Goal: Task Accomplishment & Management: Use online tool/utility

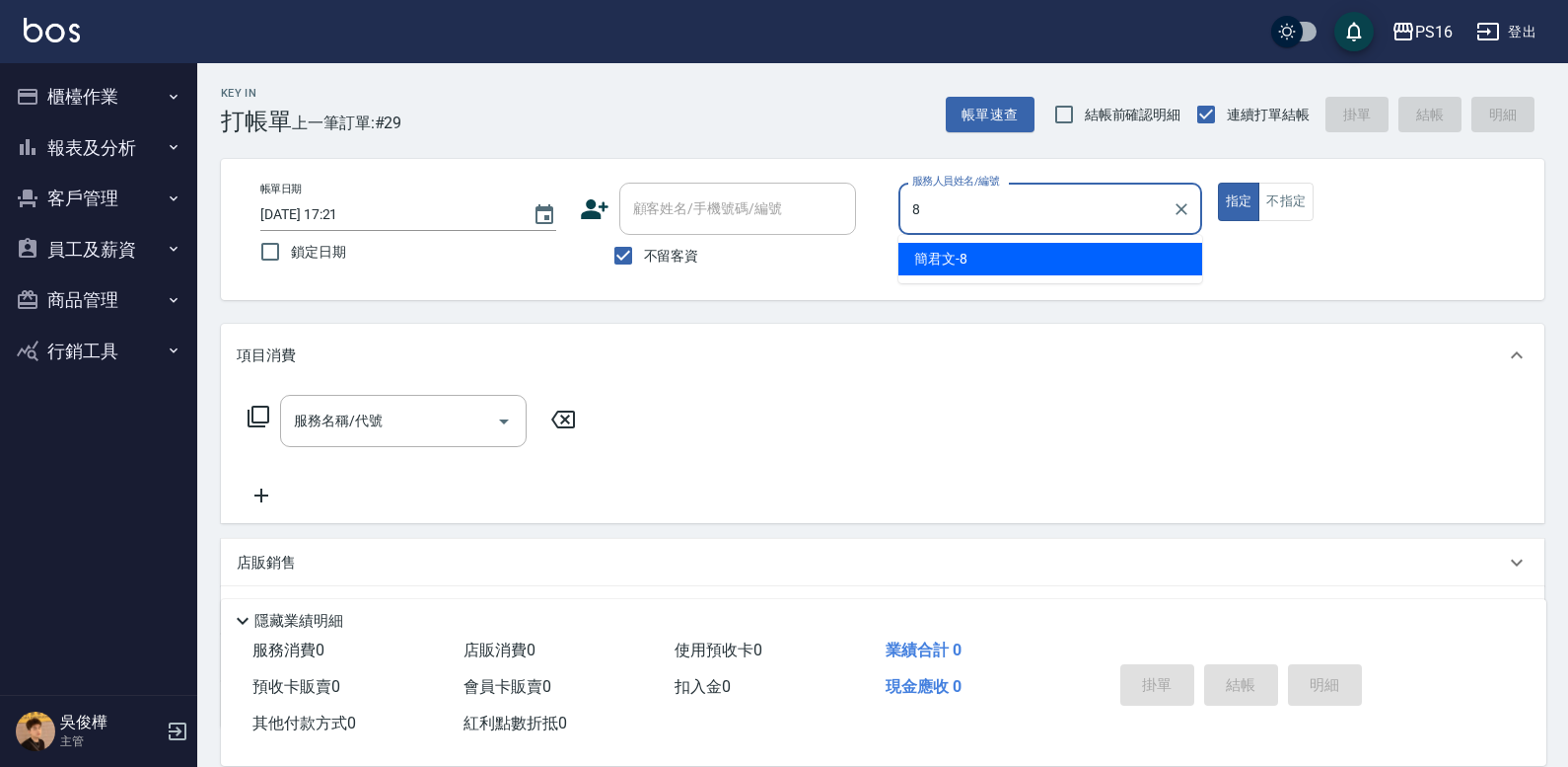
type input "[PERSON_NAME]-8"
type button "true"
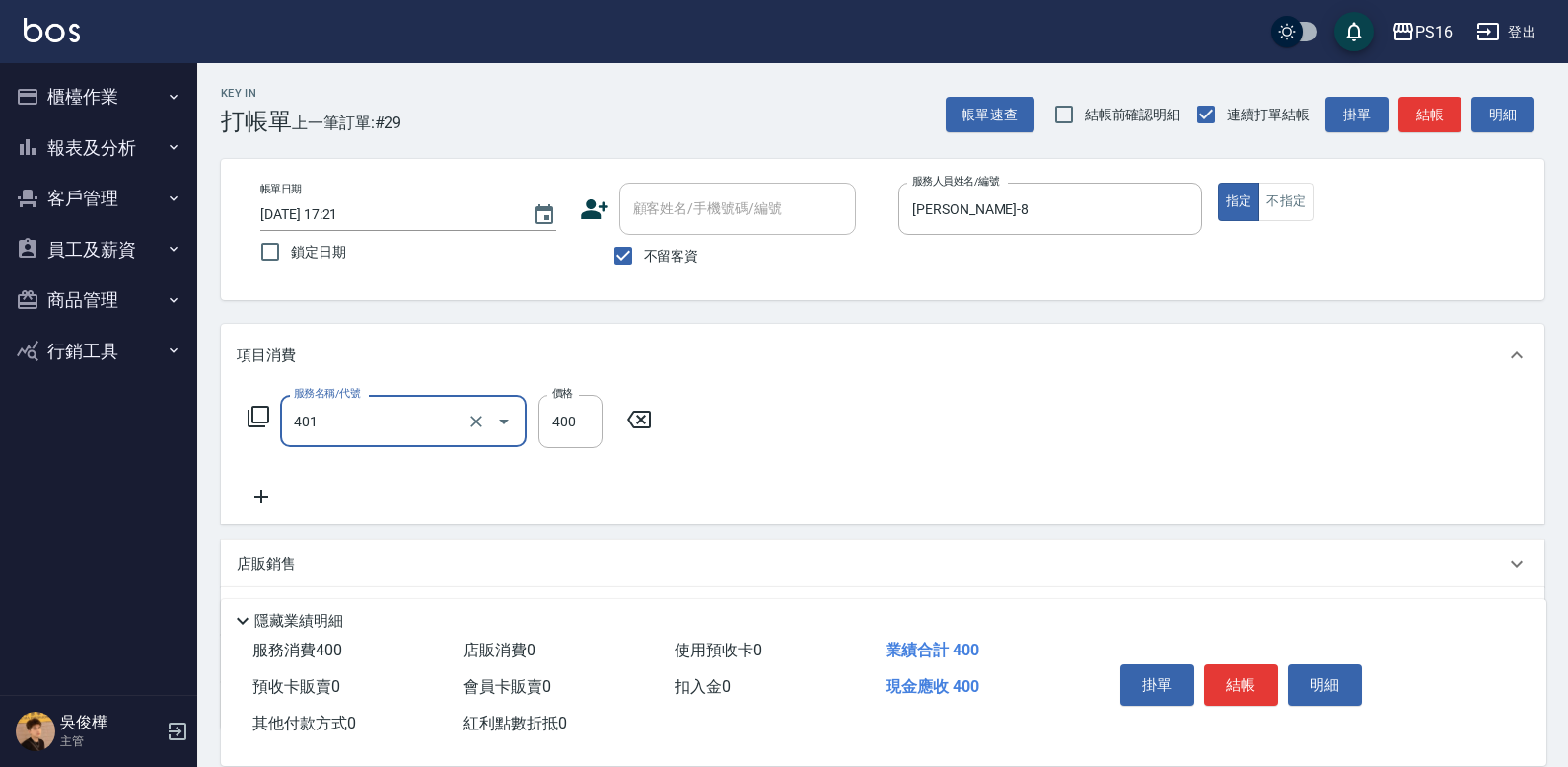
type input "剪髮(401)"
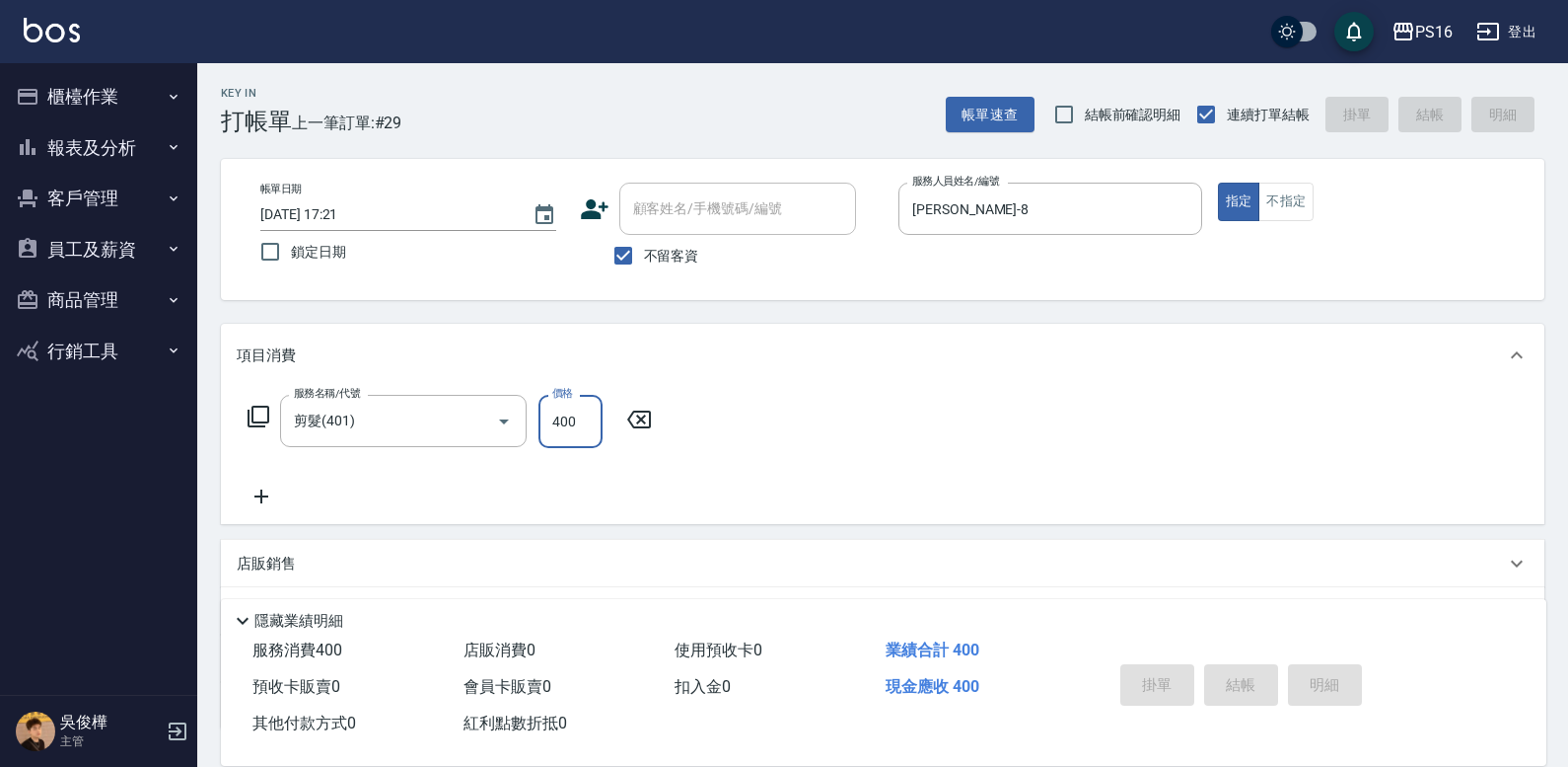
type input "[DATE] 19:52"
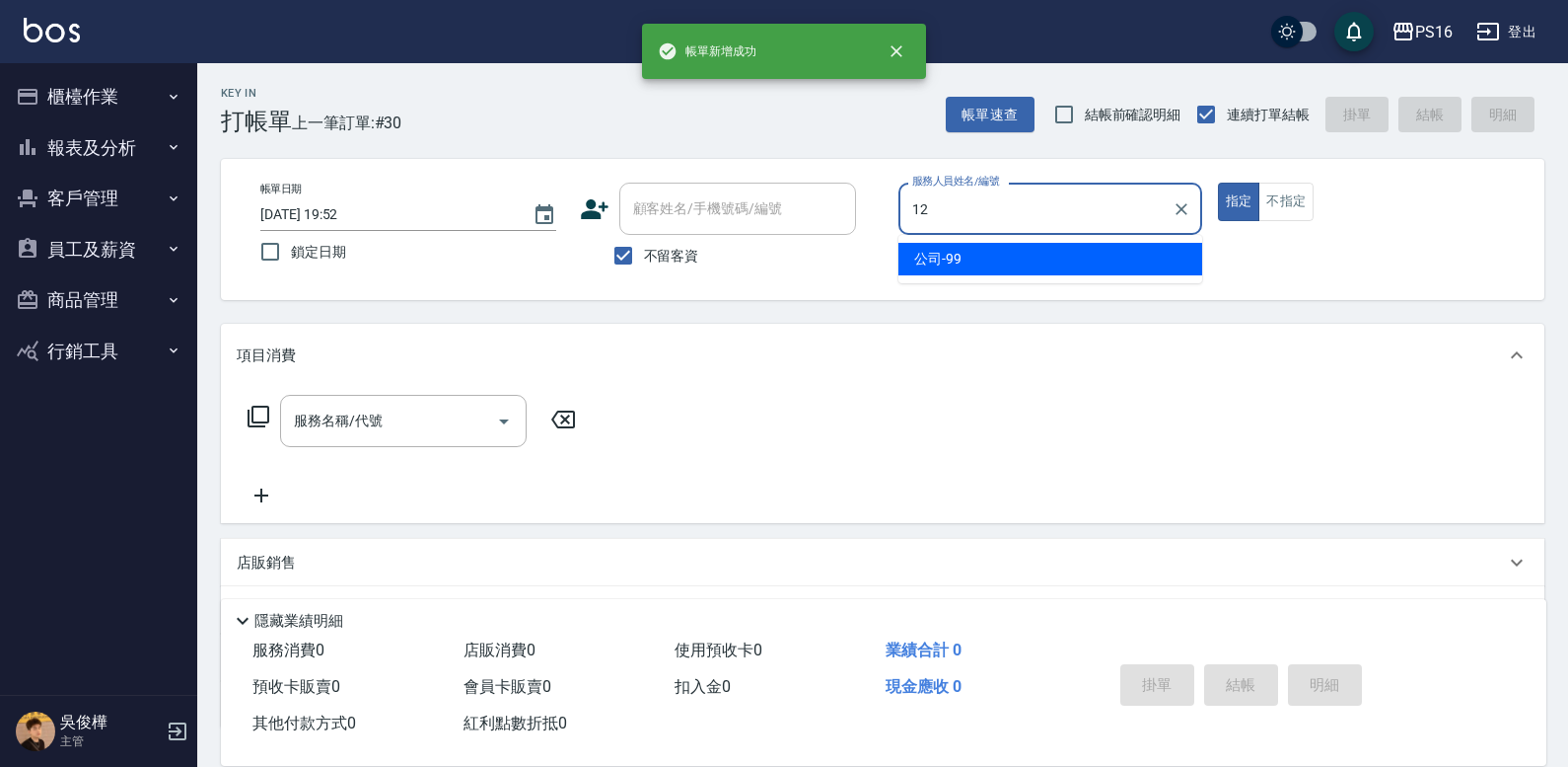
type input "[PERSON_NAME]-12"
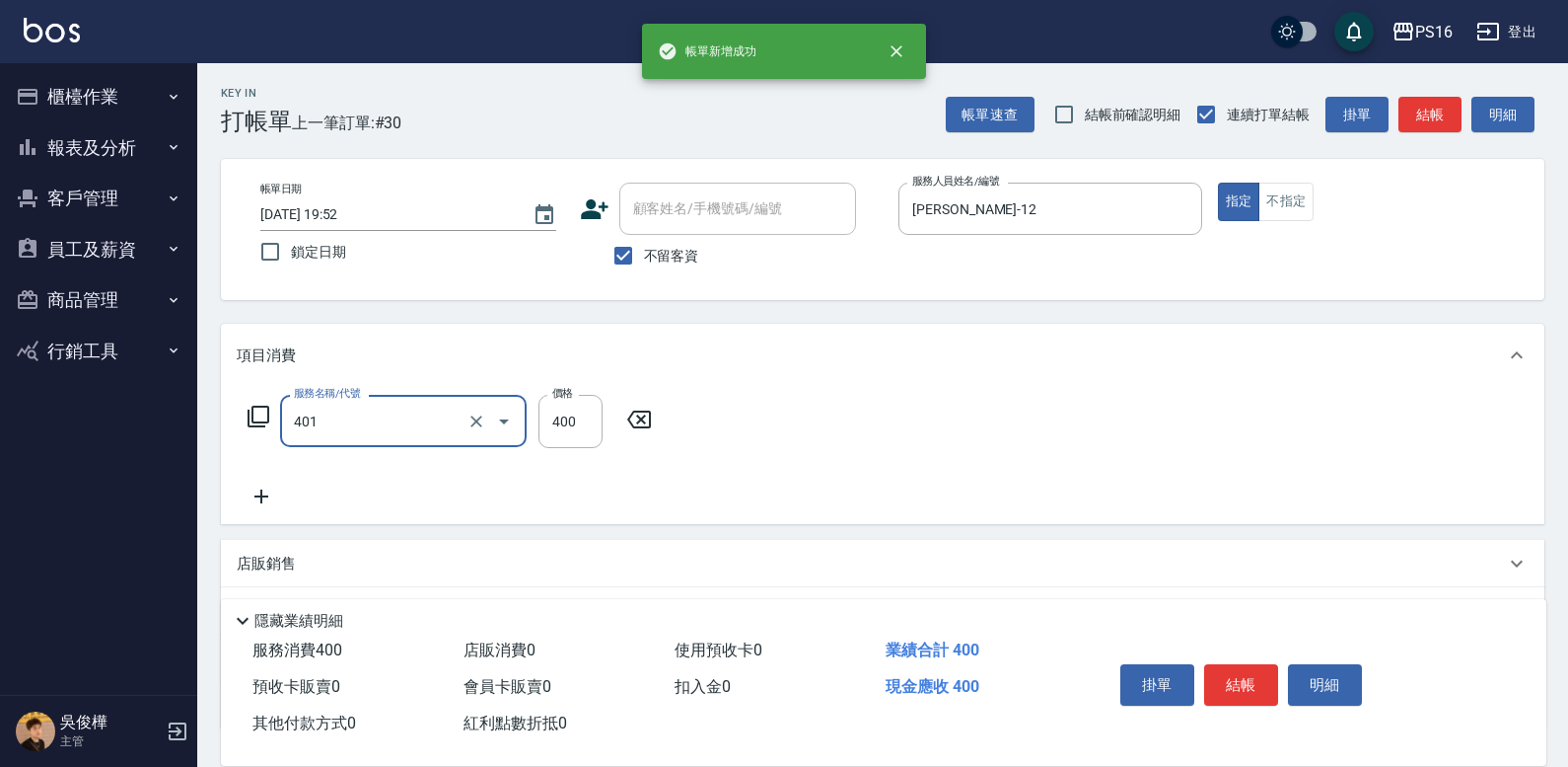
type input "剪髮(401)"
type input "270"
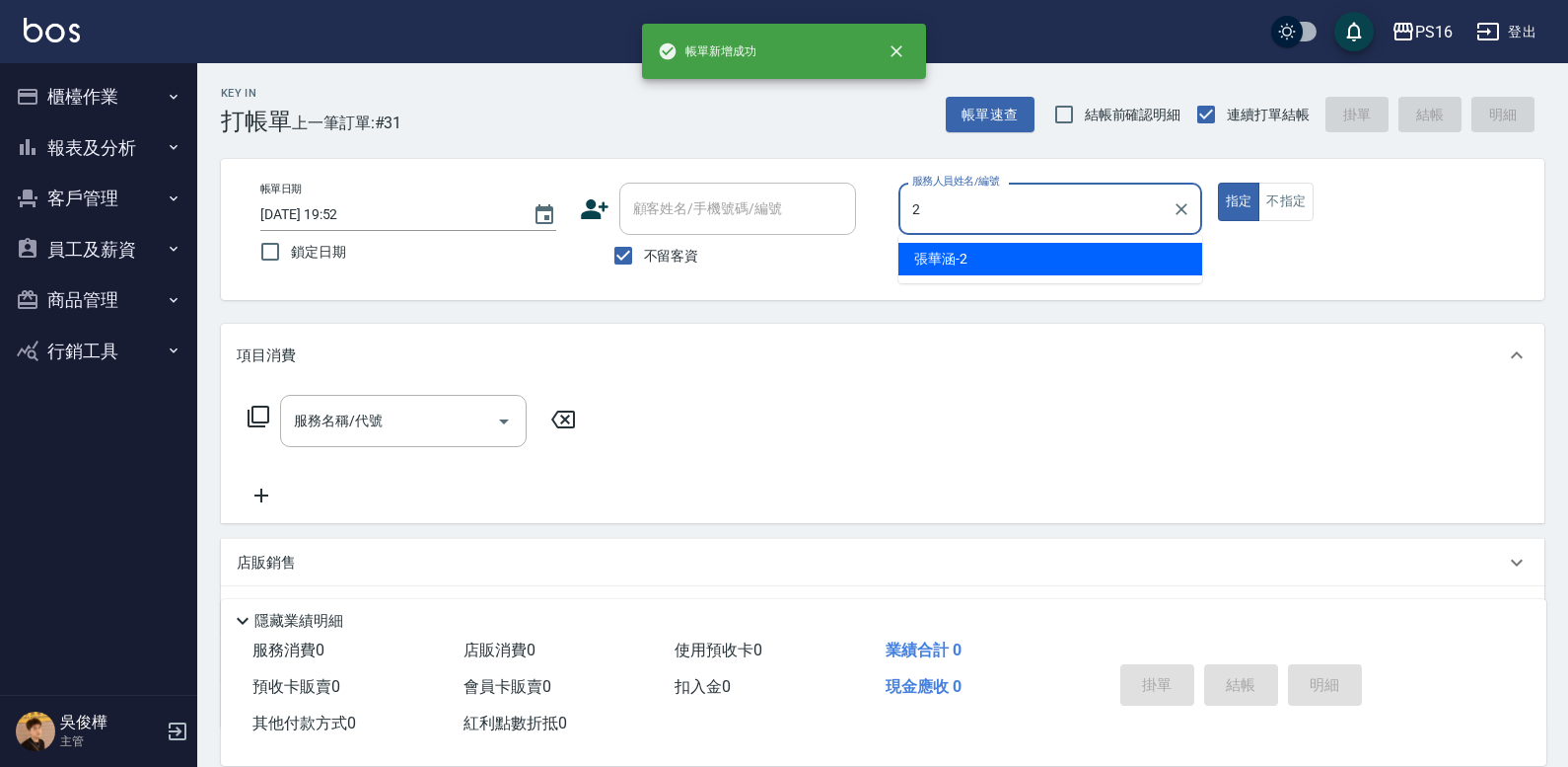
type input "[PERSON_NAME]-2"
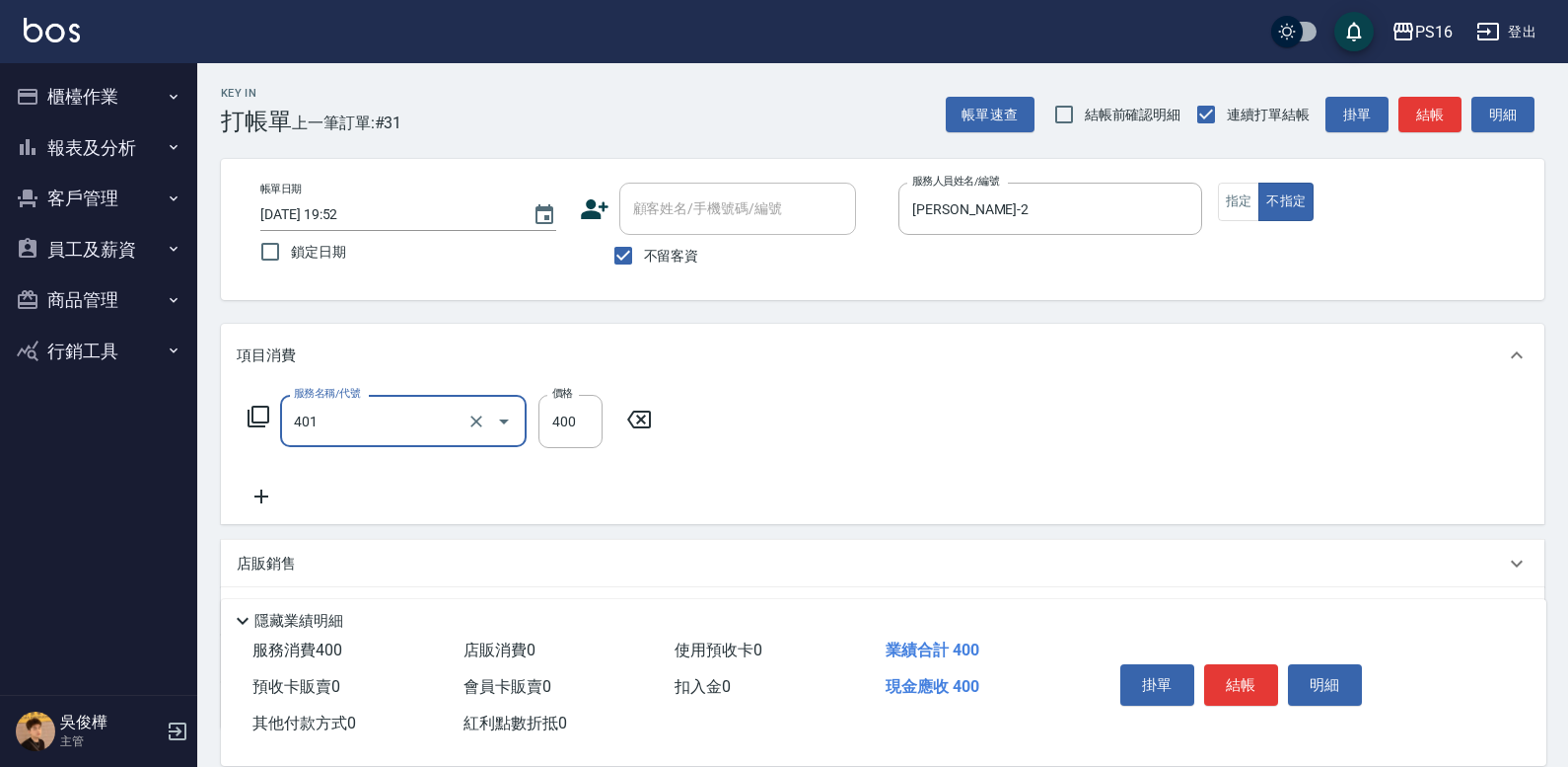
type input "剪髮(401)"
type input "150"
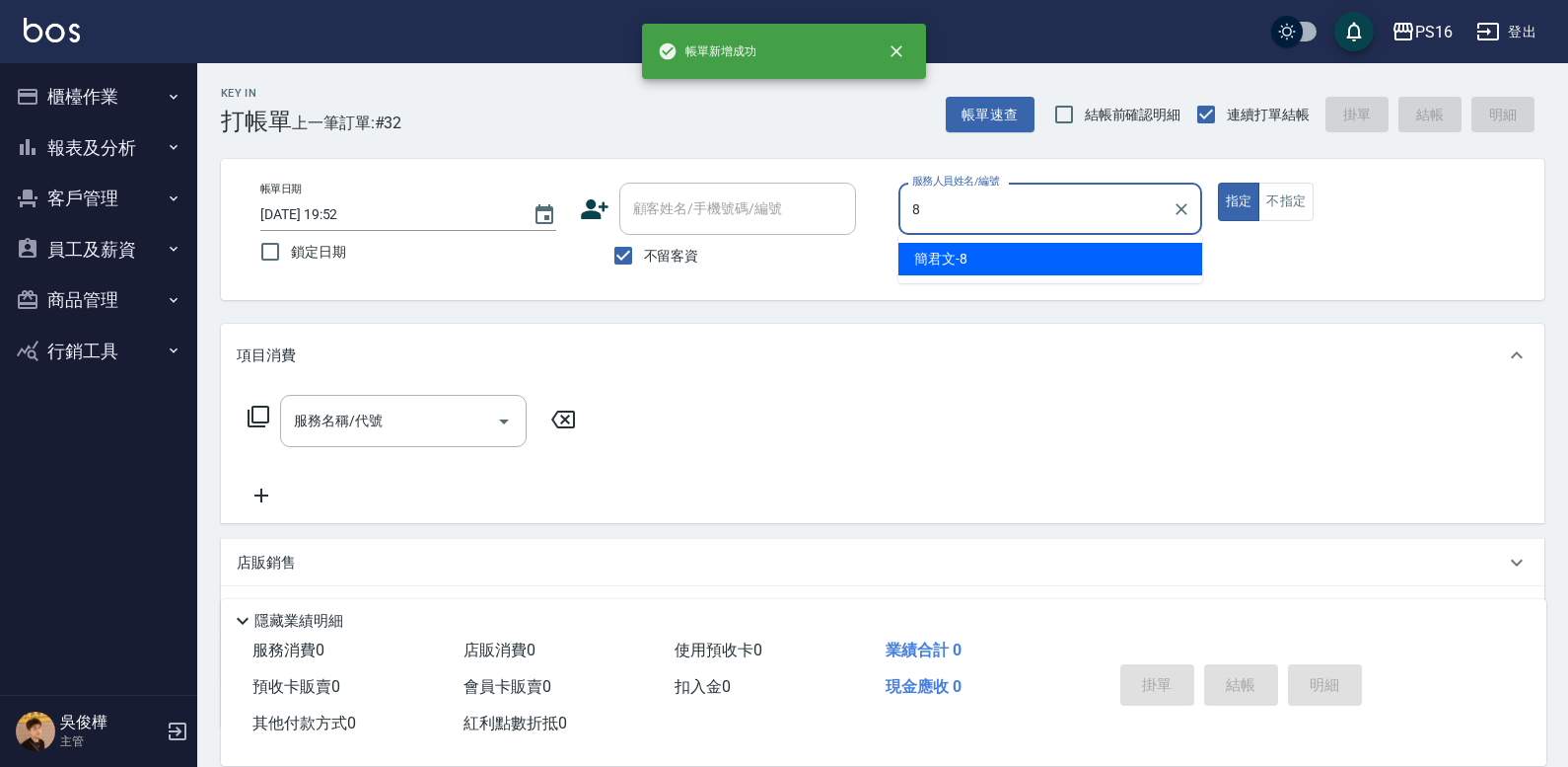
type input "[PERSON_NAME]-8"
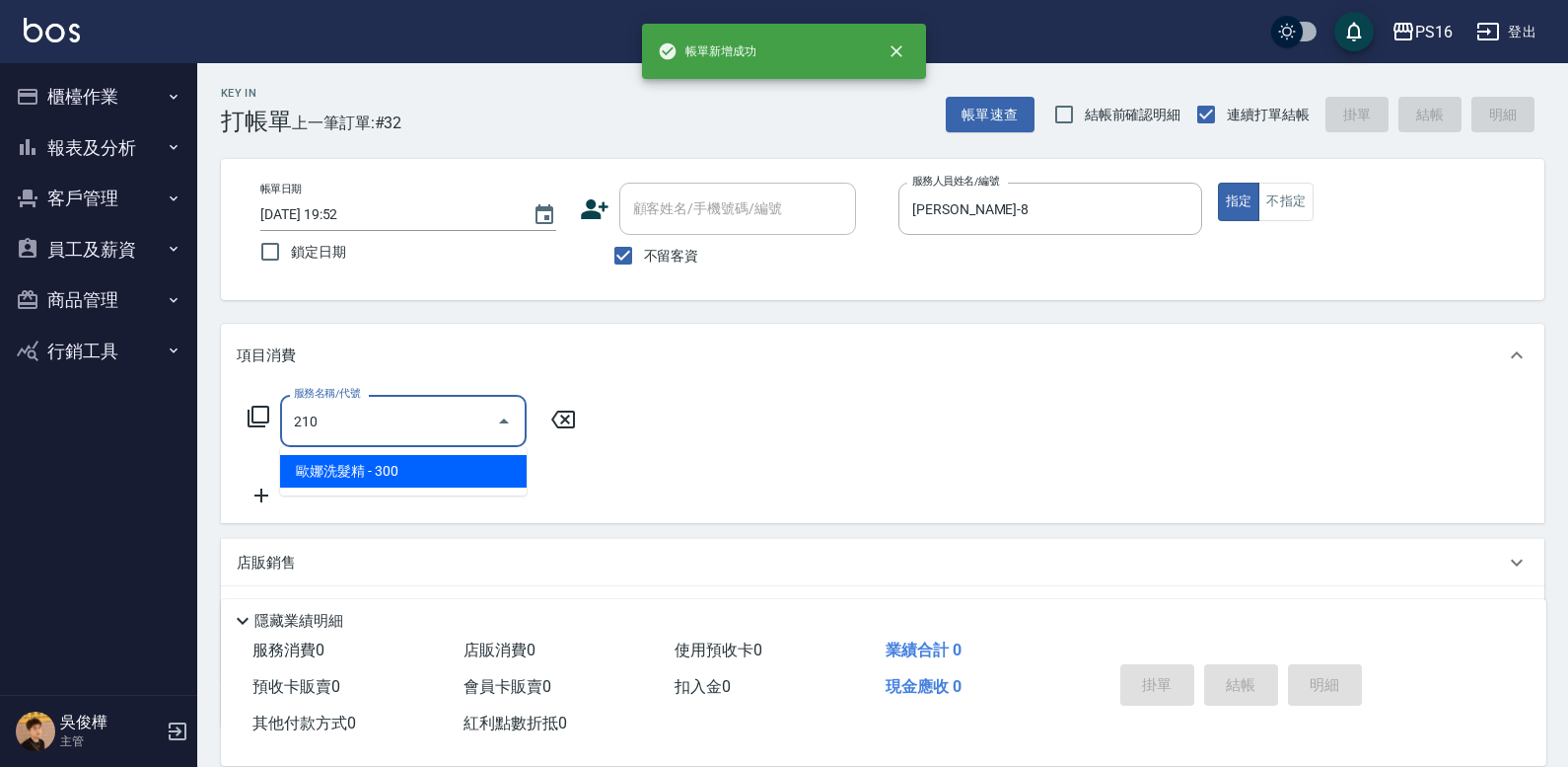
type input "歐娜洗髮精(210)"
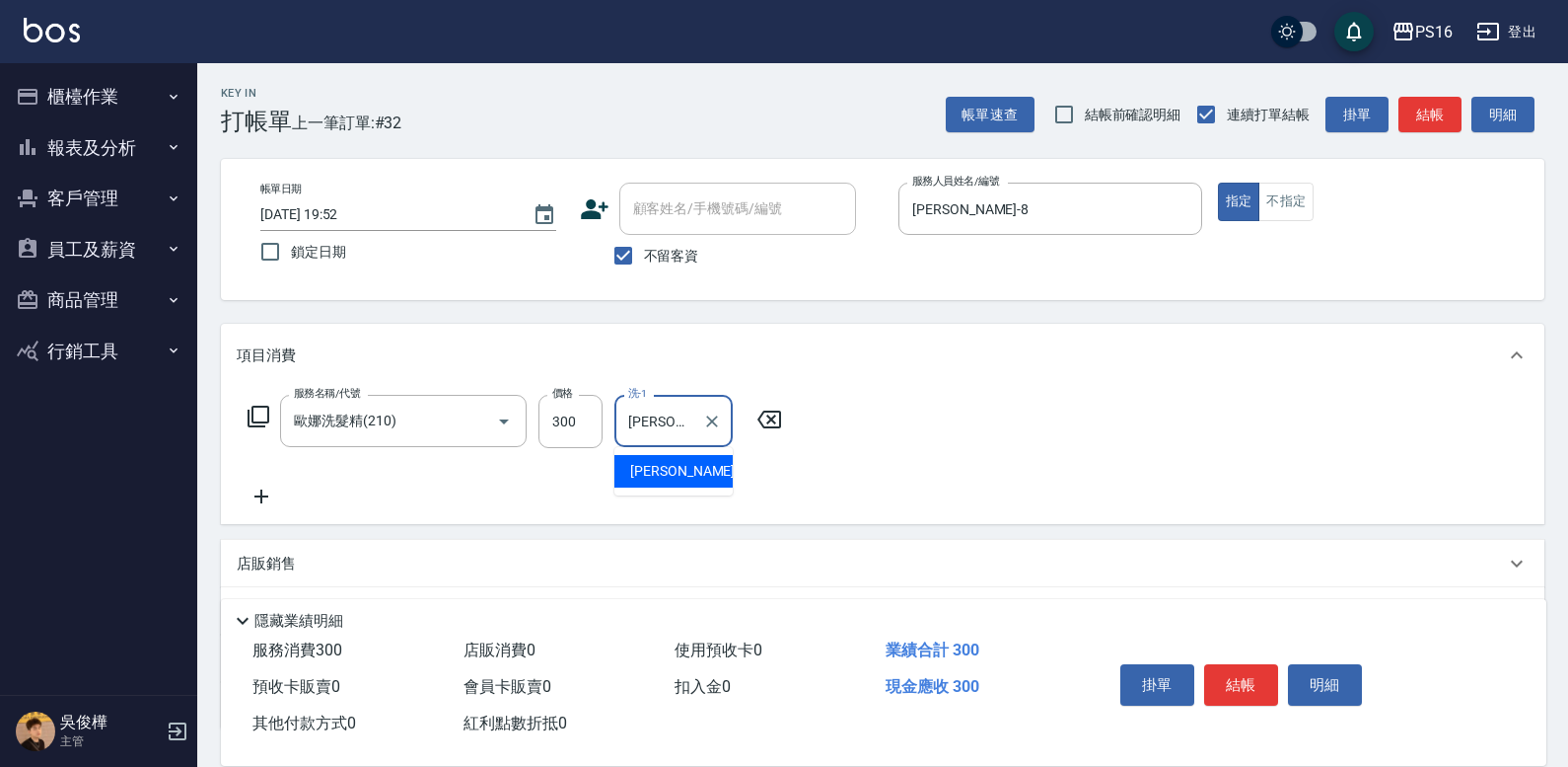
type input "[PERSON_NAME]-21"
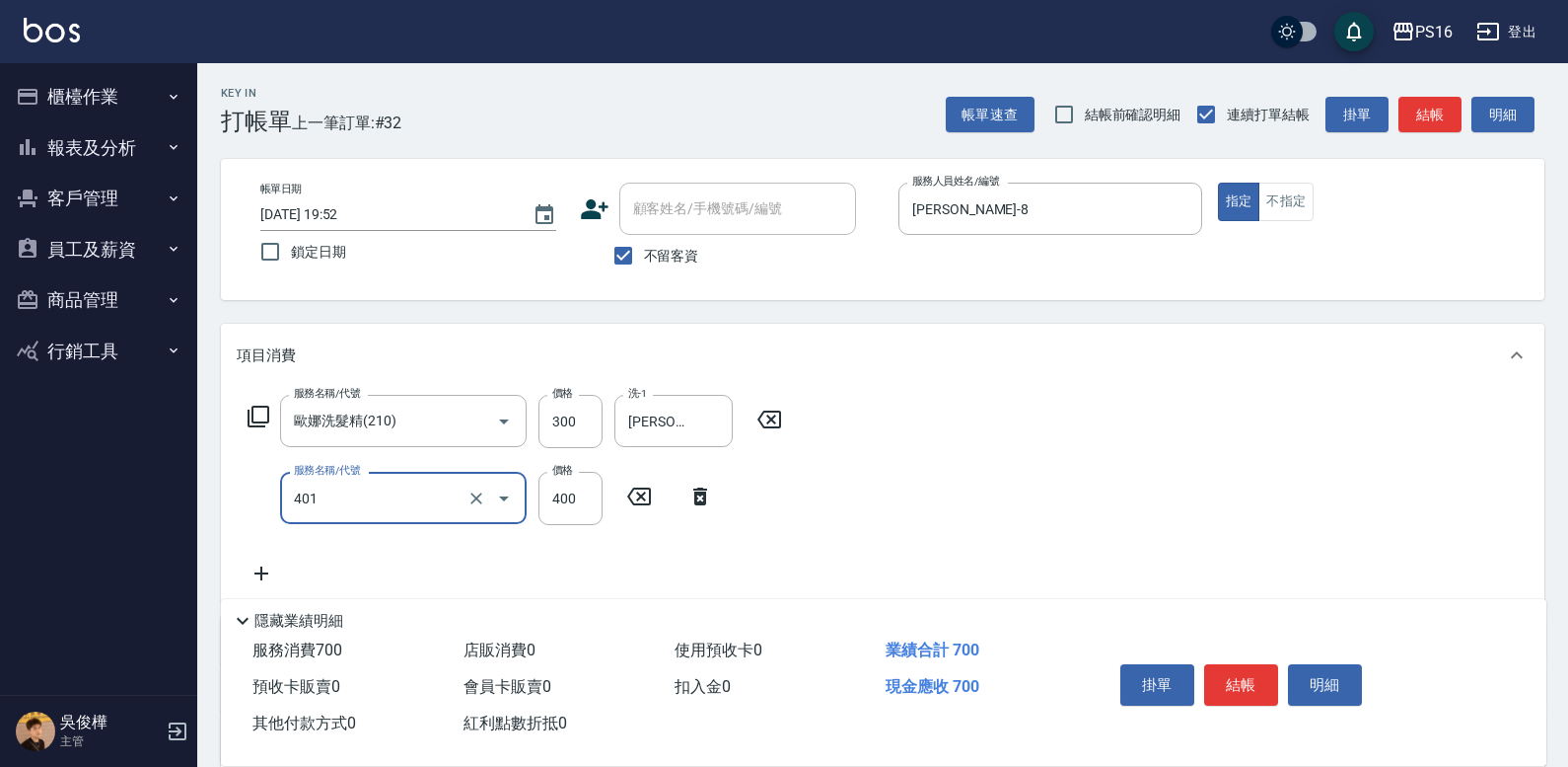
type input "剪髮(401)"
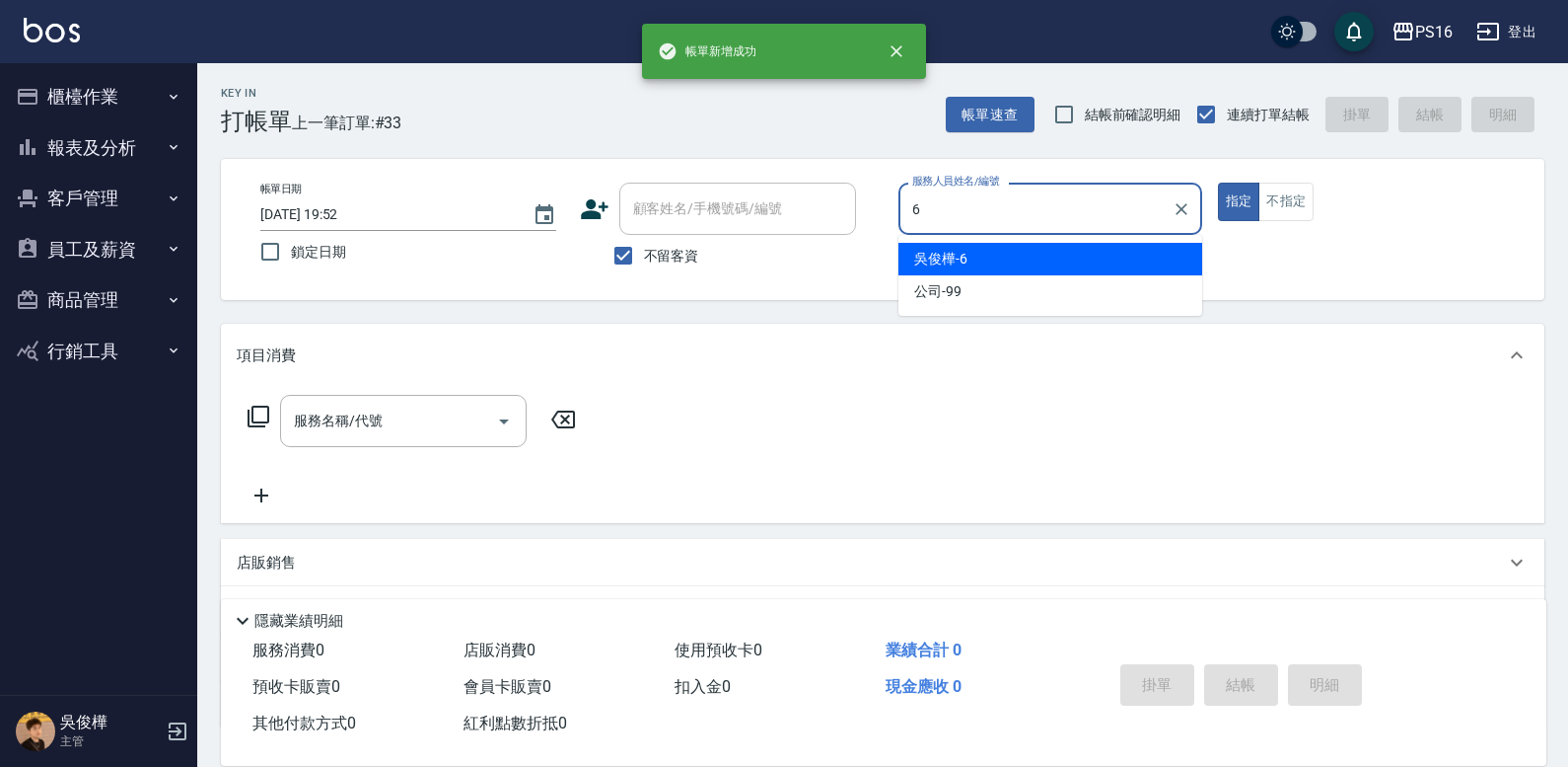
type input "[PERSON_NAME]-6"
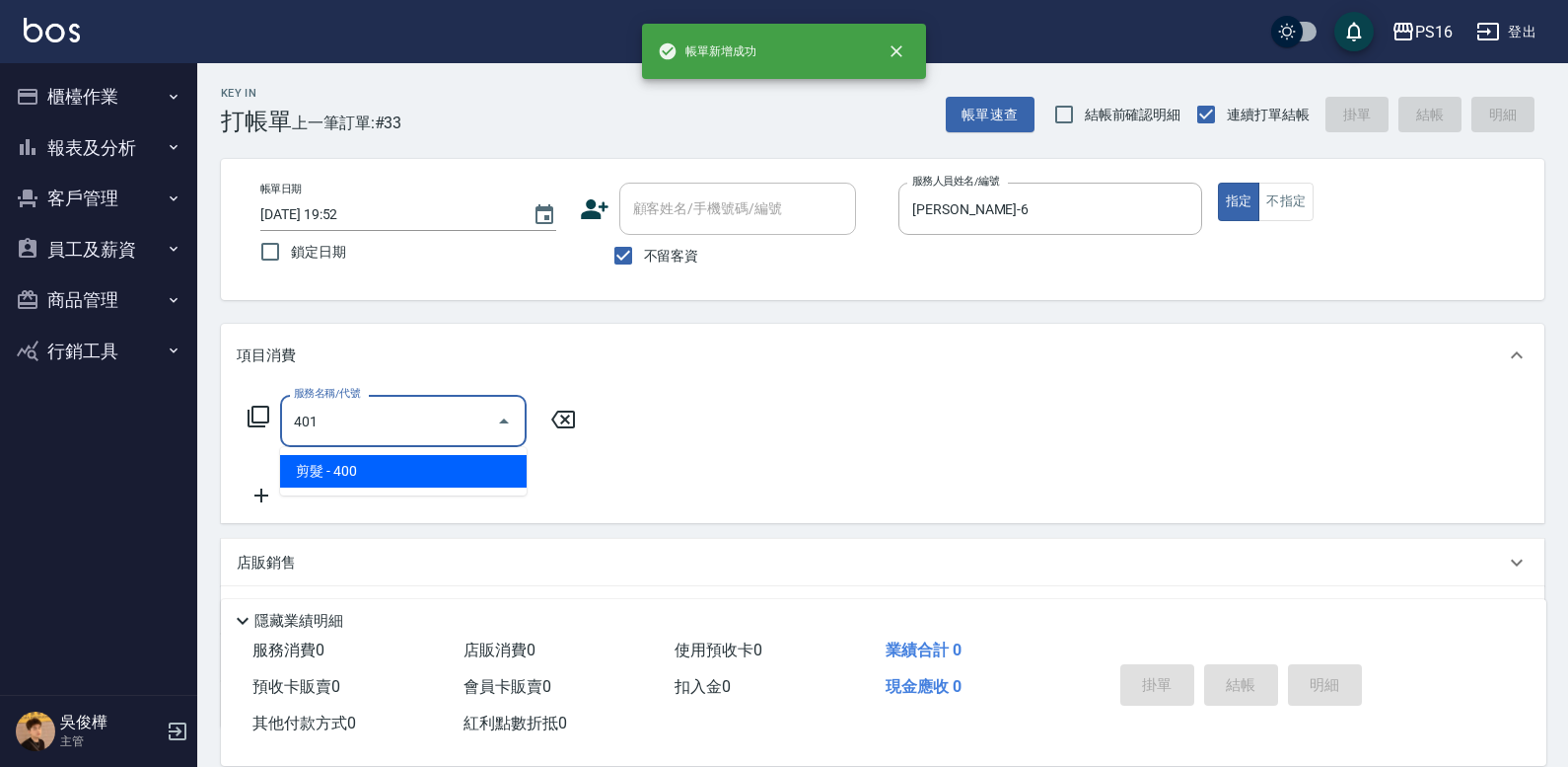
type input "剪髮(401)"
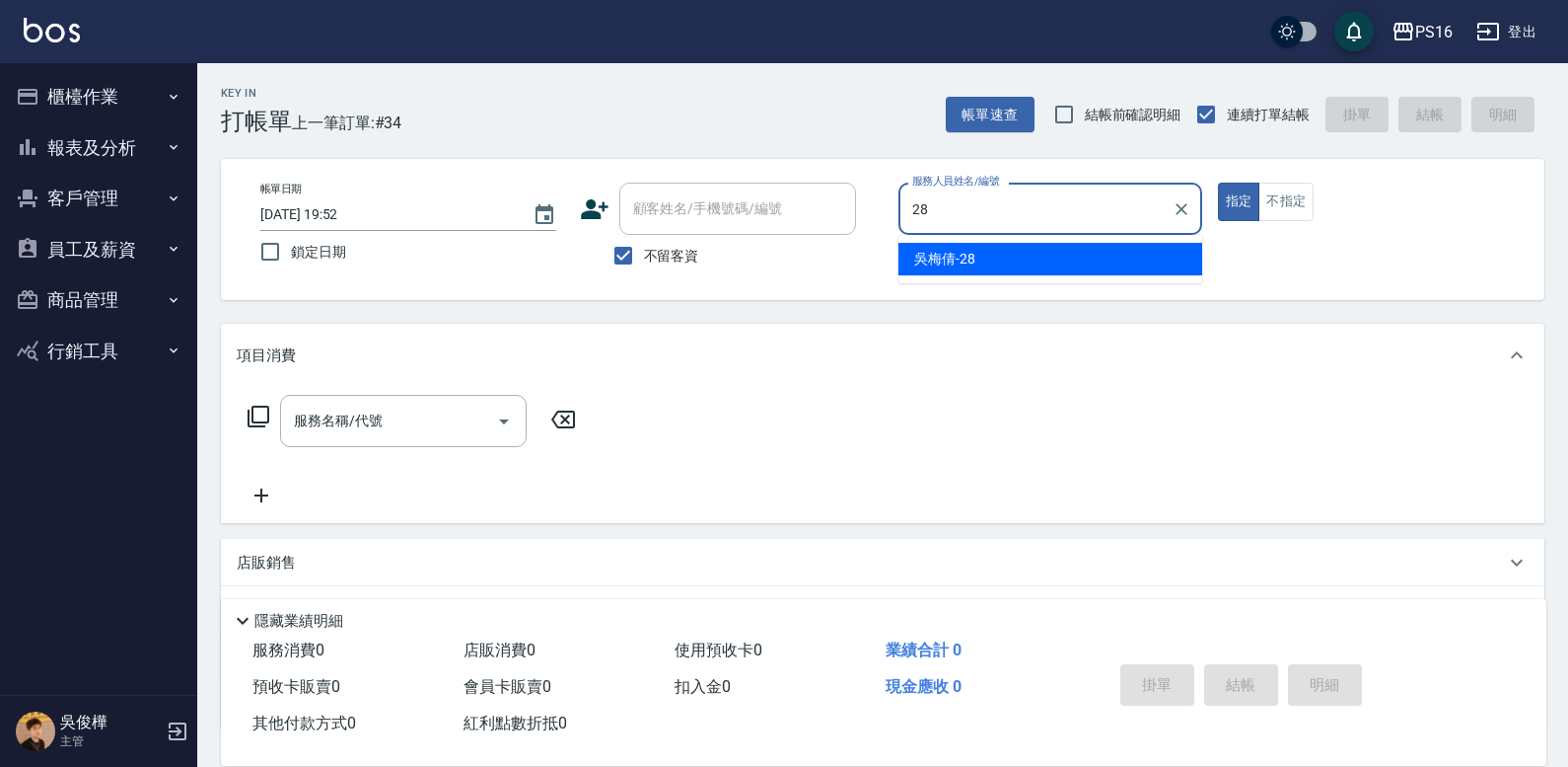
type input "[PERSON_NAME]-28"
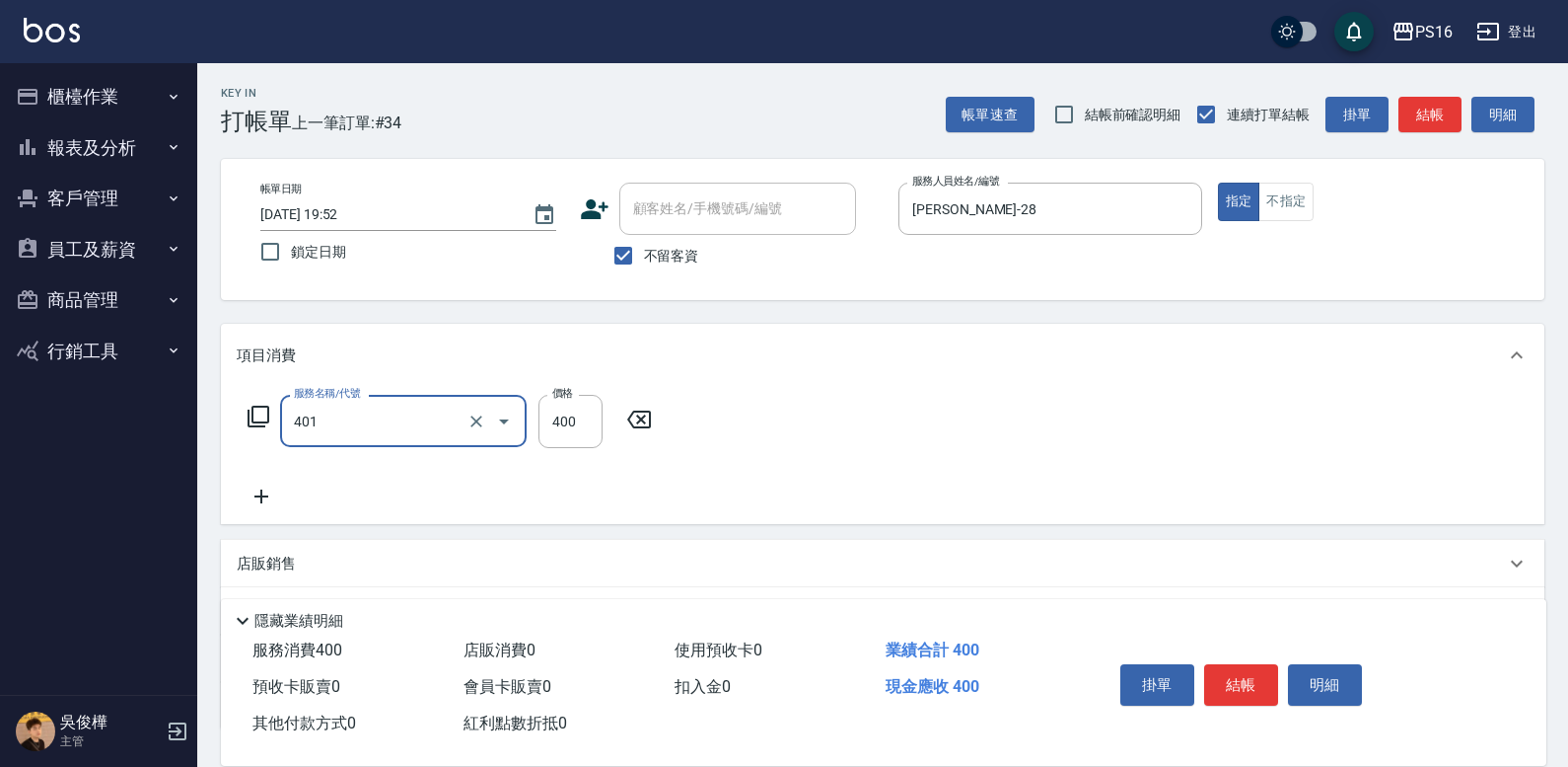
type input "剪髮(401)"
type input "150"
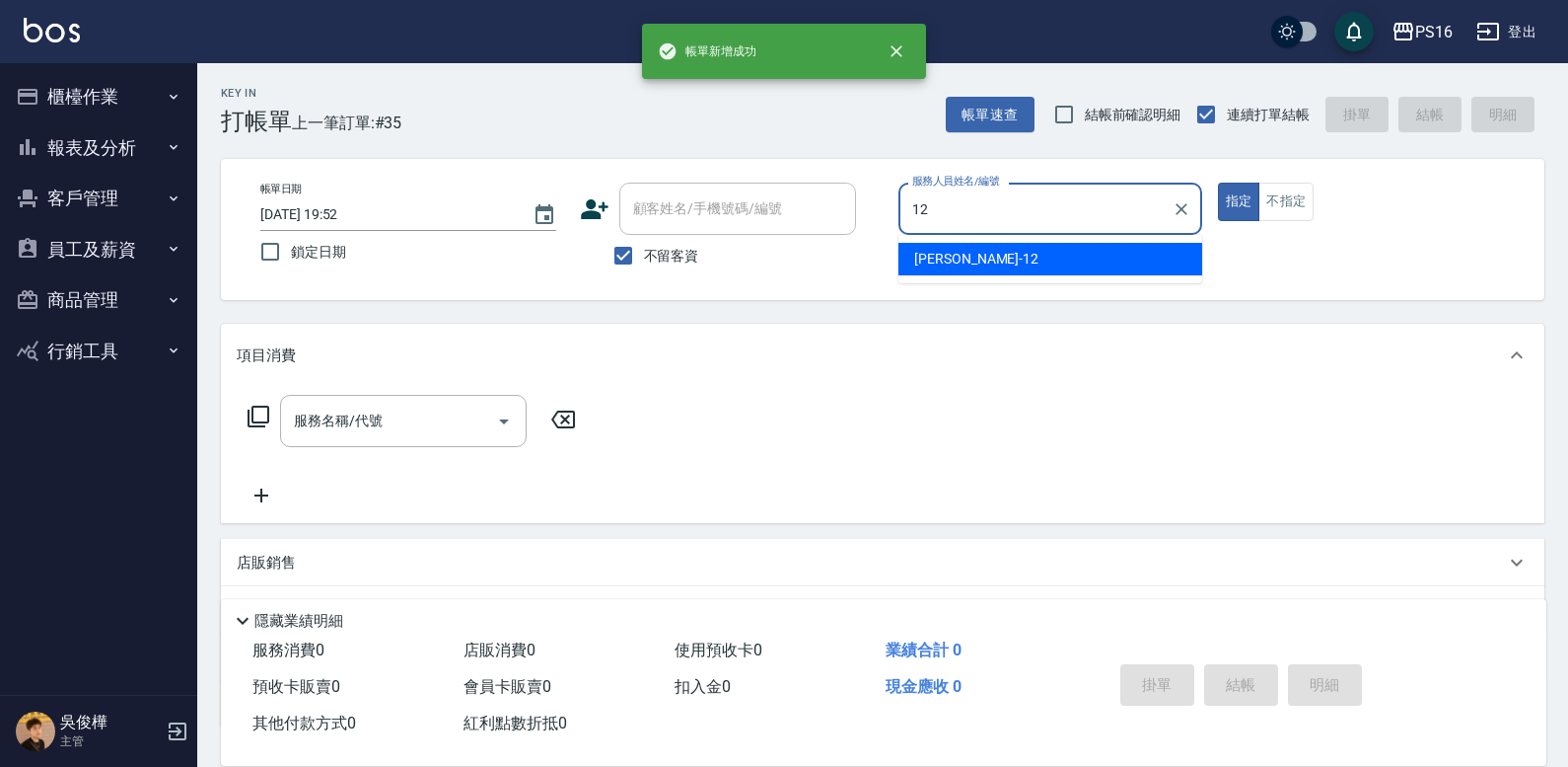
type input "[PERSON_NAME]-12"
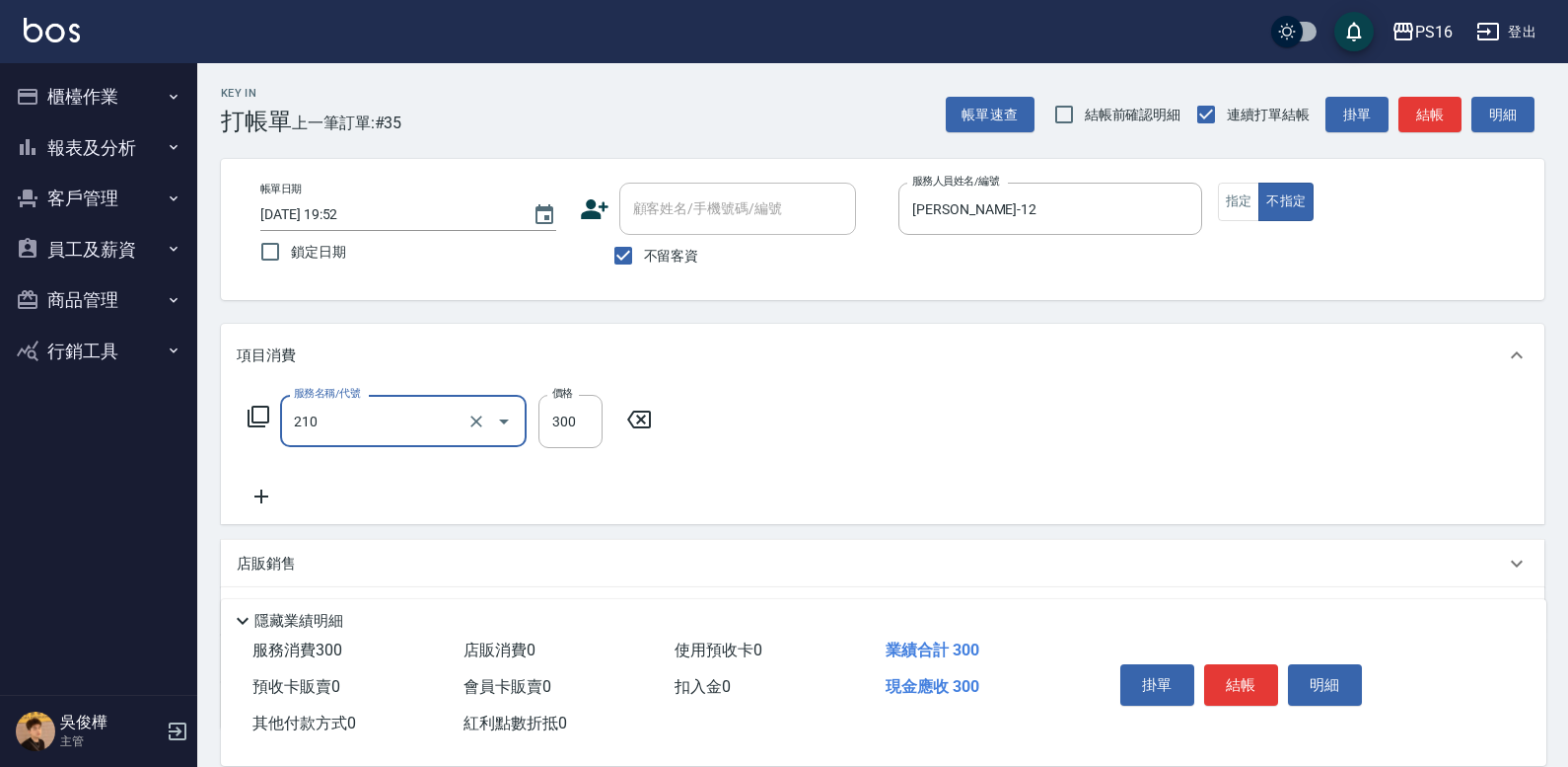
type input "歐娜洗髮精(210)"
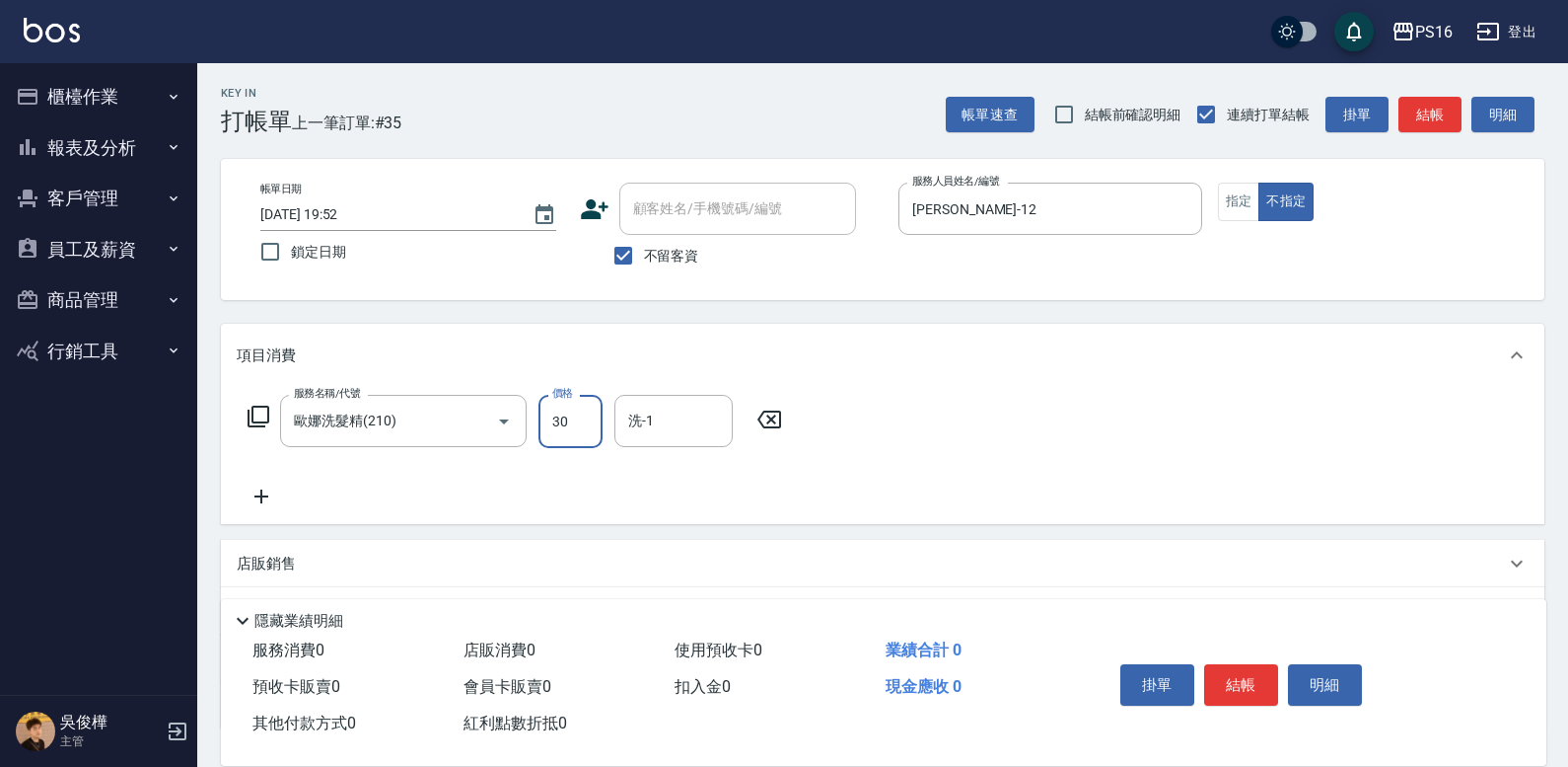
type input "300"
type input "[PERSON_NAME]-20"
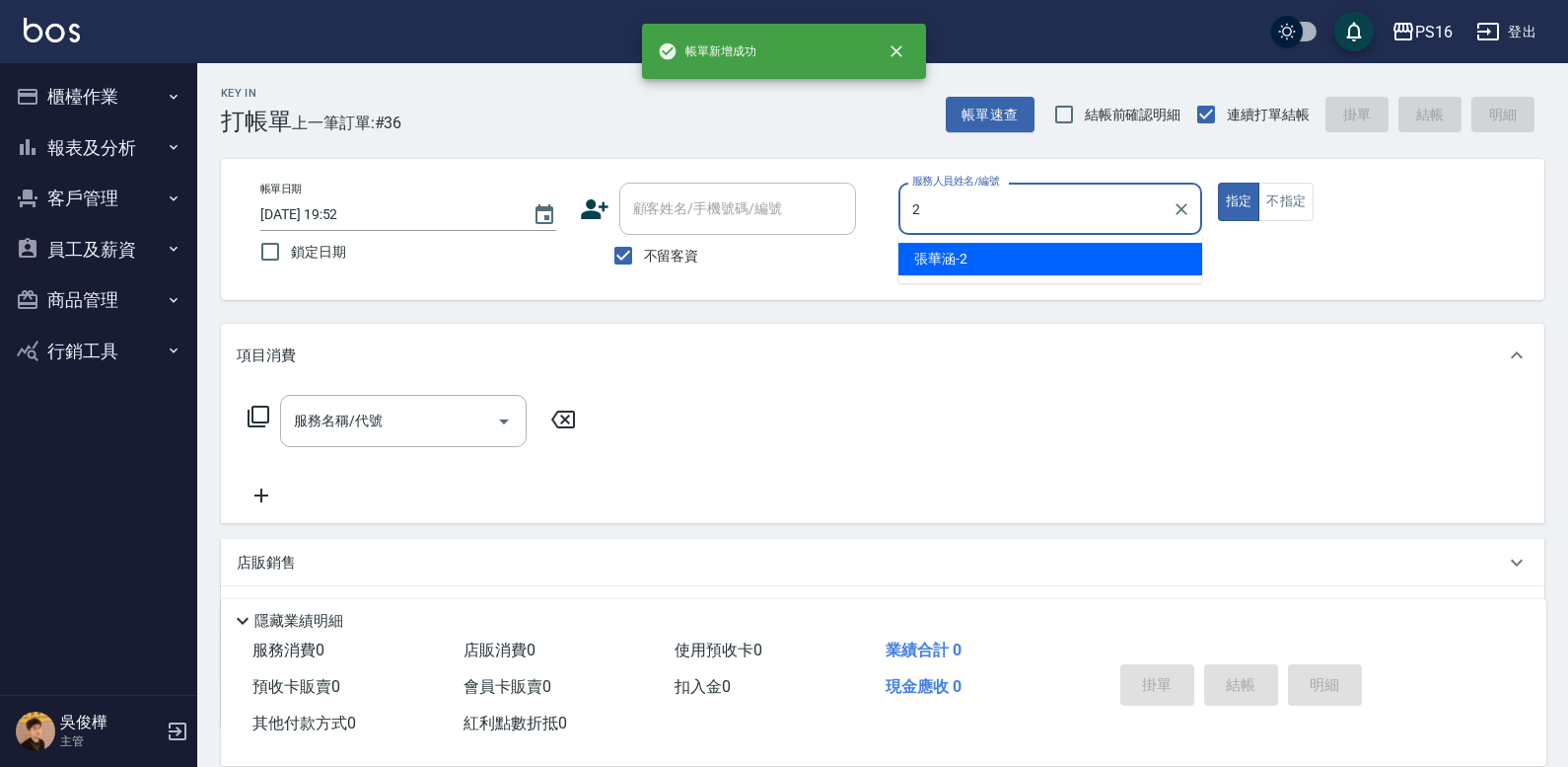
type input "[PERSON_NAME]-2"
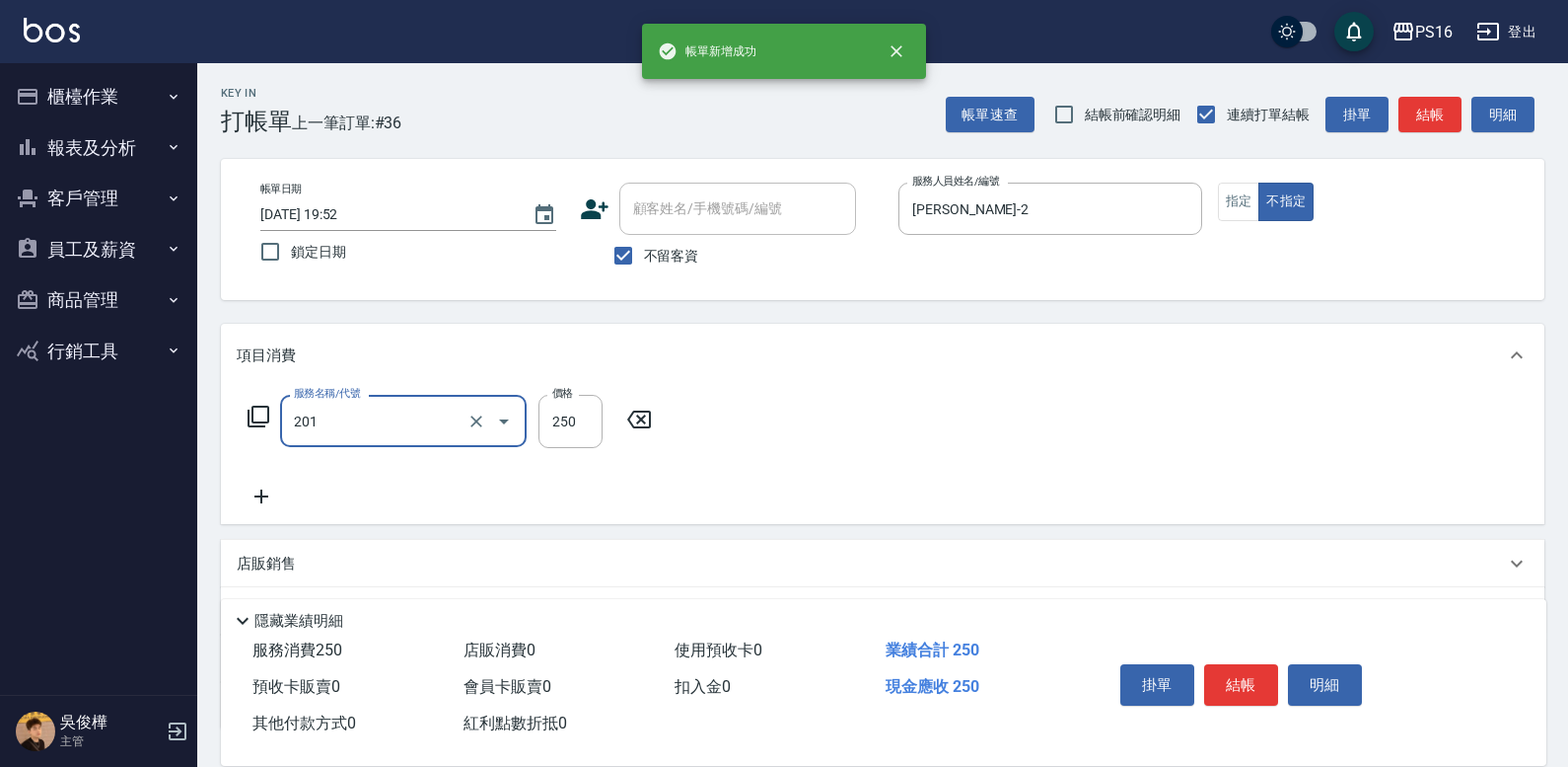
type input "洗髮(201)"
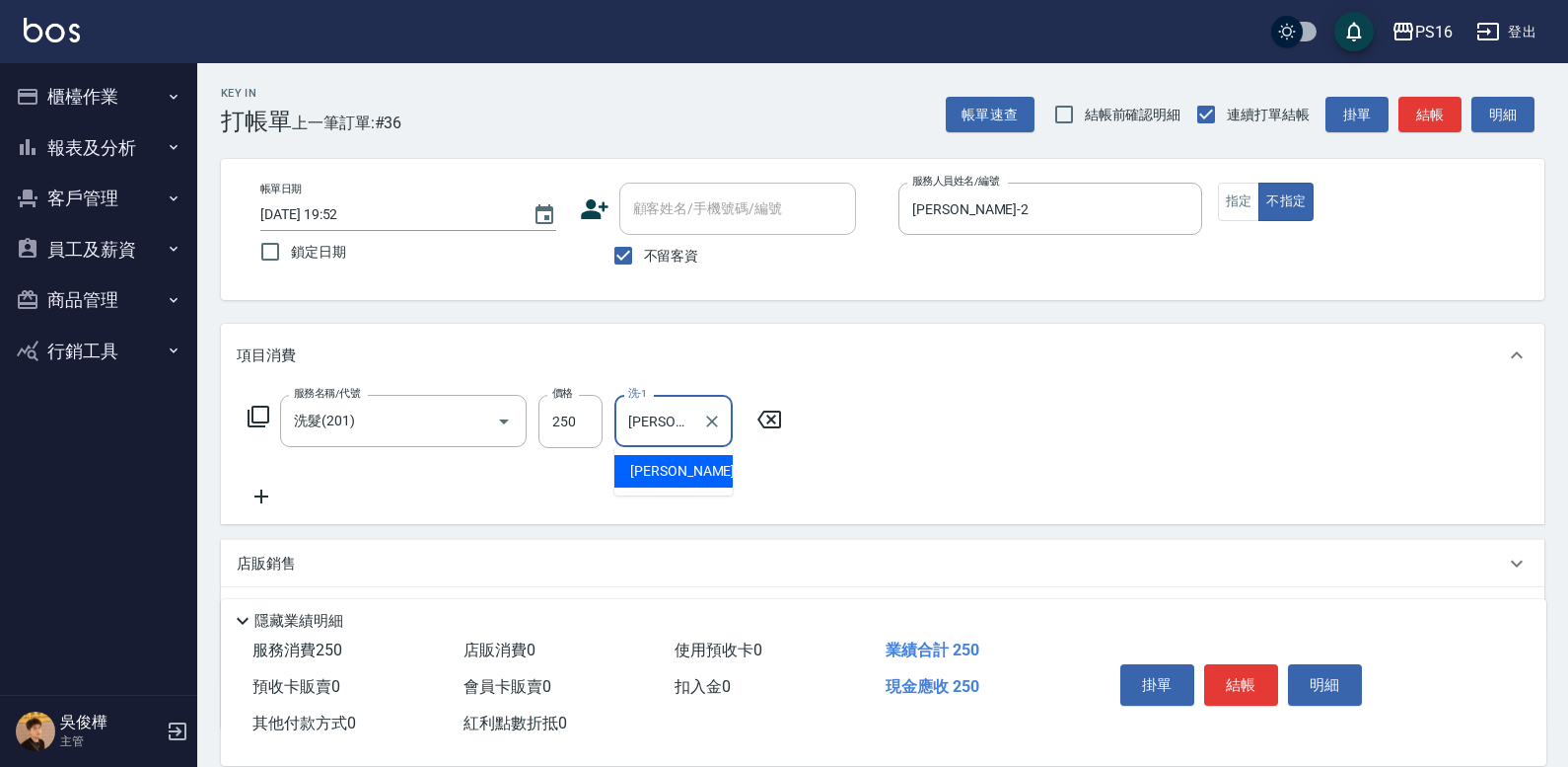
type input "[PERSON_NAME]-24"
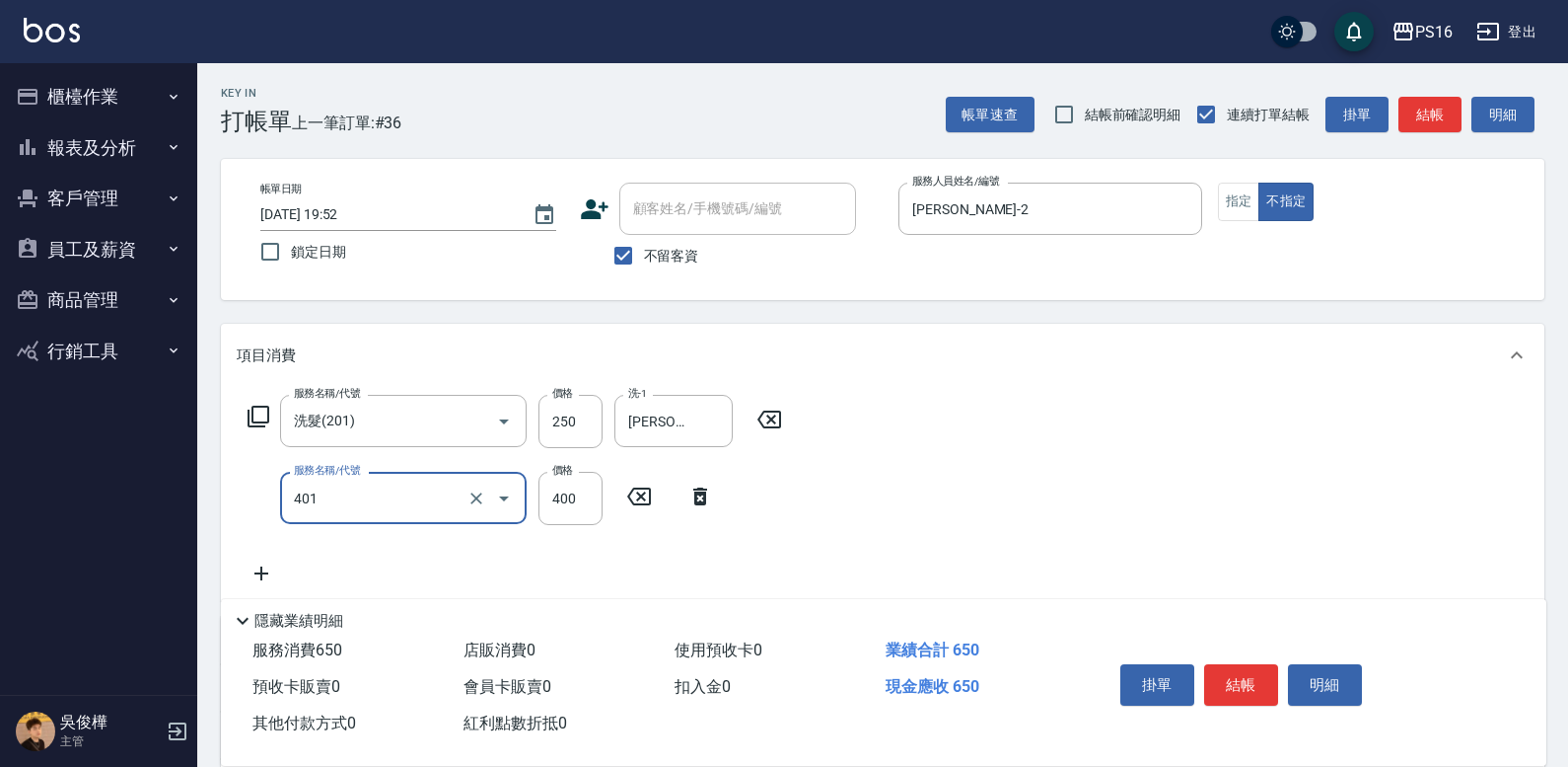
type input "剪髮(401)"
type input "200"
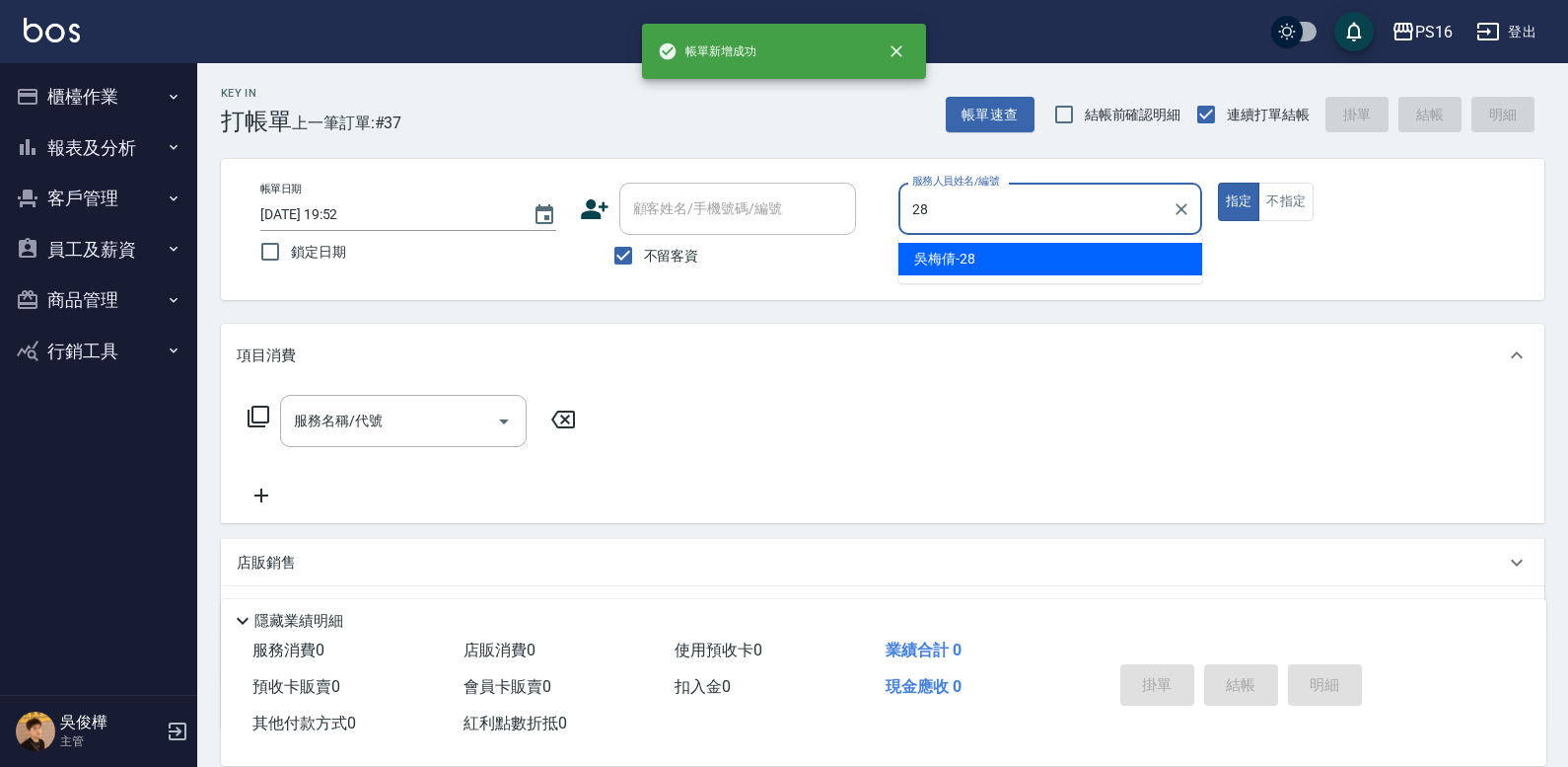
type input "[PERSON_NAME]-28"
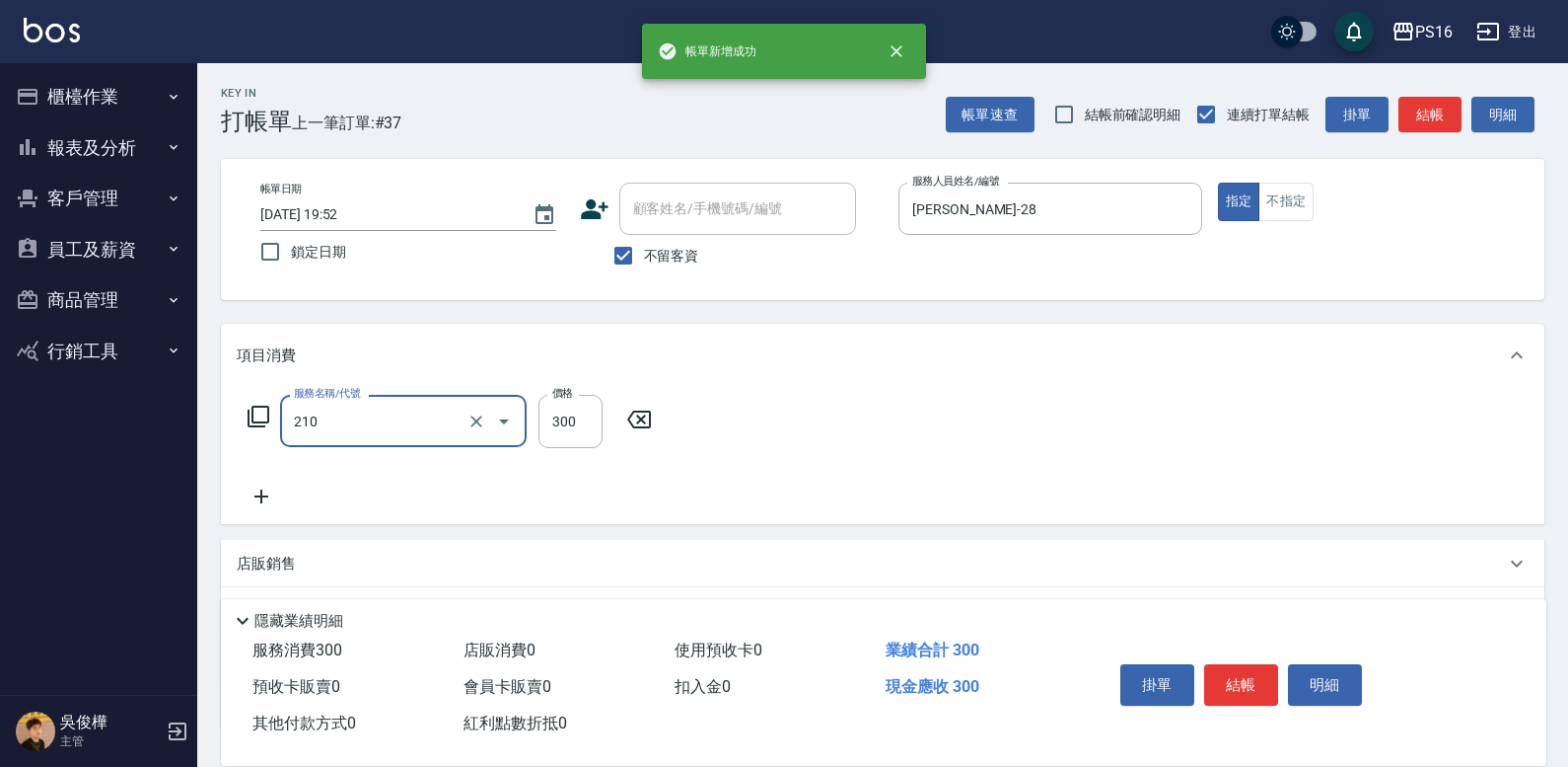
type input "歐娜洗髮精(210)"
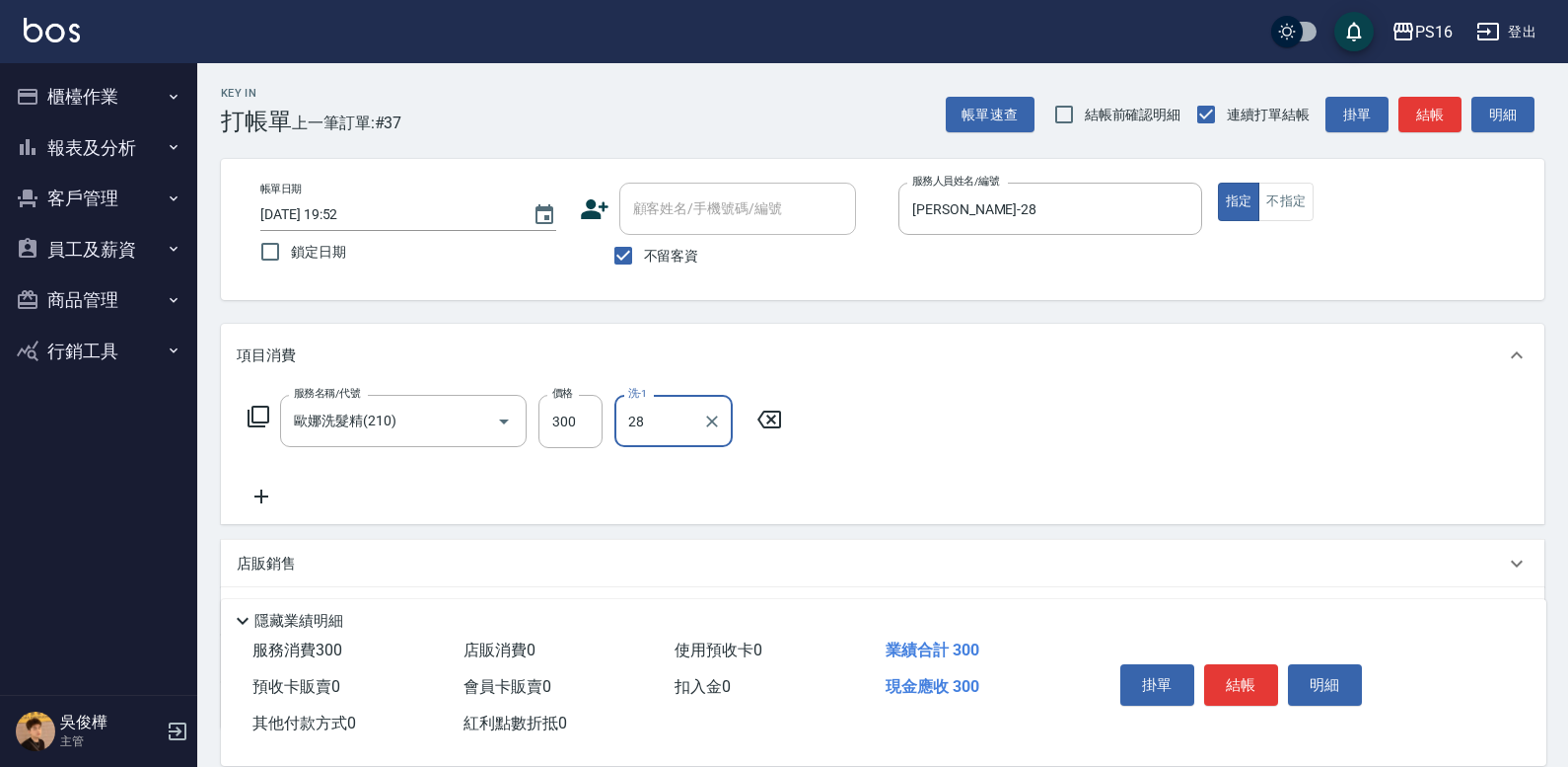
type input "[PERSON_NAME]-28"
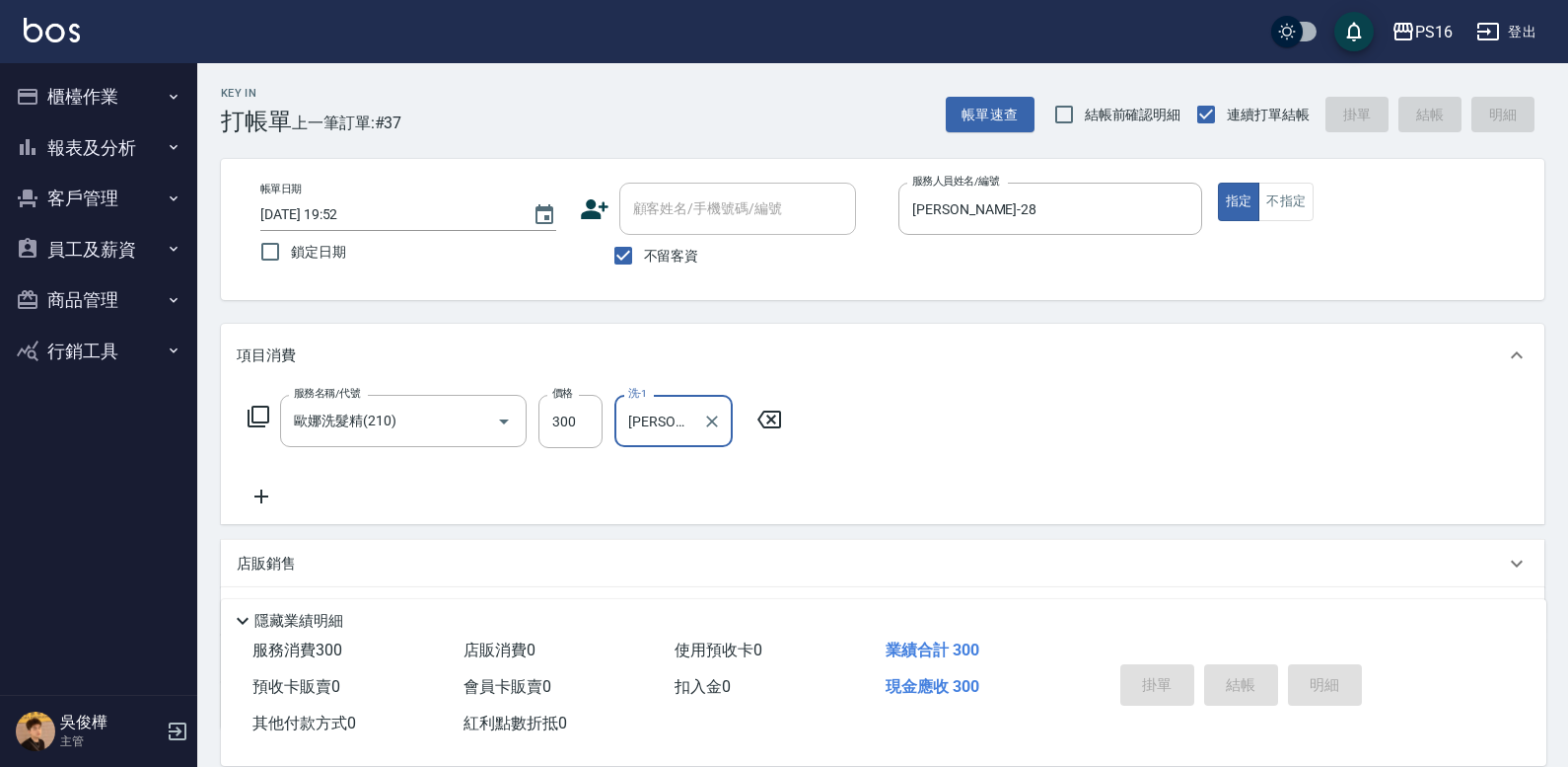
type input "[DATE] 19:53"
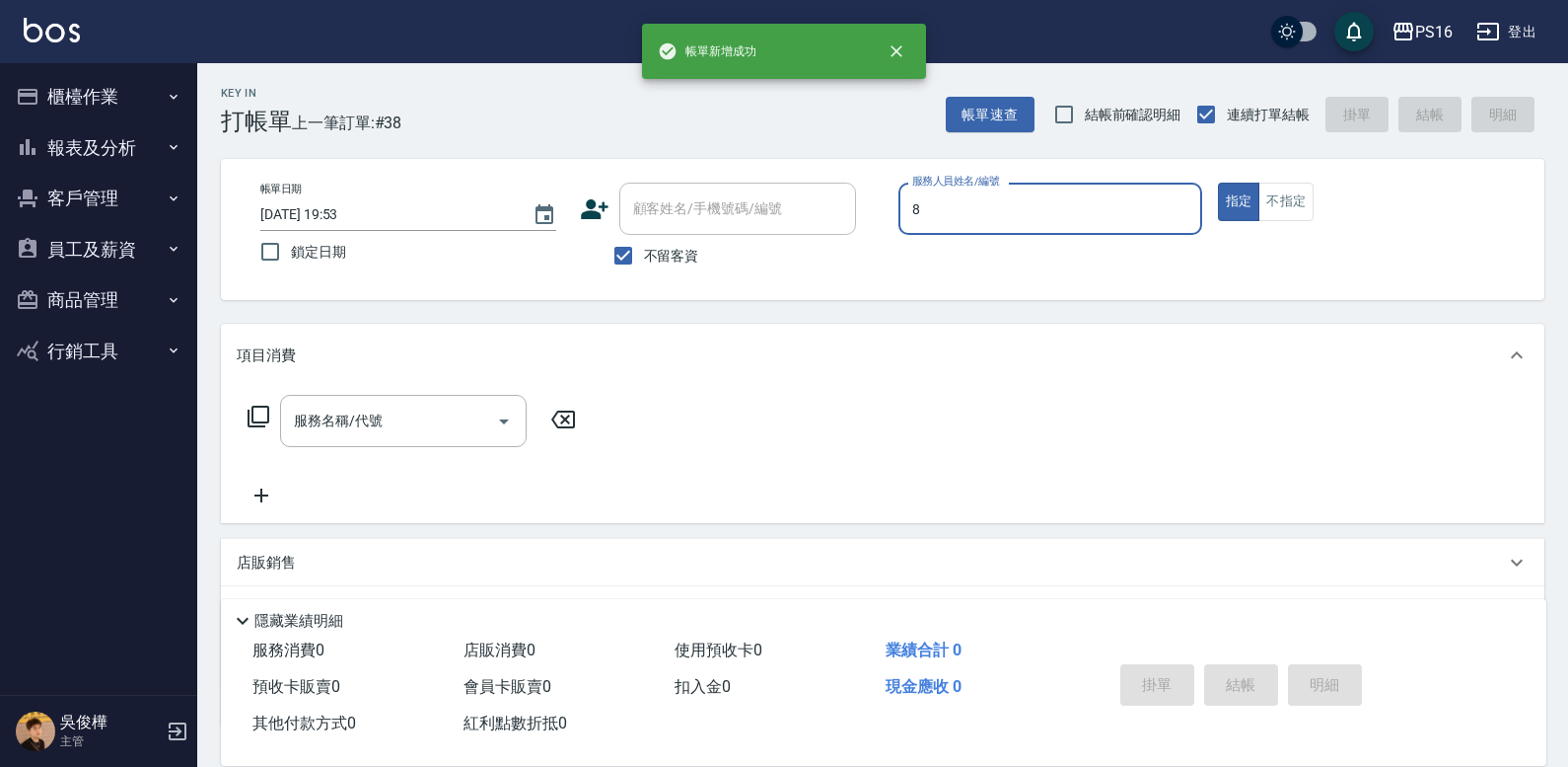
type input "[PERSON_NAME]-8"
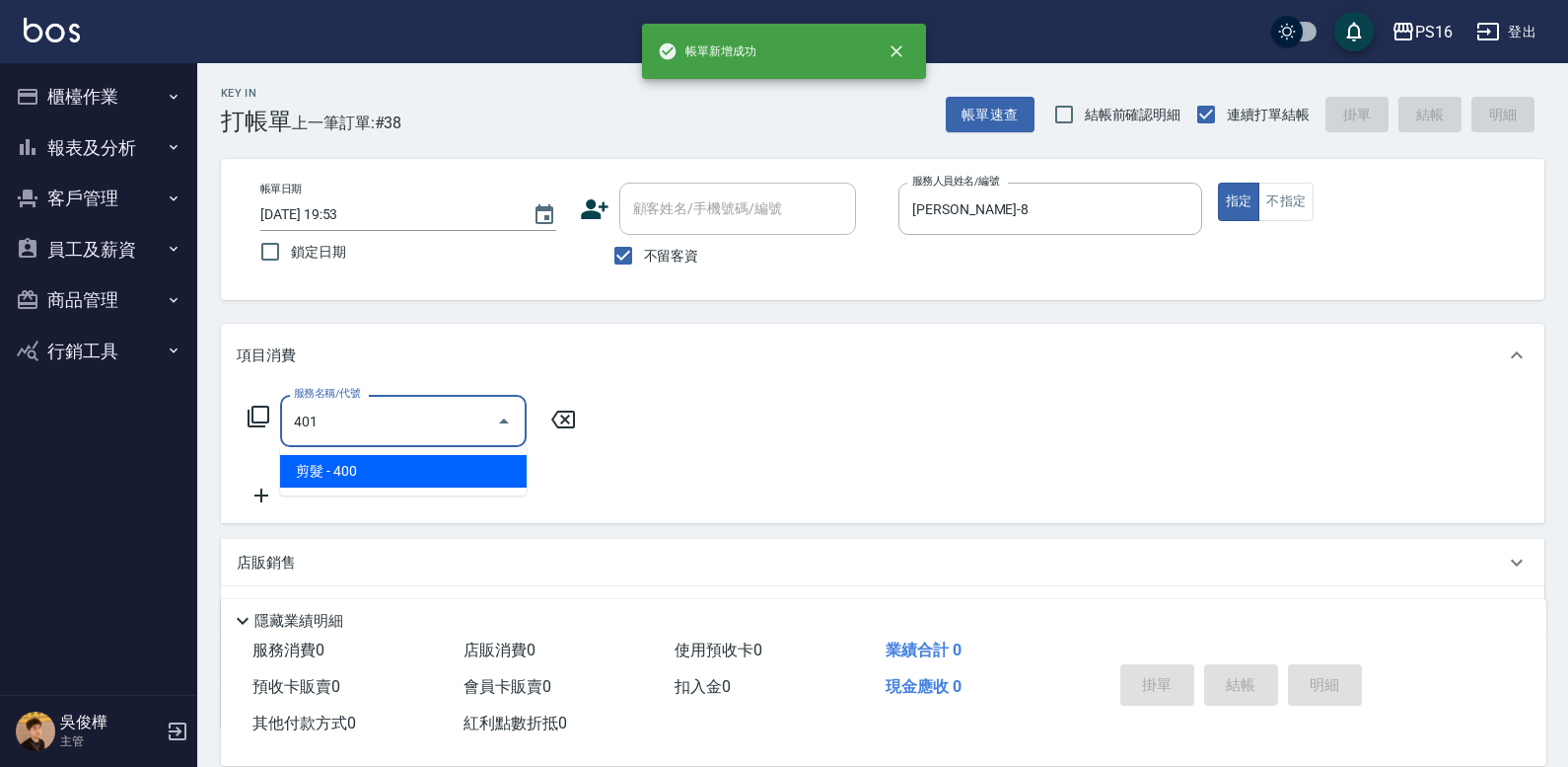
type input "剪髮(401)"
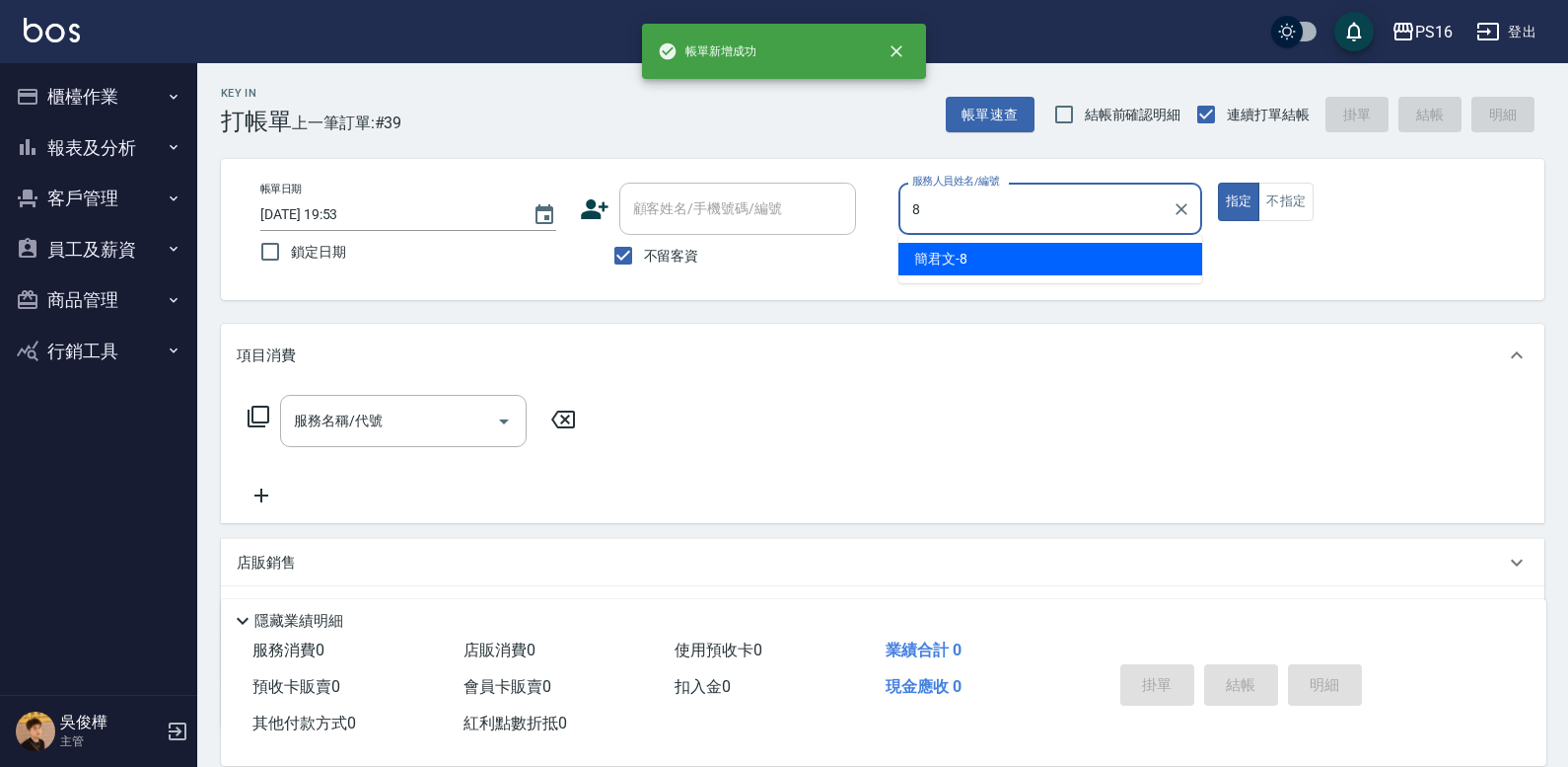
type input "[PERSON_NAME]-8"
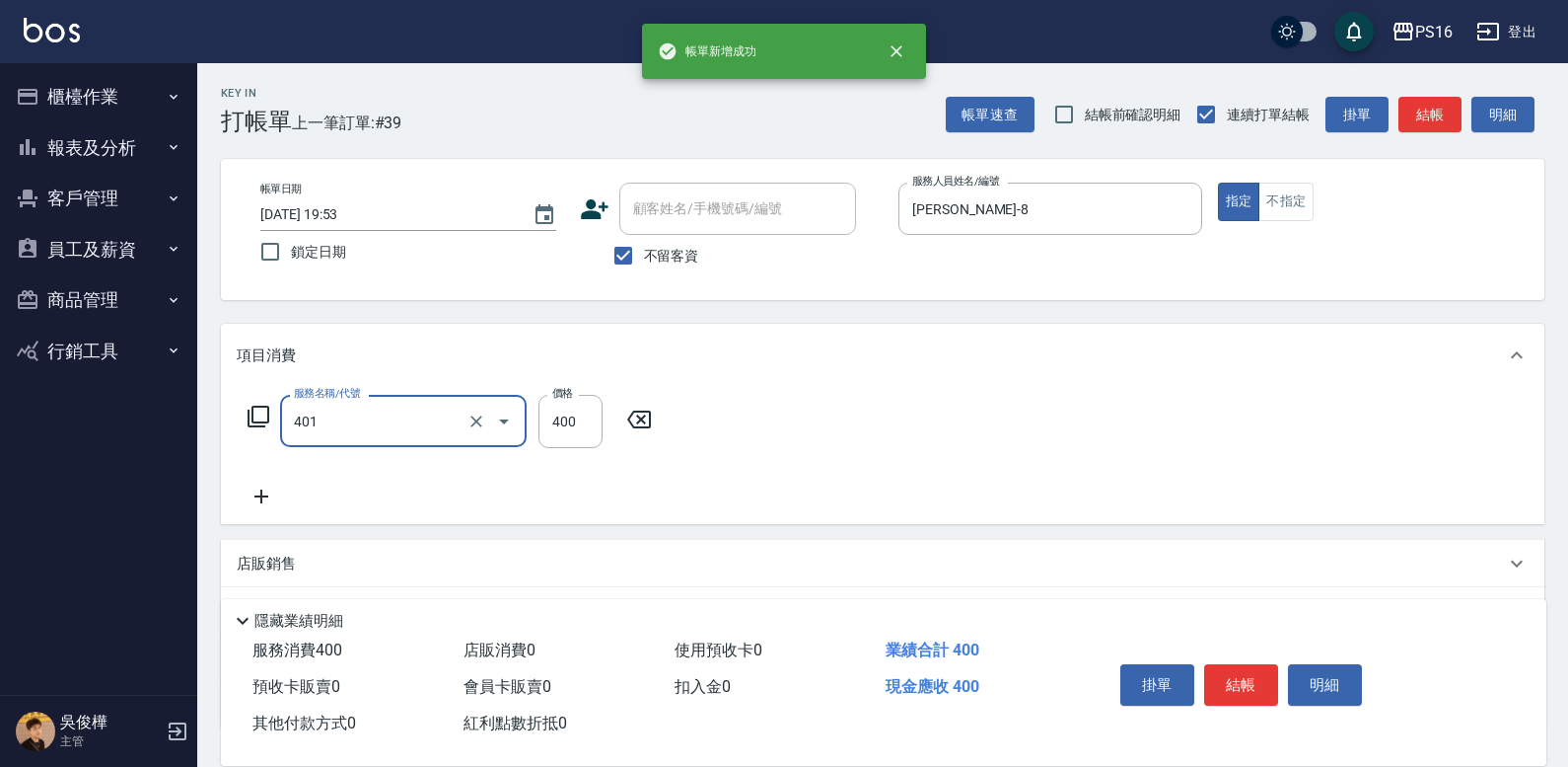
type input "剪髮(401)"
type input "300"
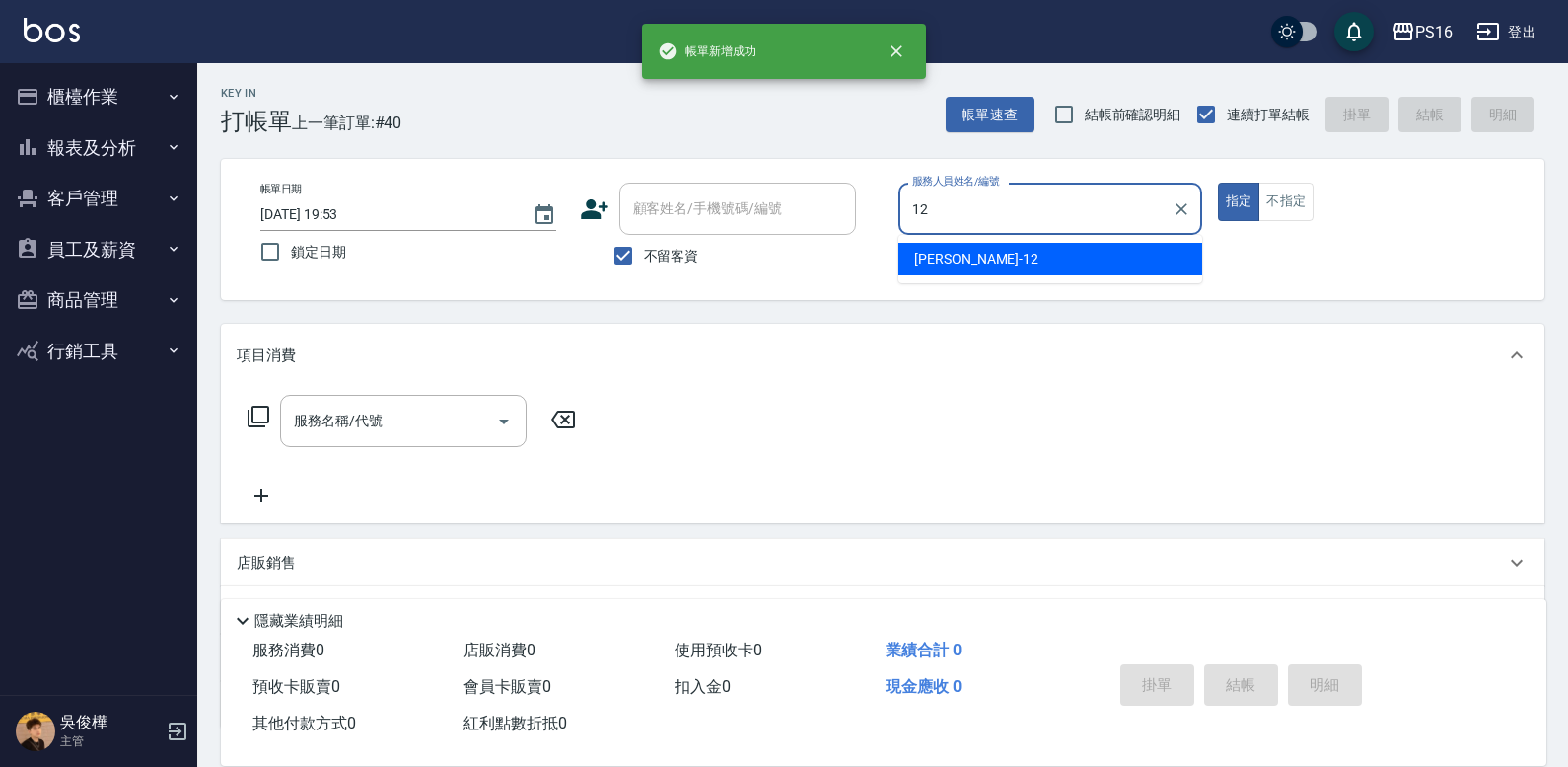
type input "[PERSON_NAME]-12"
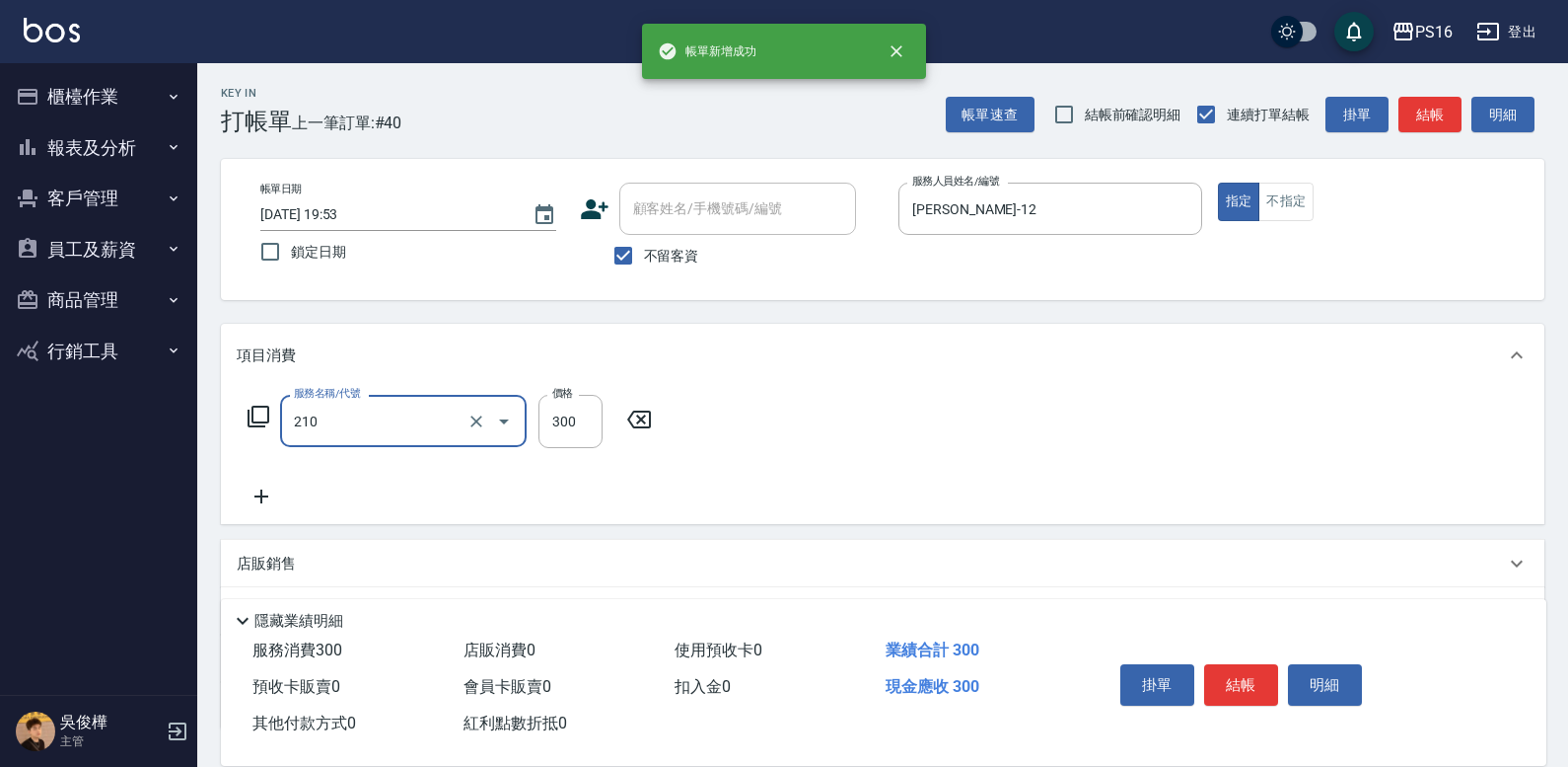
type input "歐娜洗髮精(210)"
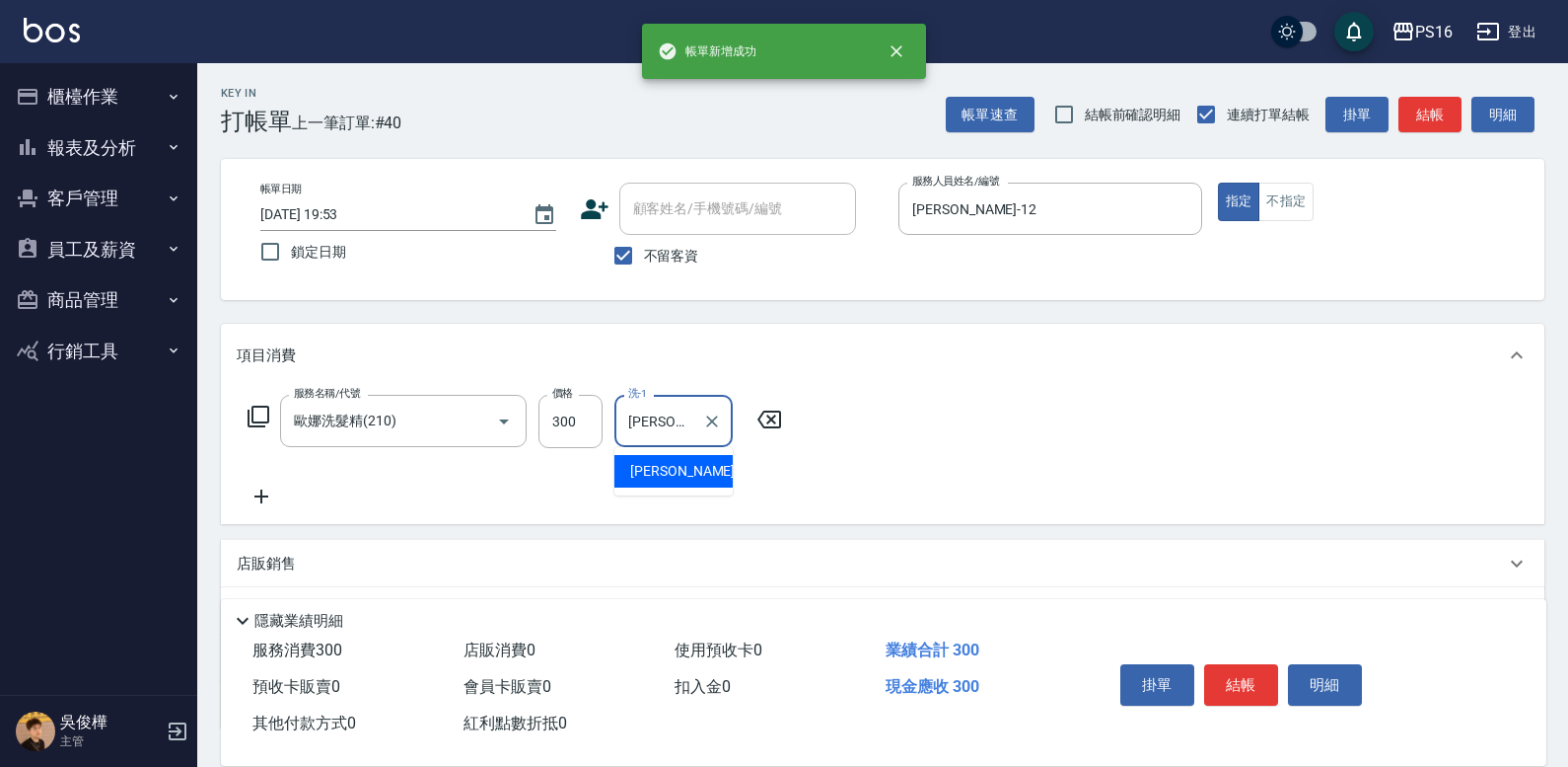
type input "[PERSON_NAME]-20"
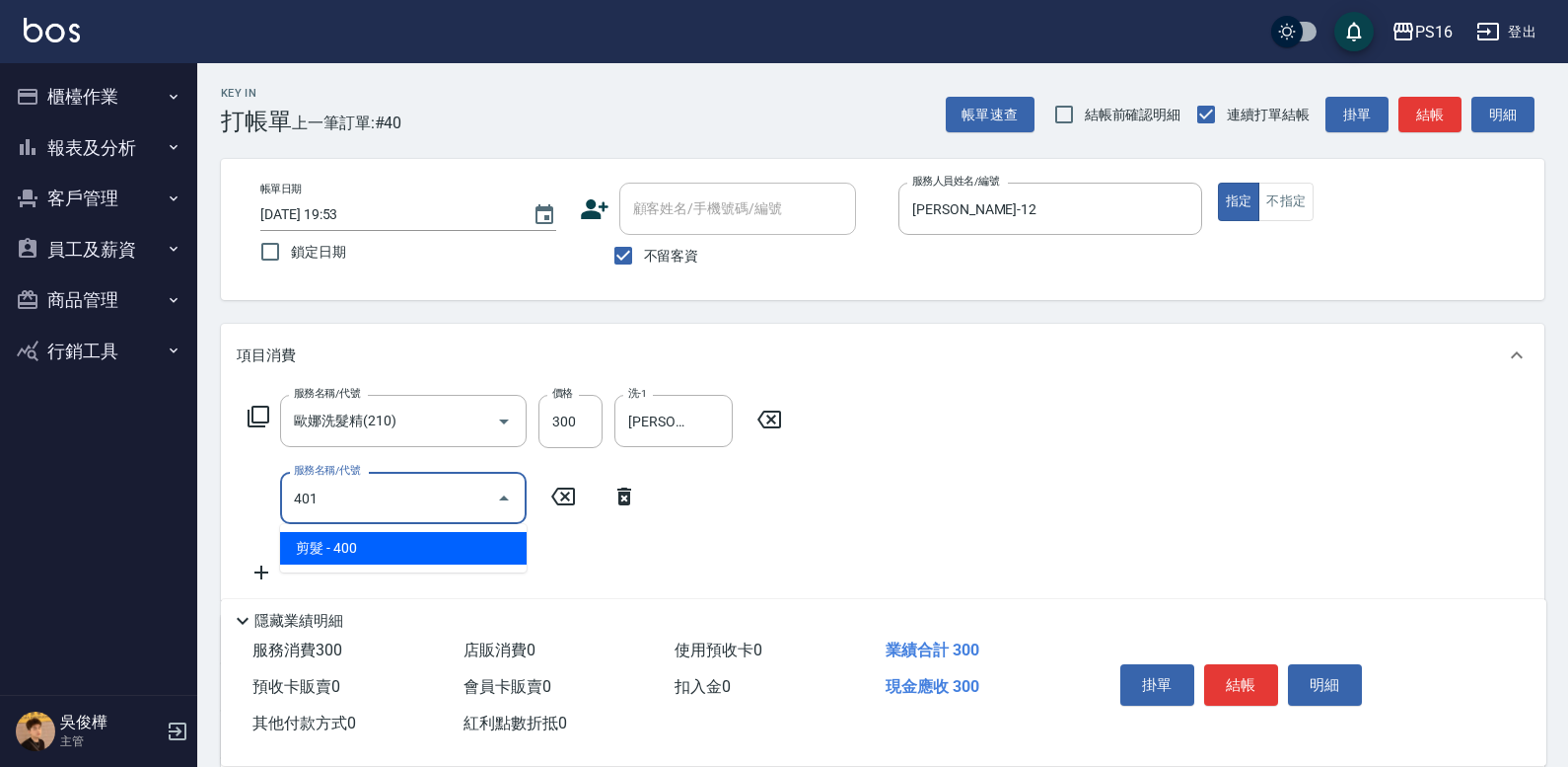
type input "剪髮(401)"
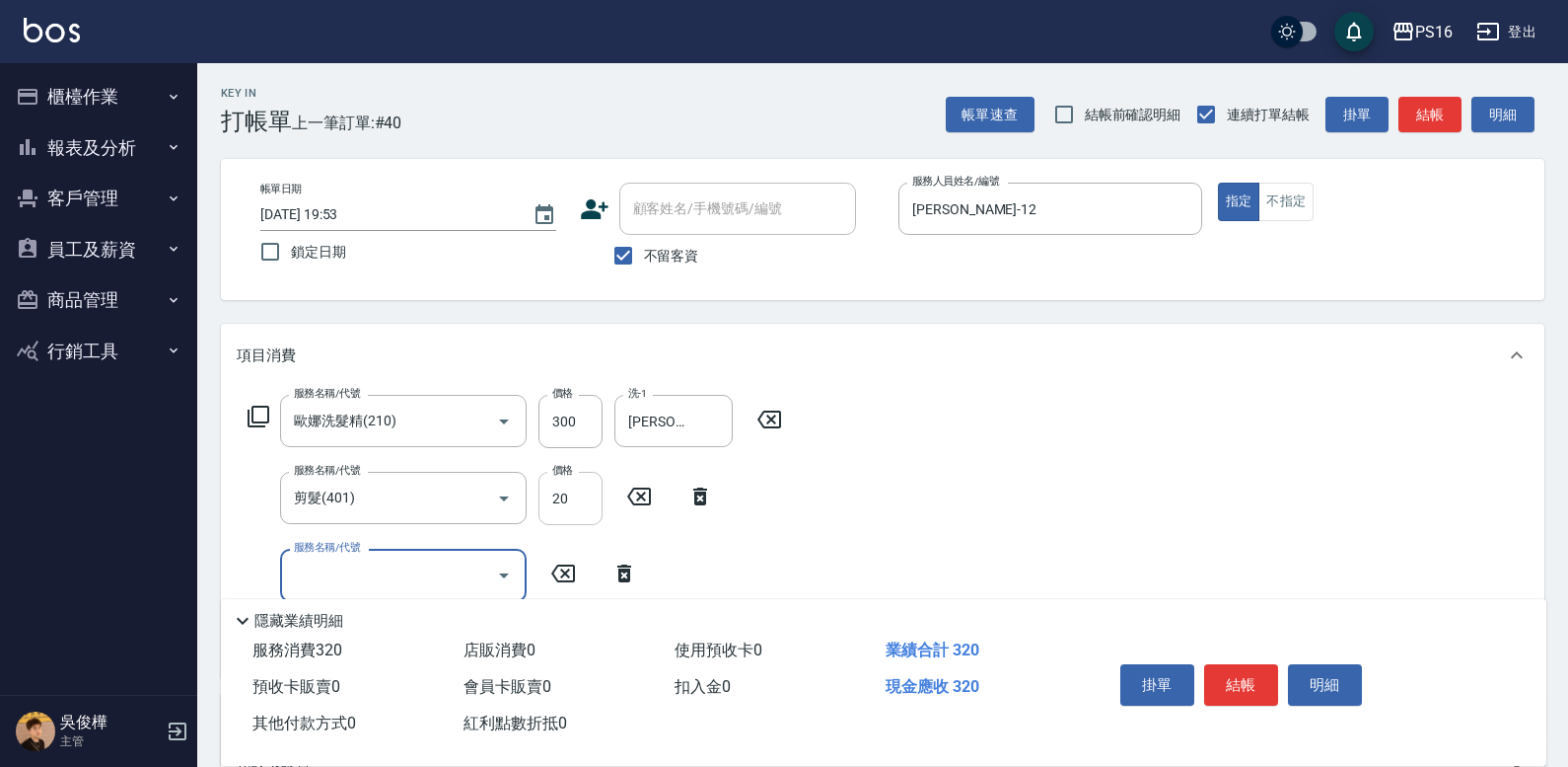
click at [579, 489] on input "20" at bounding box center [571, 498] width 64 height 53
type input "200"
click at [1277, 210] on button "不指定" at bounding box center [1285, 202] width 55 height 38
type button "false"
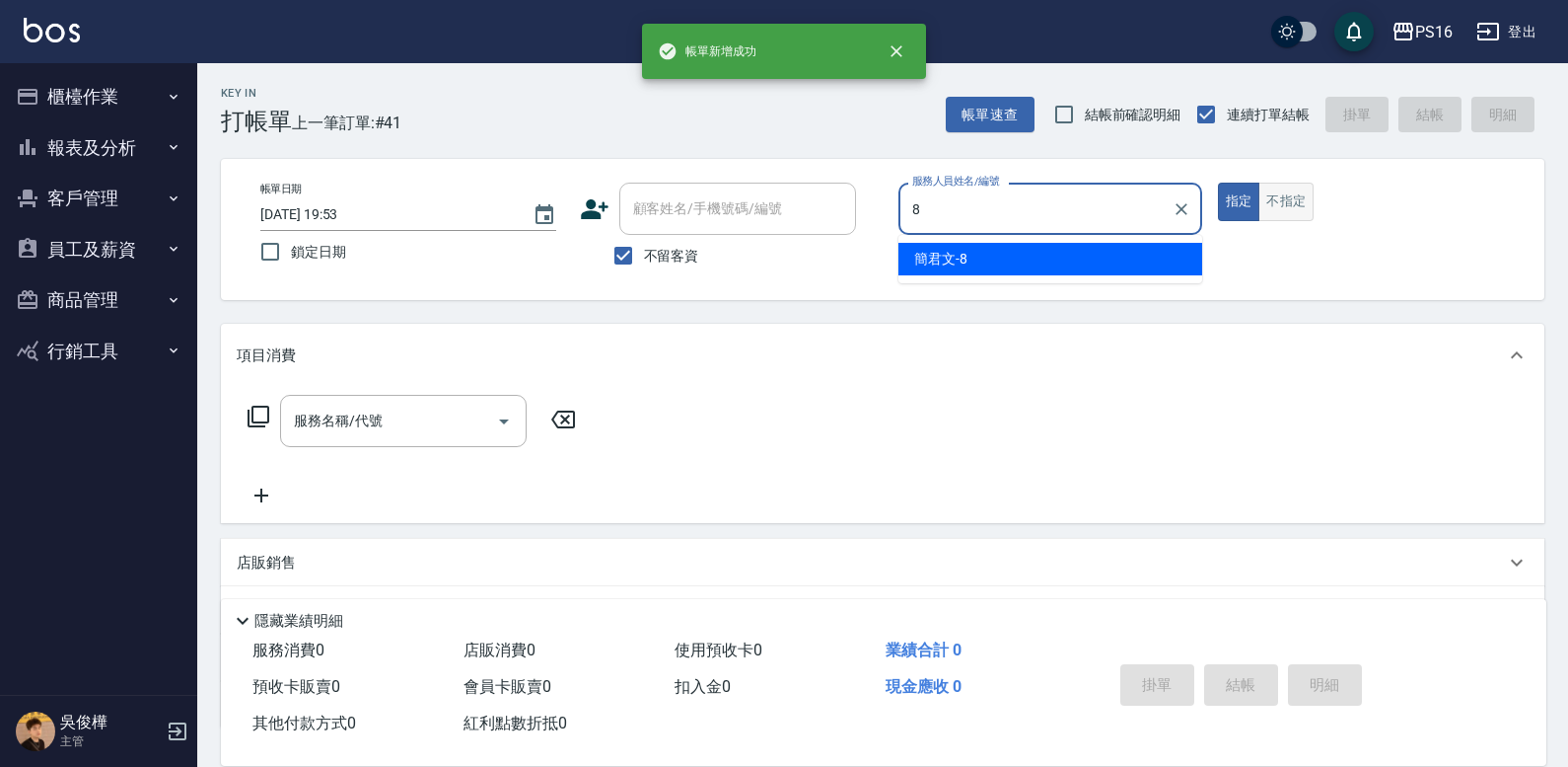
type input "[PERSON_NAME]-8"
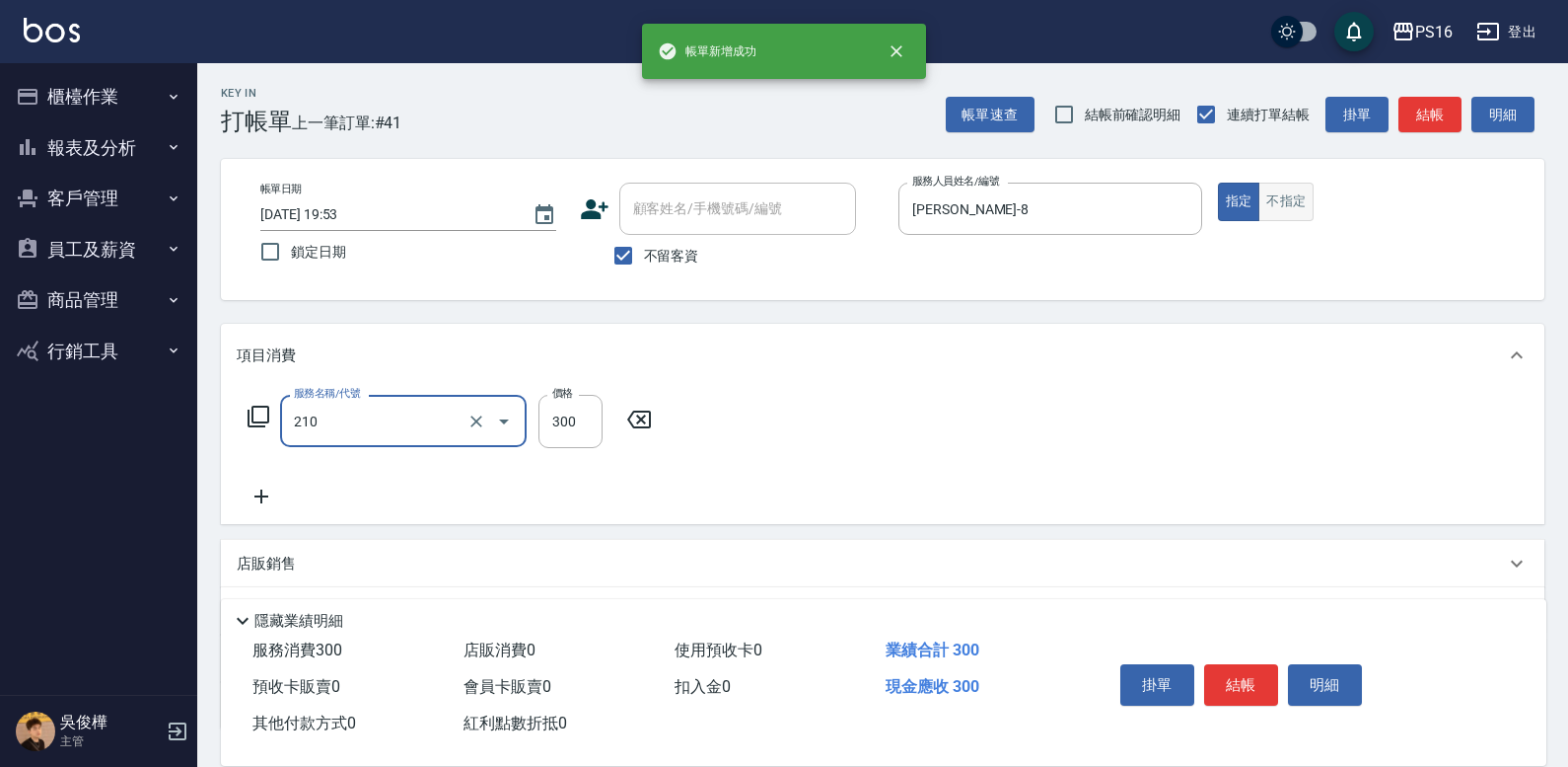
type input "歐娜洗髮精(210)"
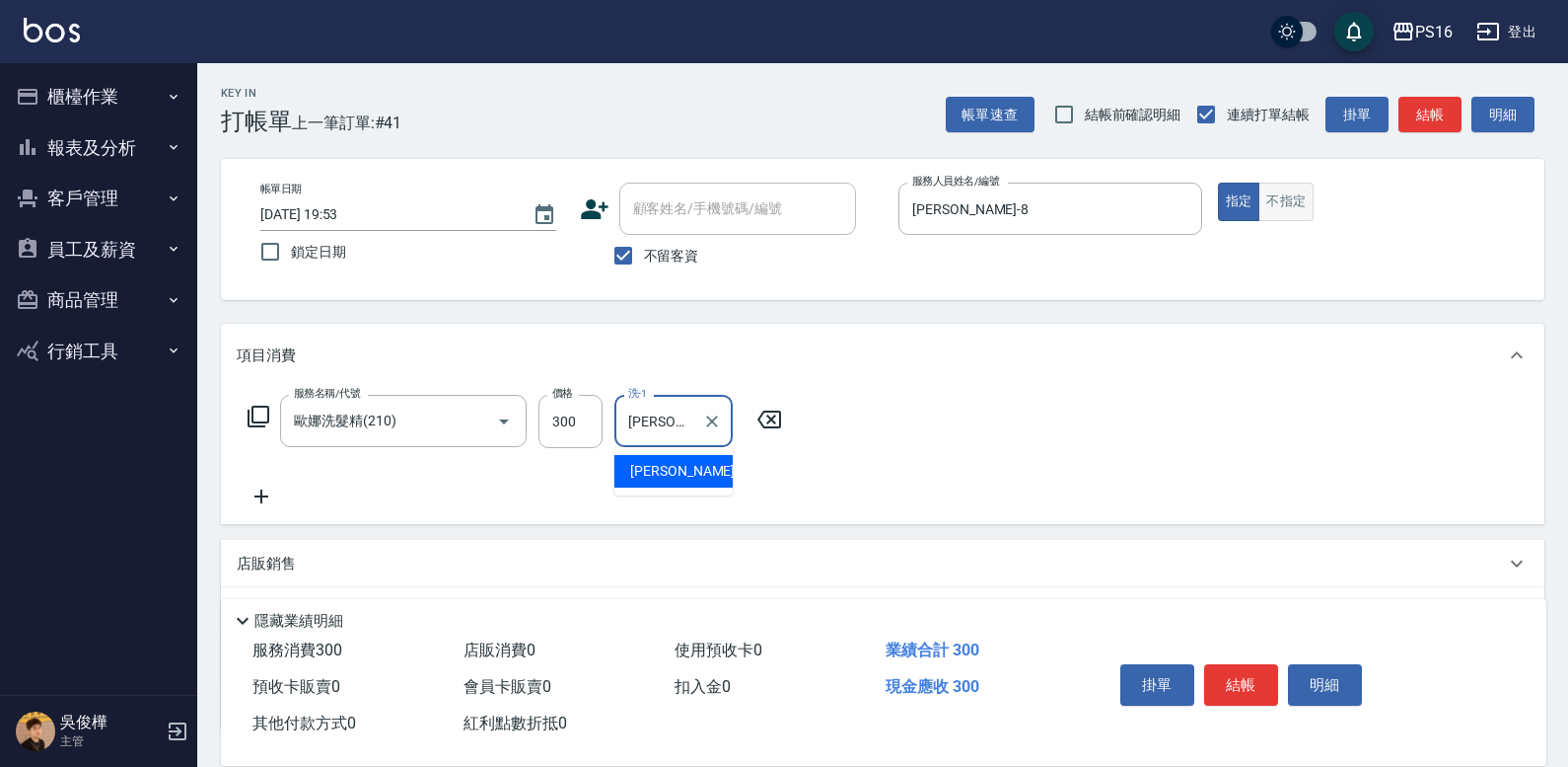
type input "[PERSON_NAME]-20"
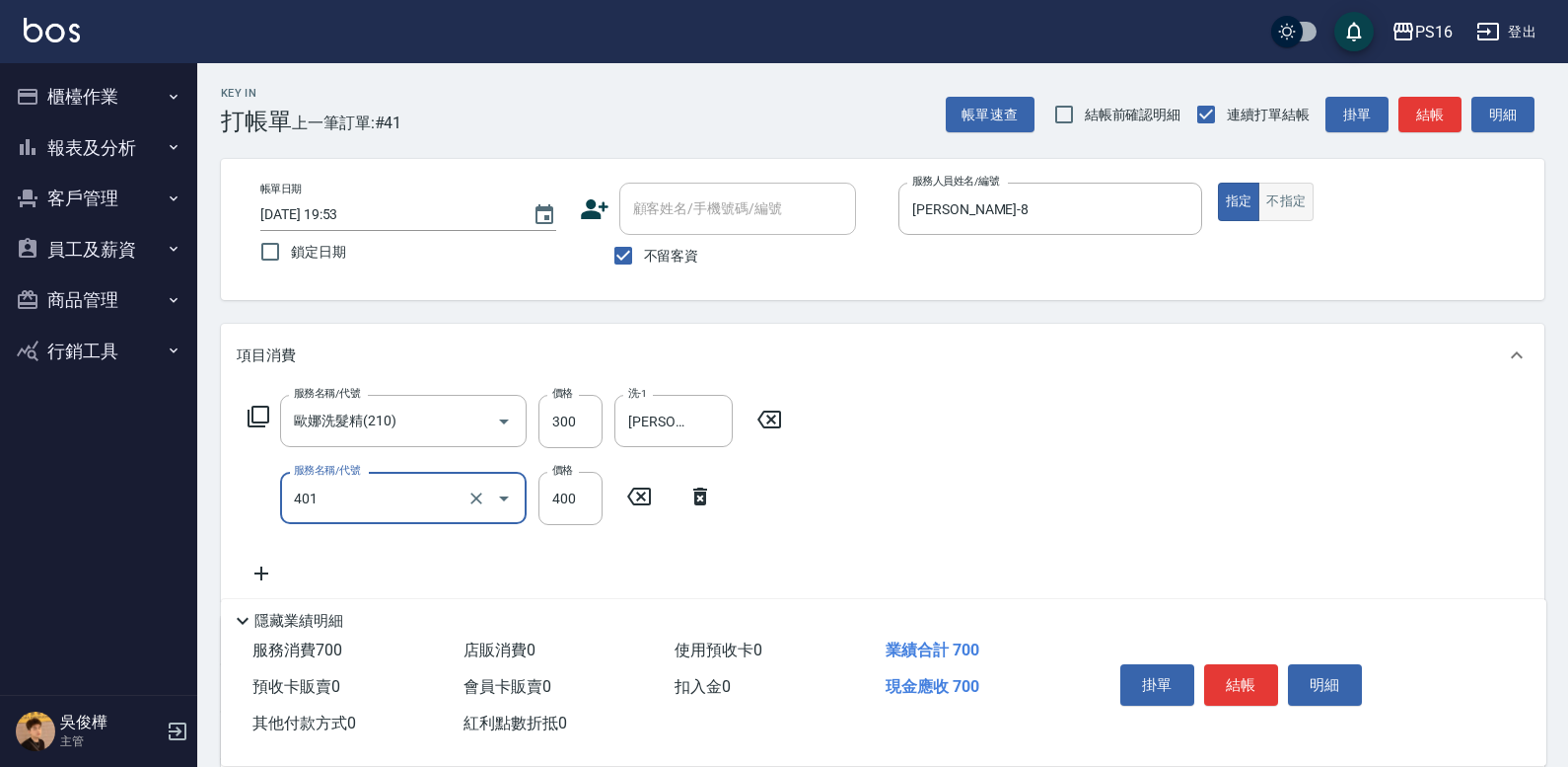
type input "剪髮(401)"
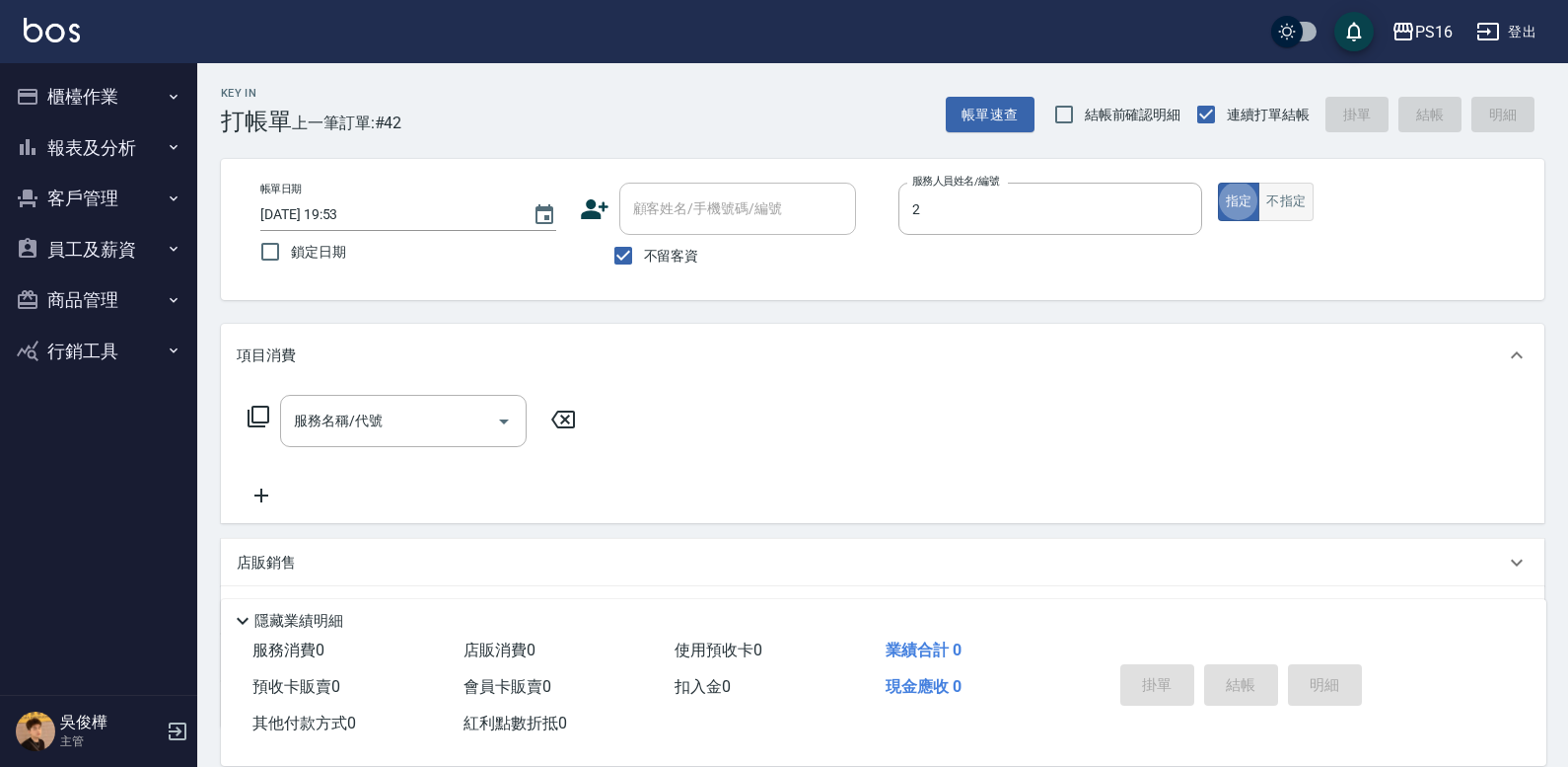
type input "[PERSON_NAME]-2"
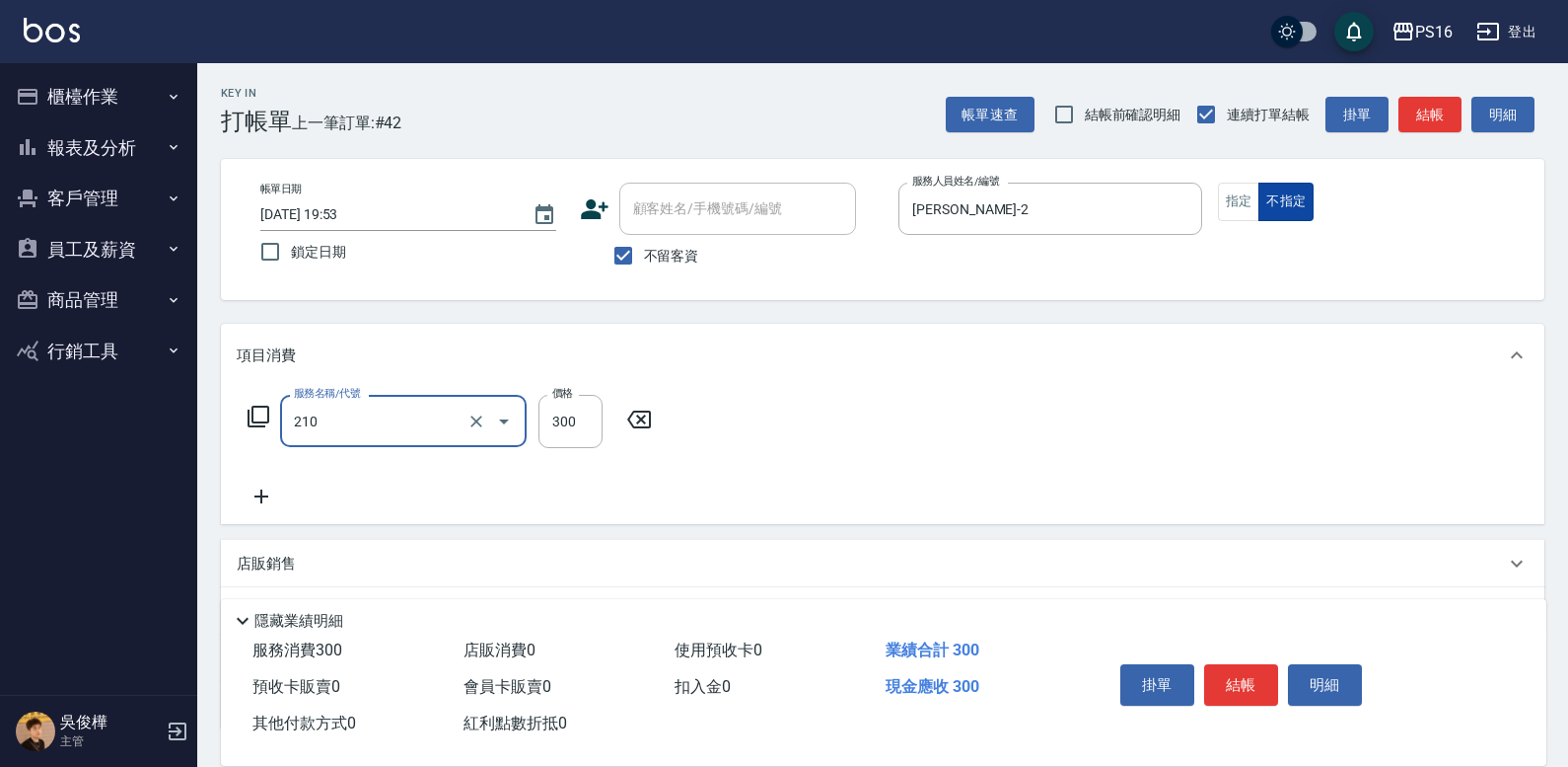
type input "歐娜洗髮精(210)"
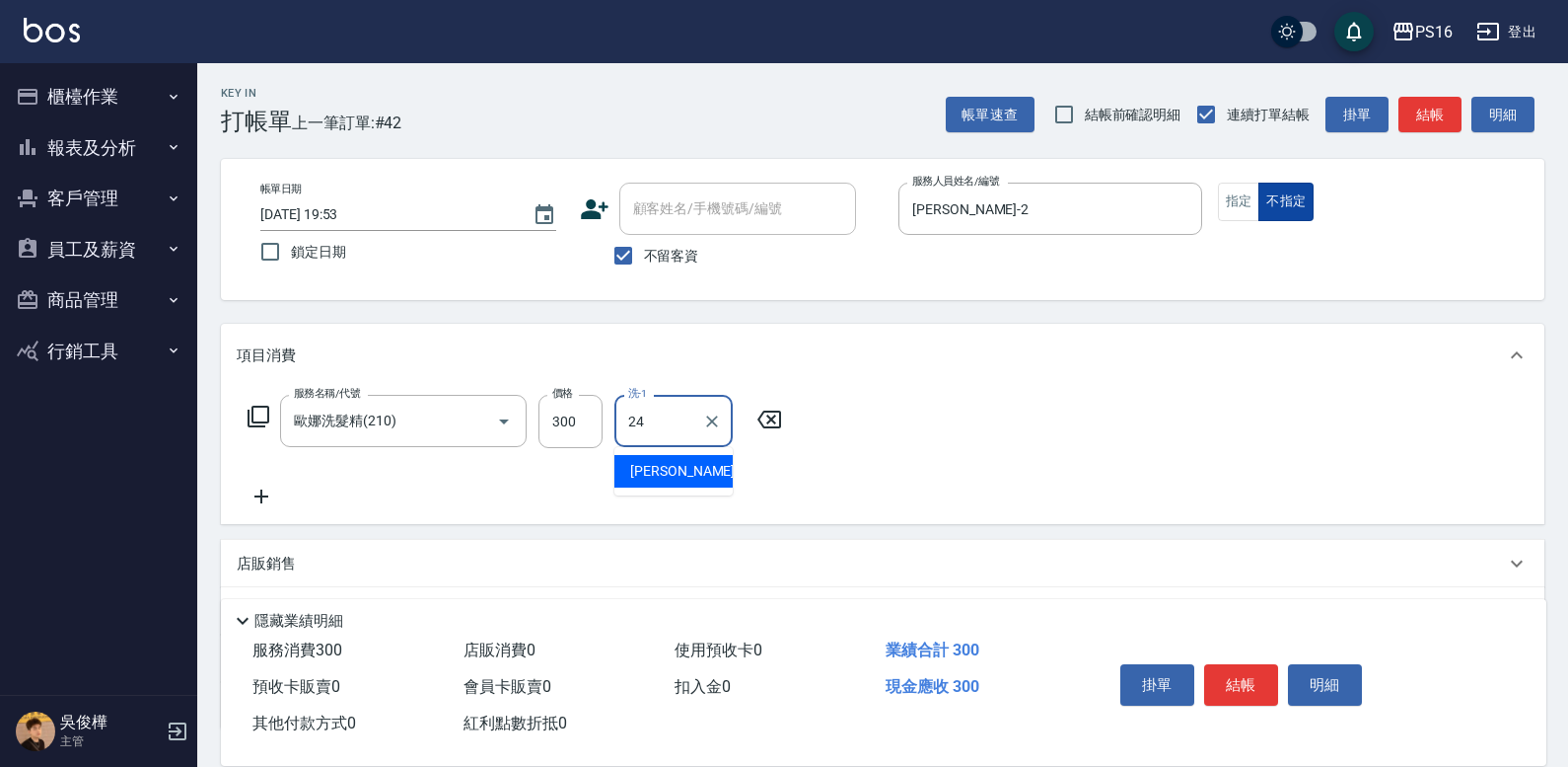
type input "[PERSON_NAME]-24"
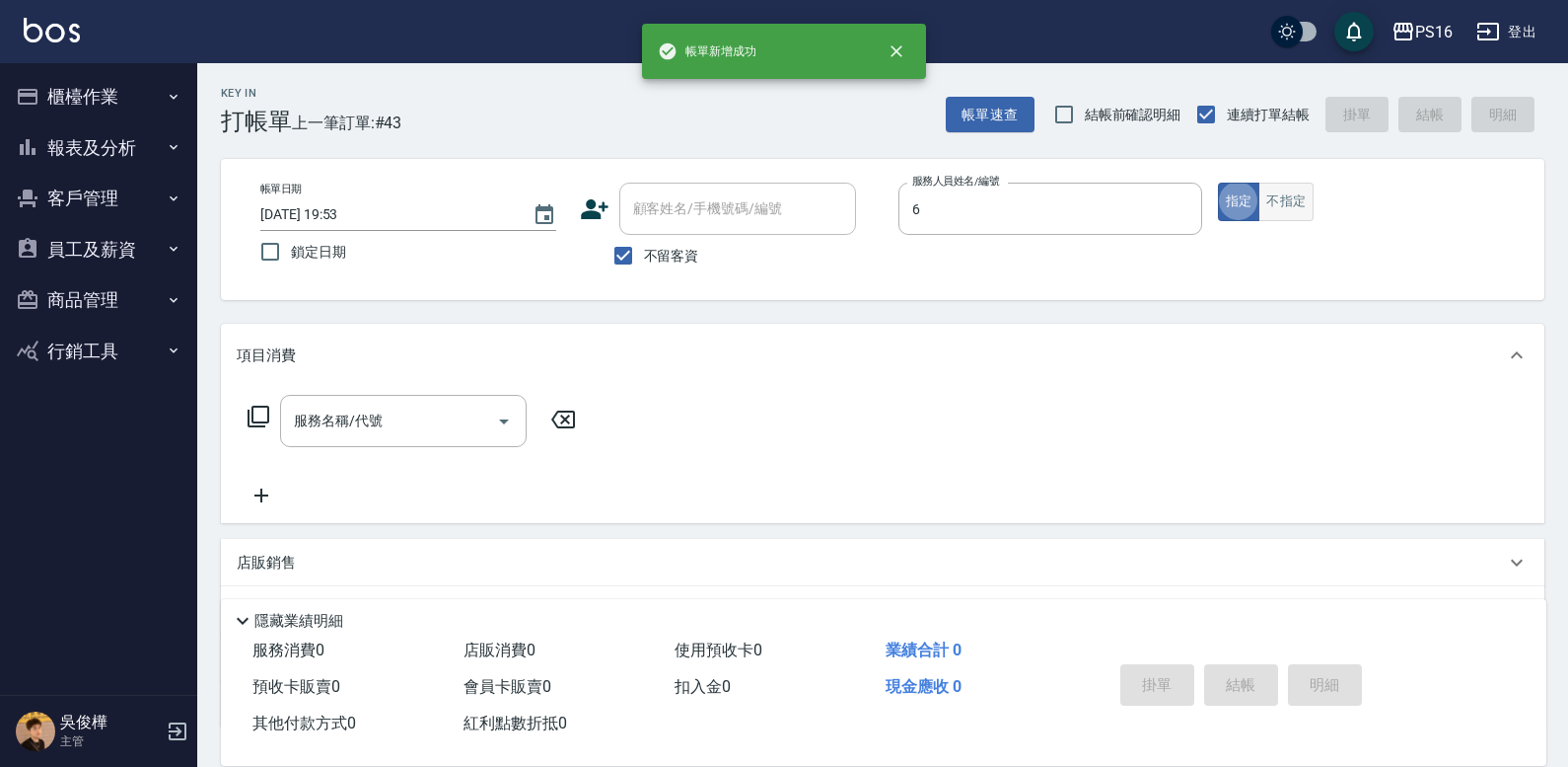
type input "[PERSON_NAME]-6"
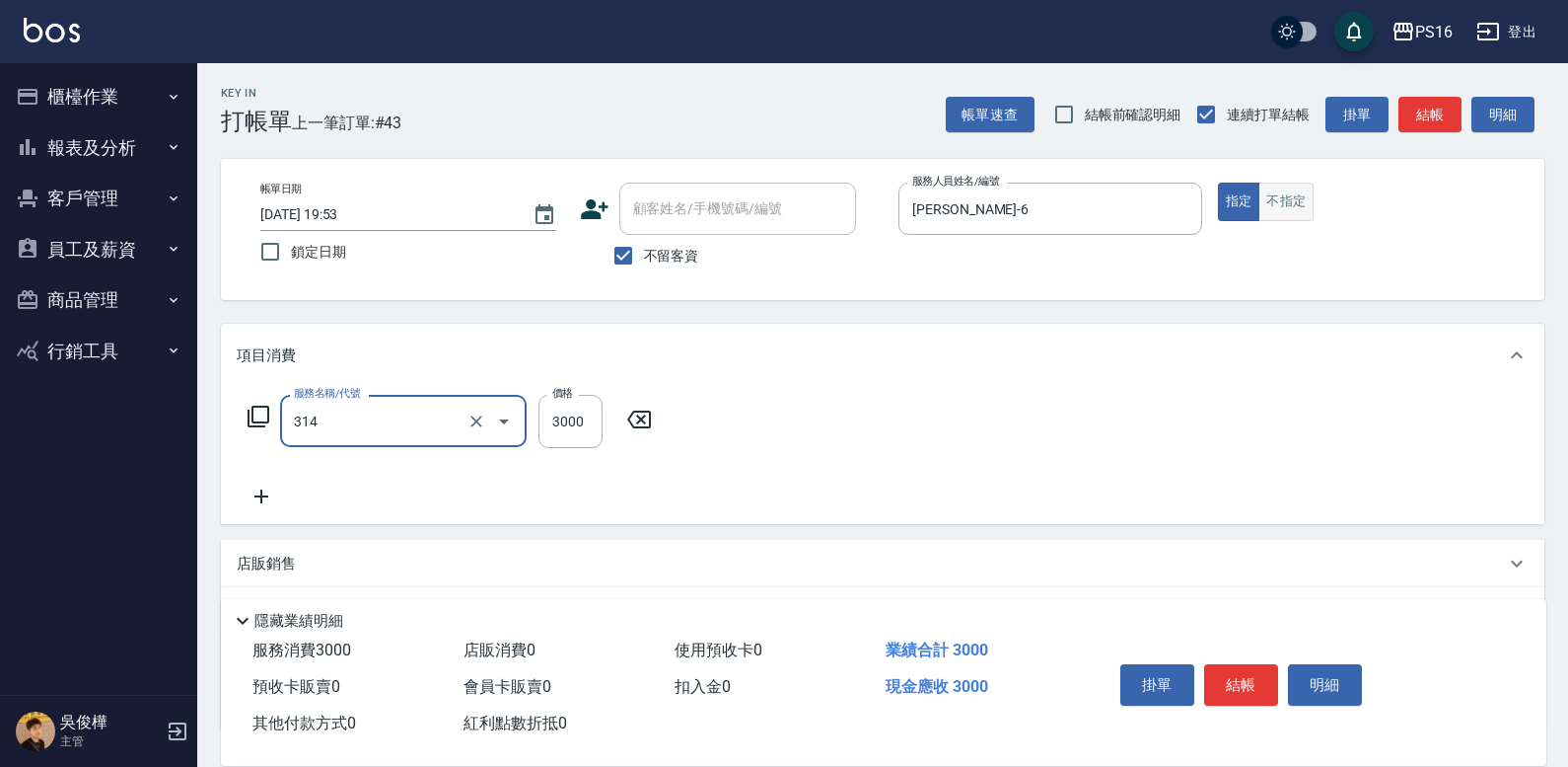
type input "CYA水質感2500UP(314)"
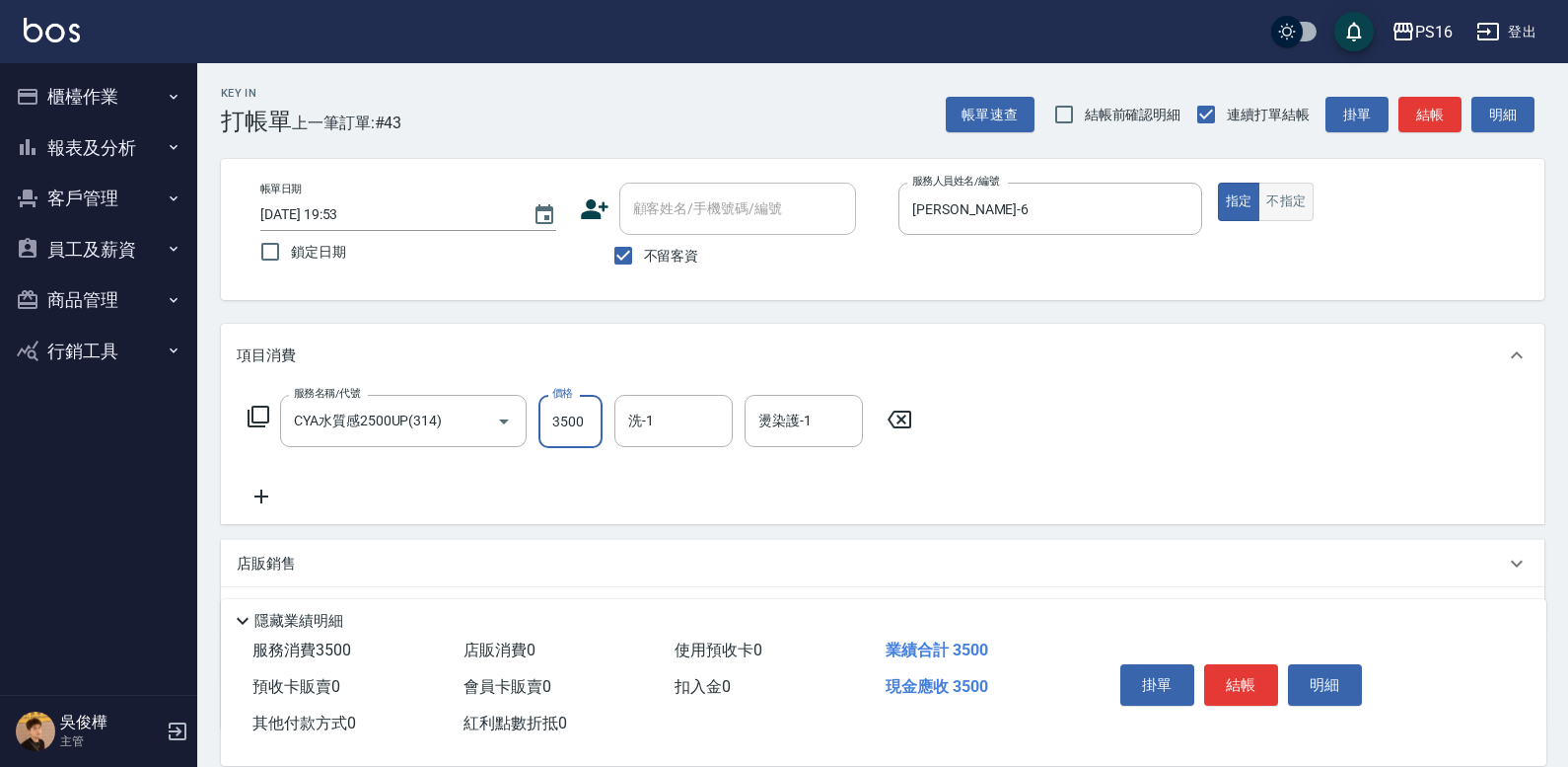
type input "3500"
type input "[PERSON_NAME]-28"
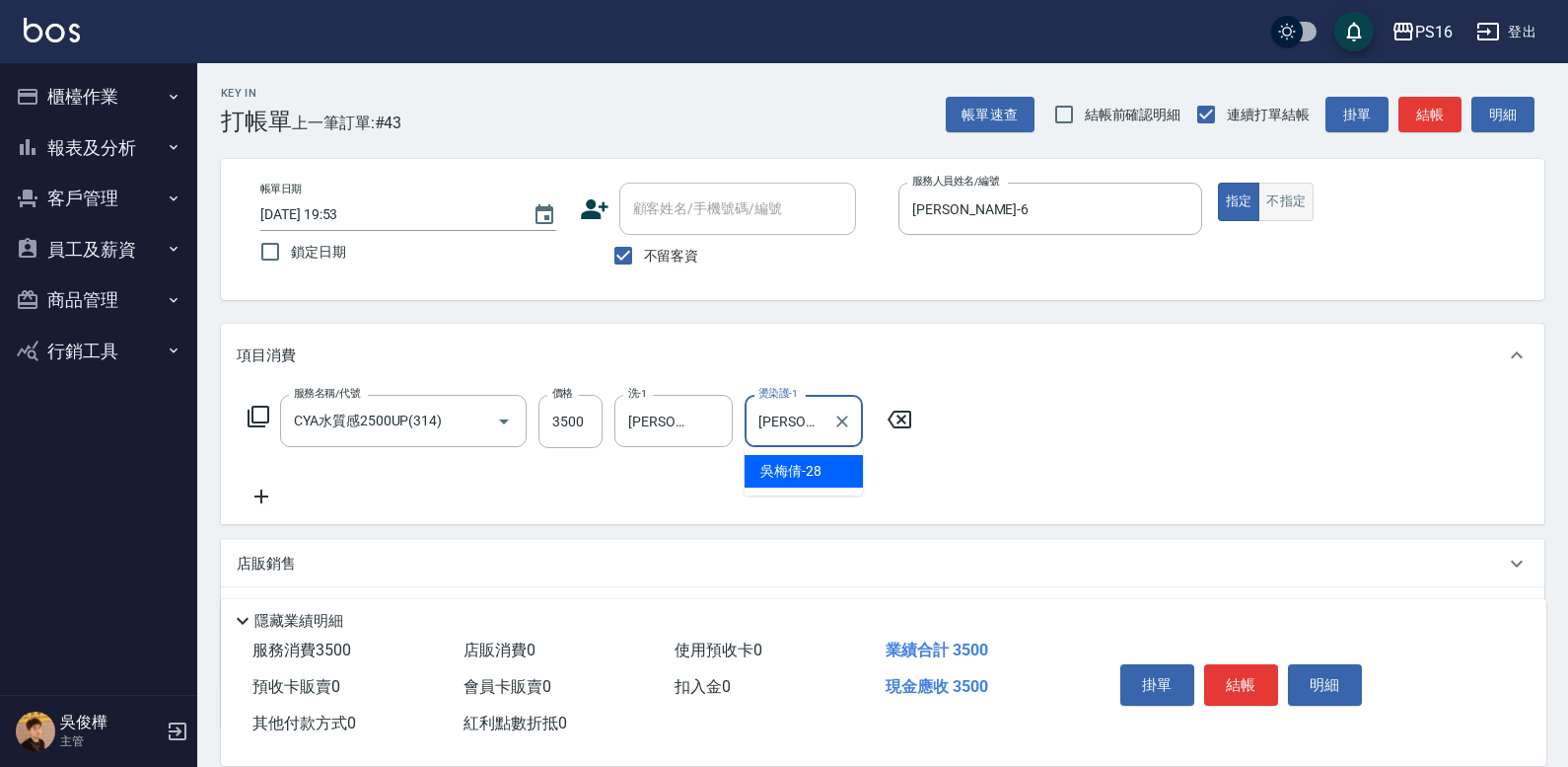
type input "[PERSON_NAME]-28"
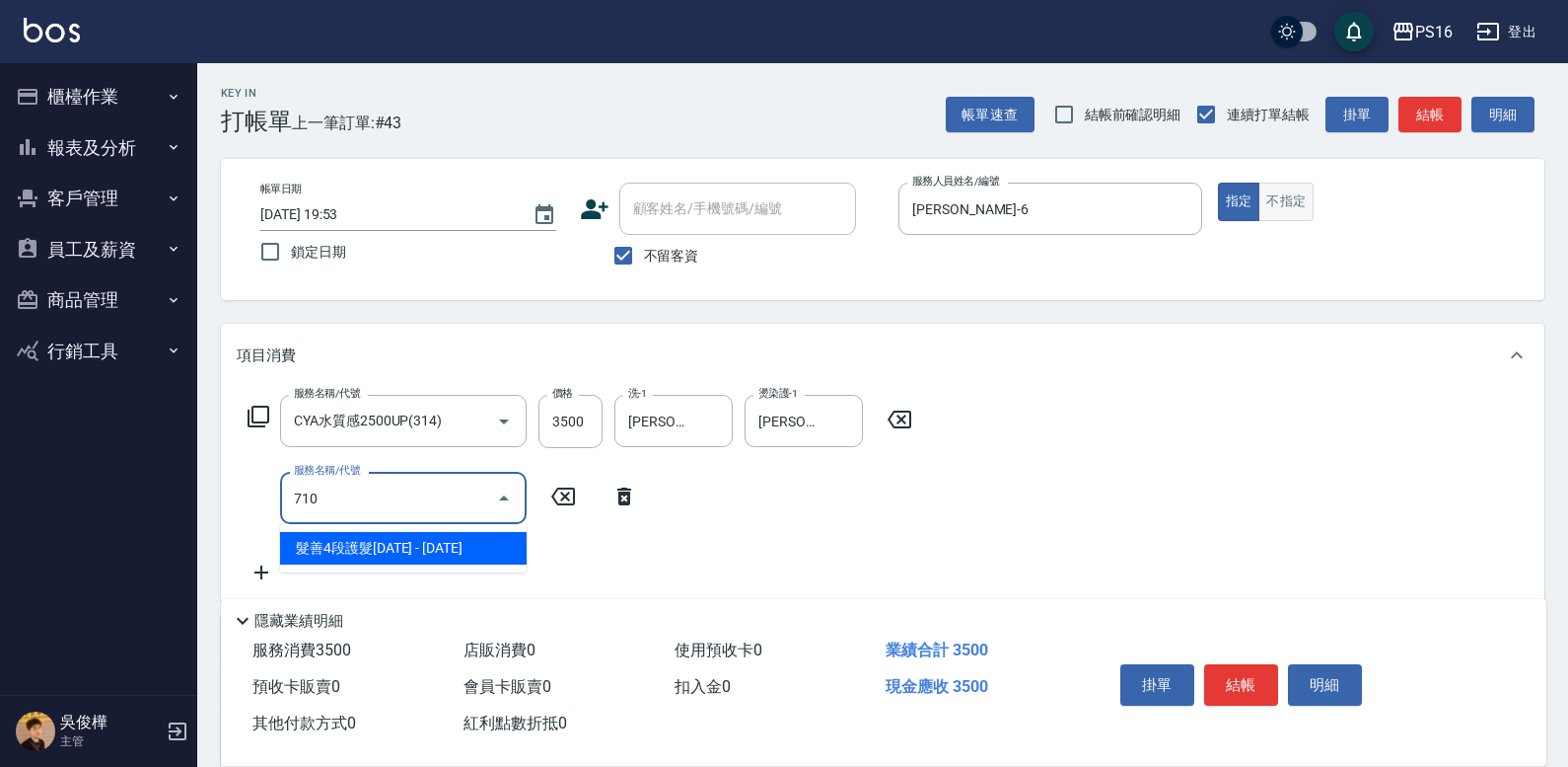
type input "髮善4段護髮2000(710)"
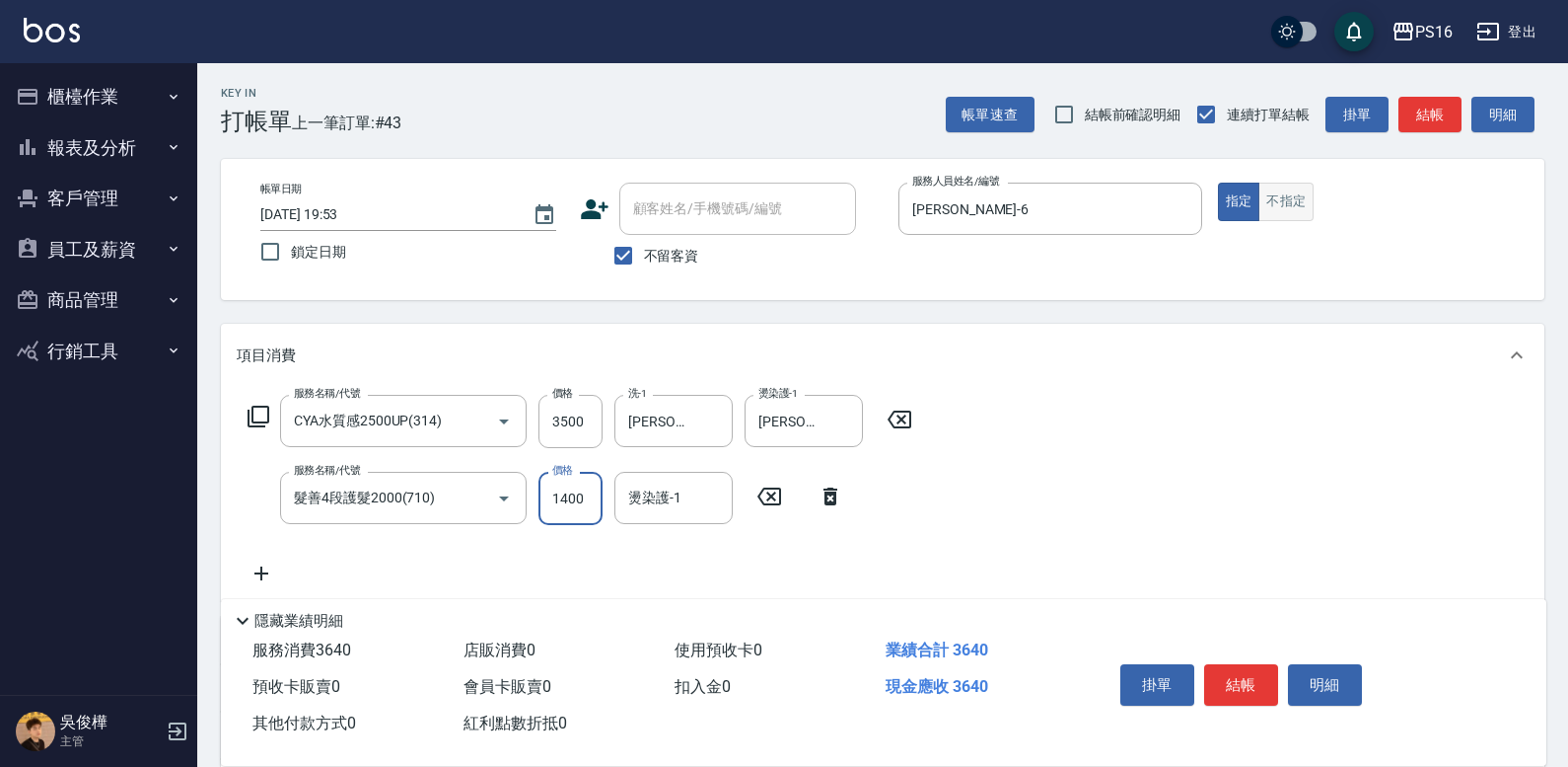
type input "1400"
type input "[PERSON_NAME]-28"
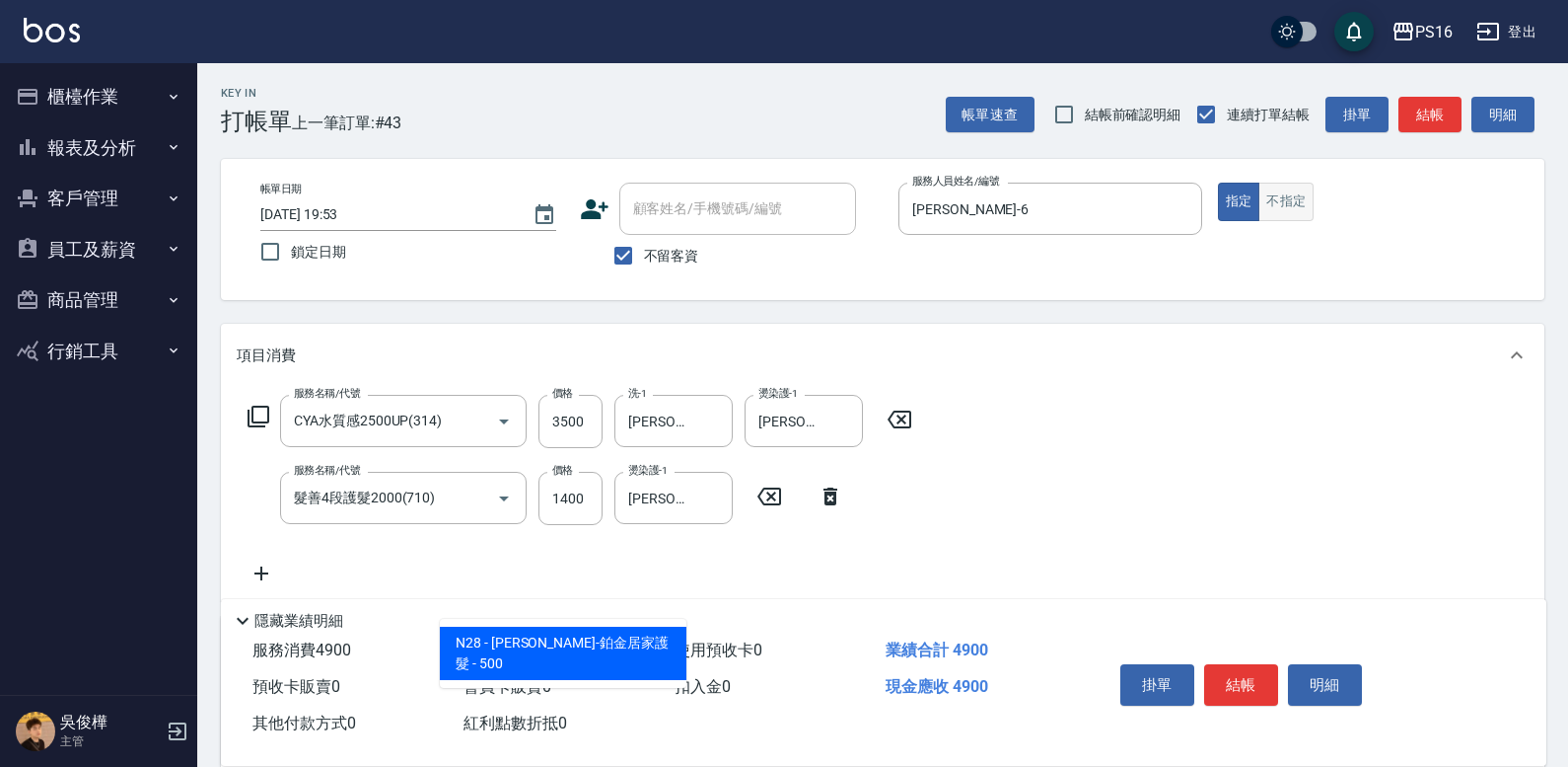
type input "[PERSON_NAME]-鉑金居家護髮"
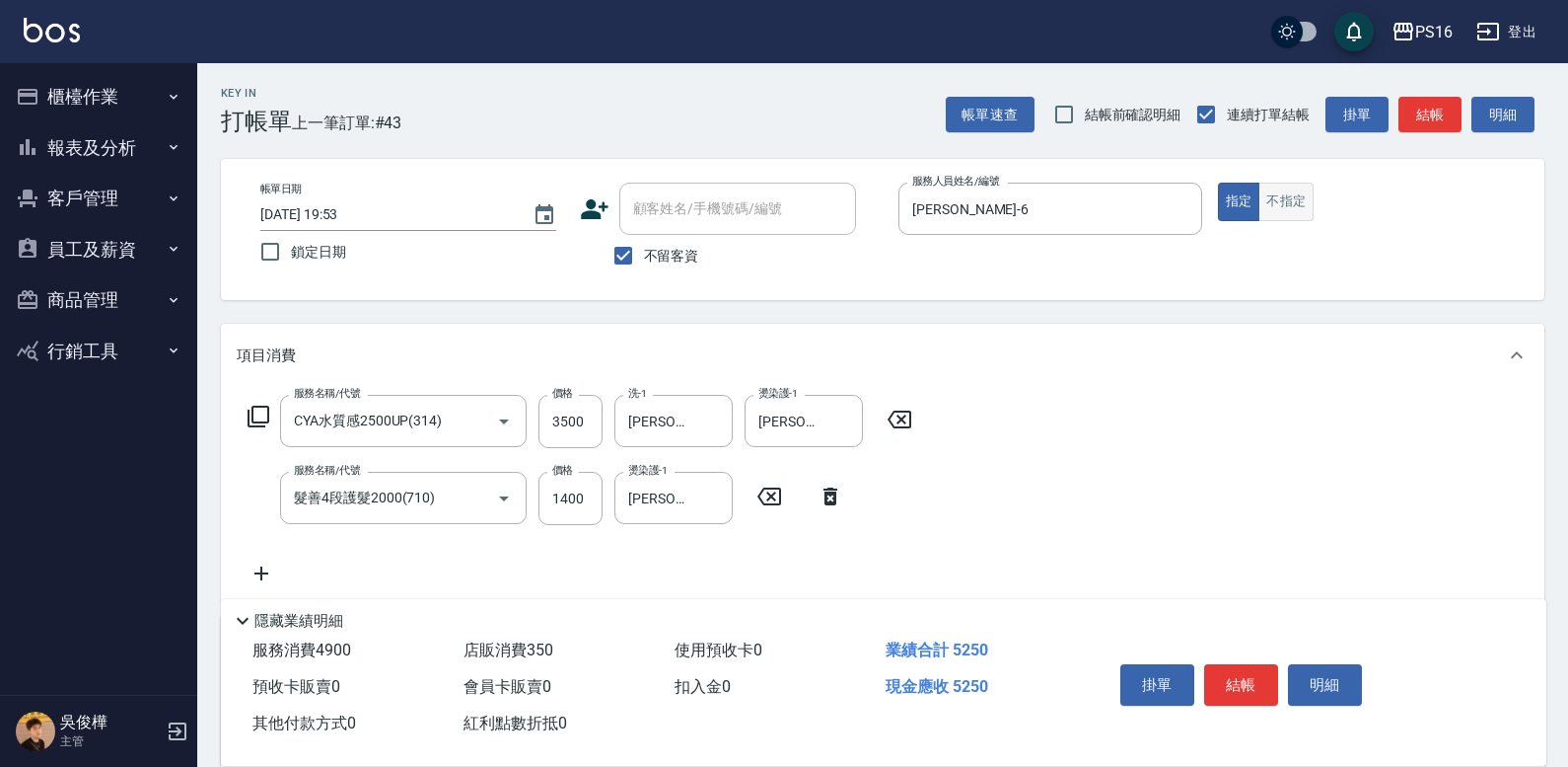
type input "350"
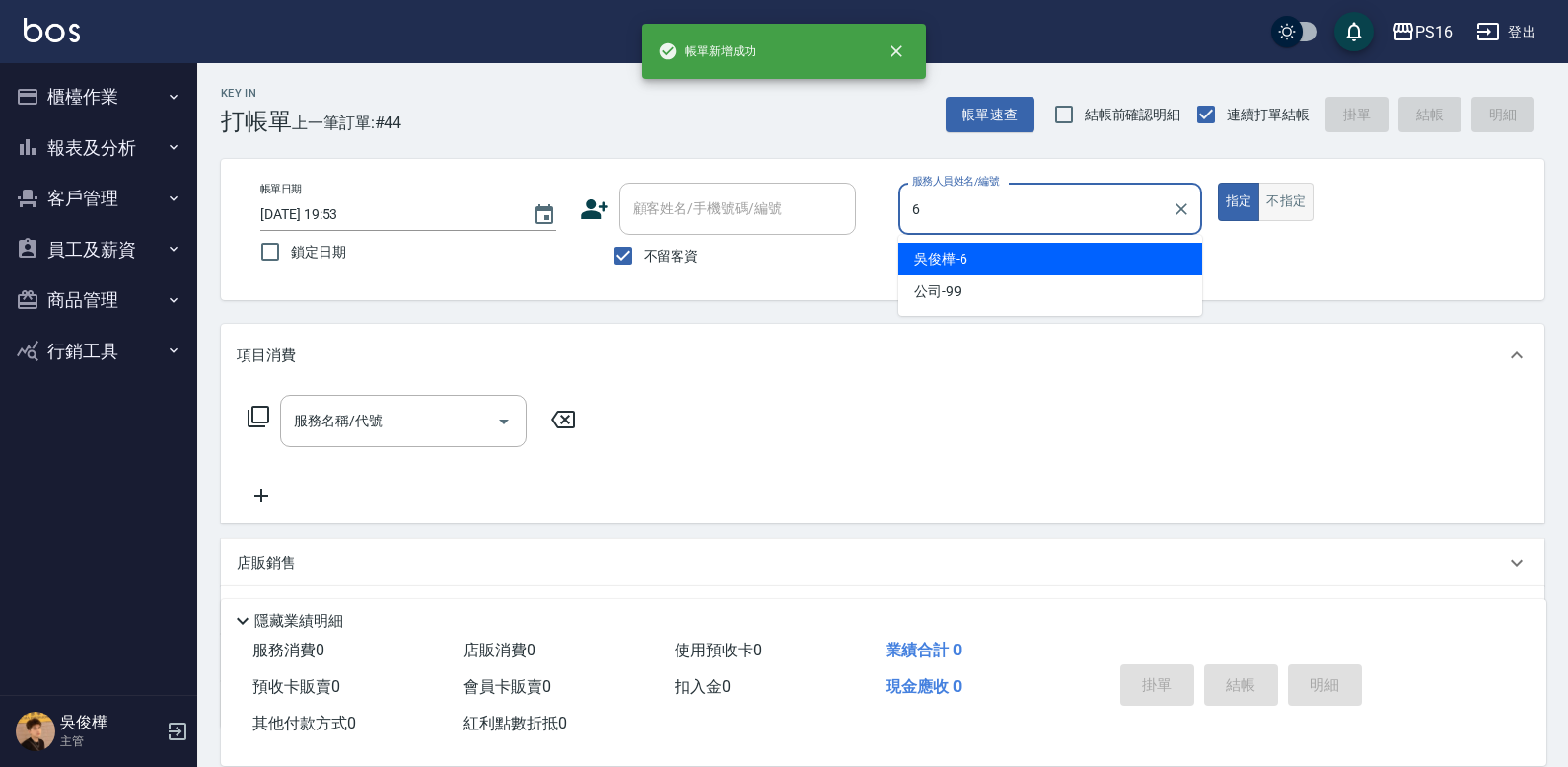
type input "[PERSON_NAME]-6"
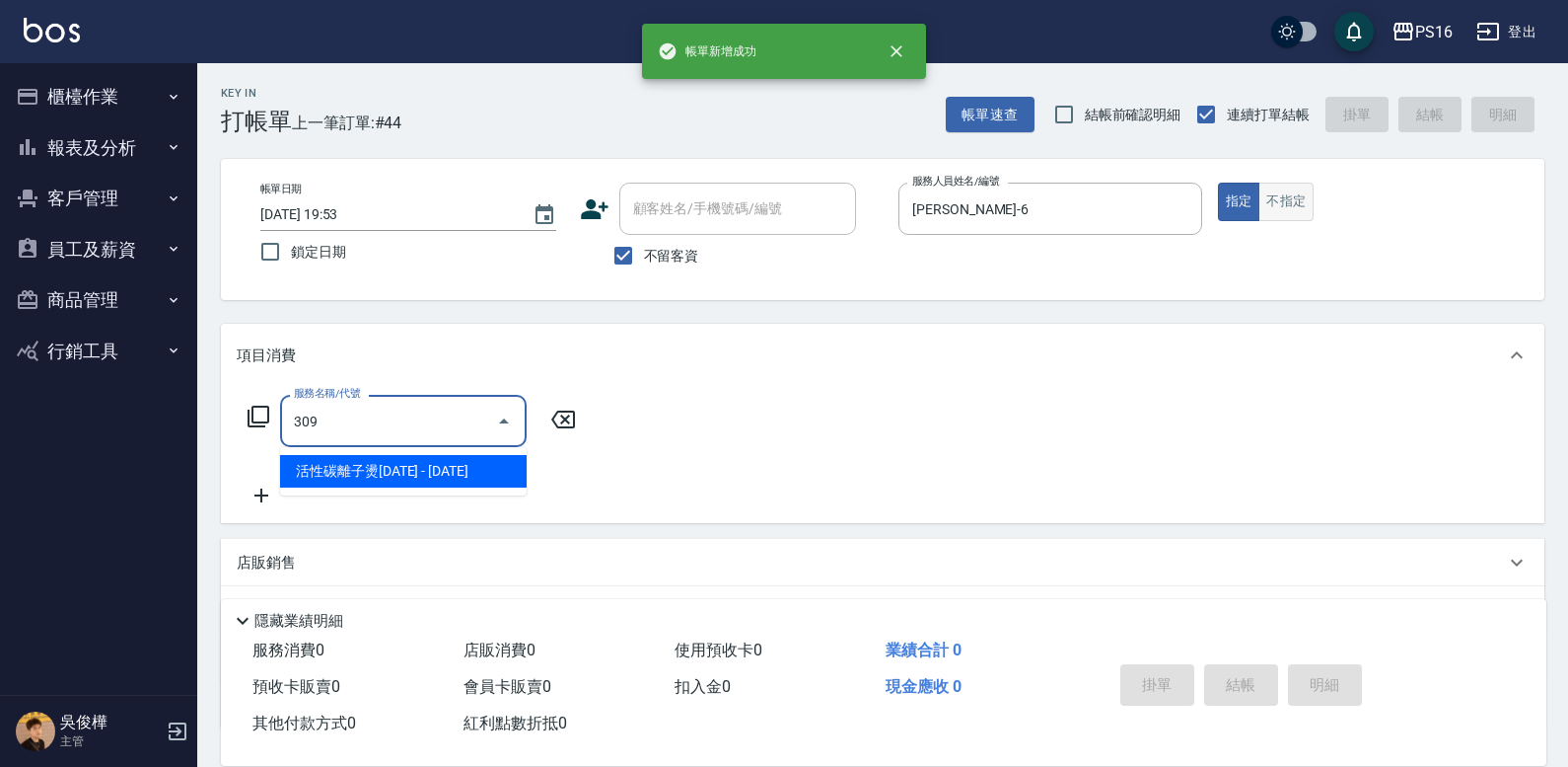
type input "活性碳離子燙1800(309)"
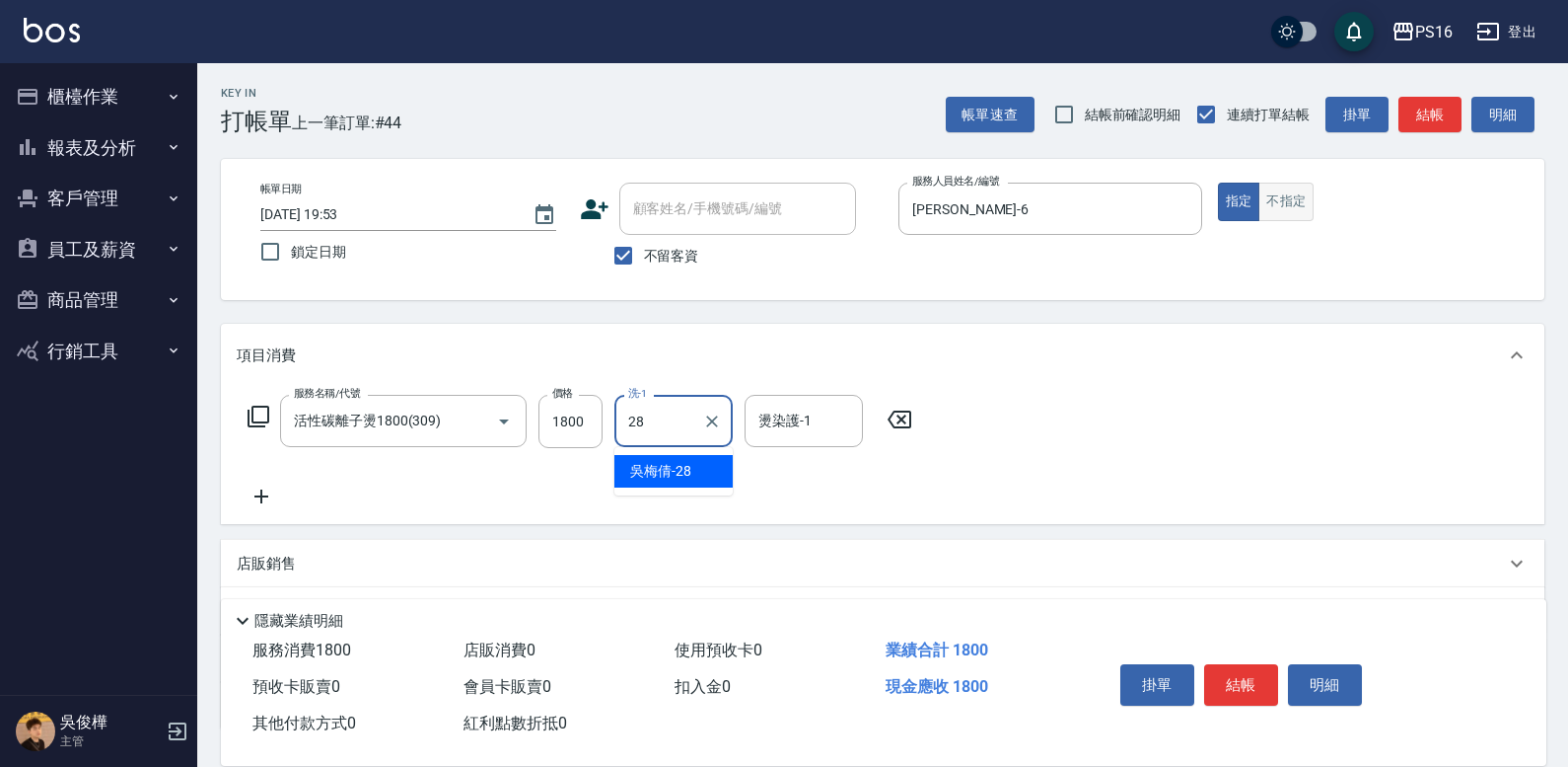
type input "[PERSON_NAME]-28"
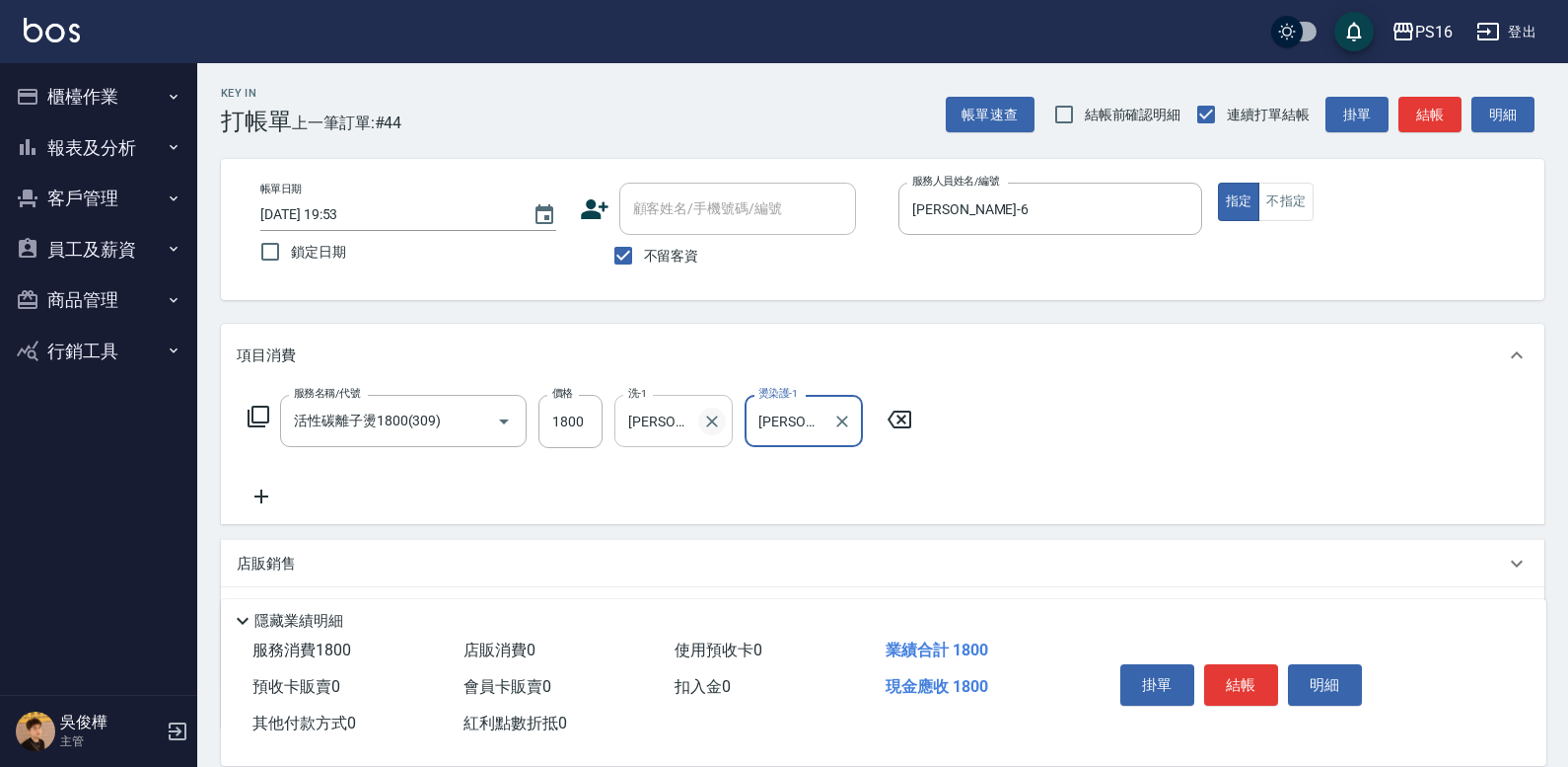
type input "[PERSON_NAME]-28"
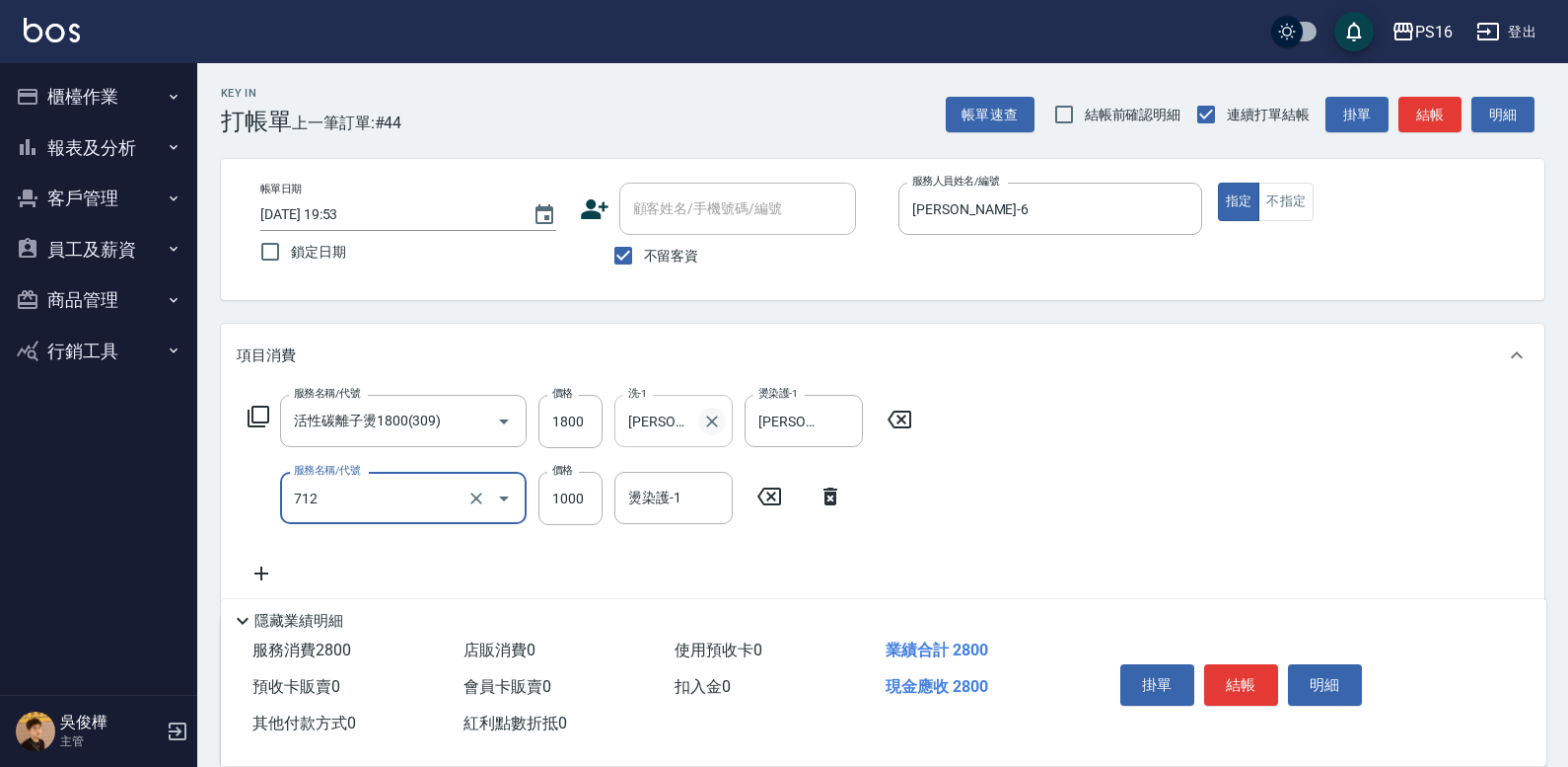
type input "伊蘭洋甘菊1000(712)"
type input "700"
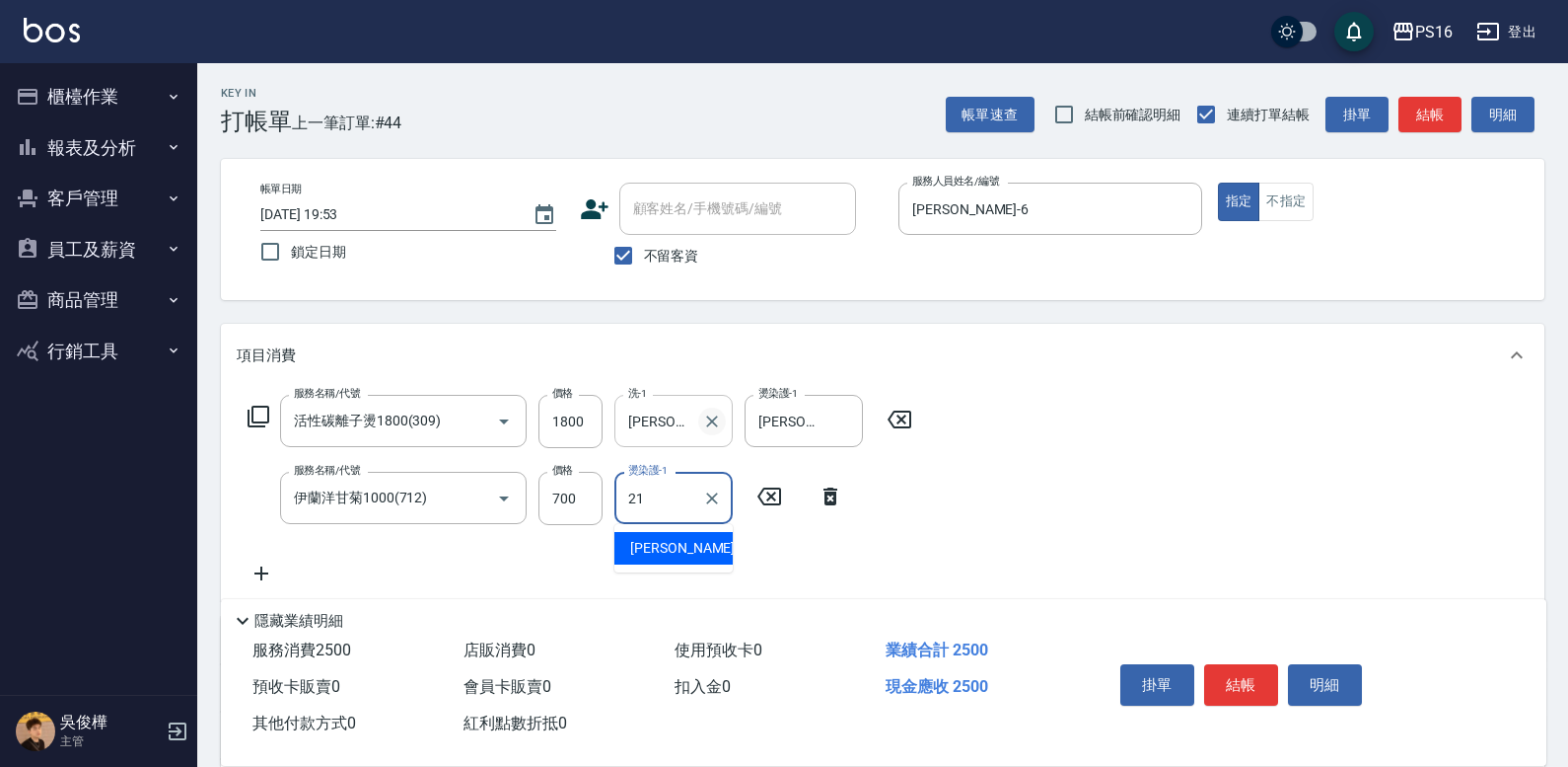
type input "[PERSON_NAME]-21"
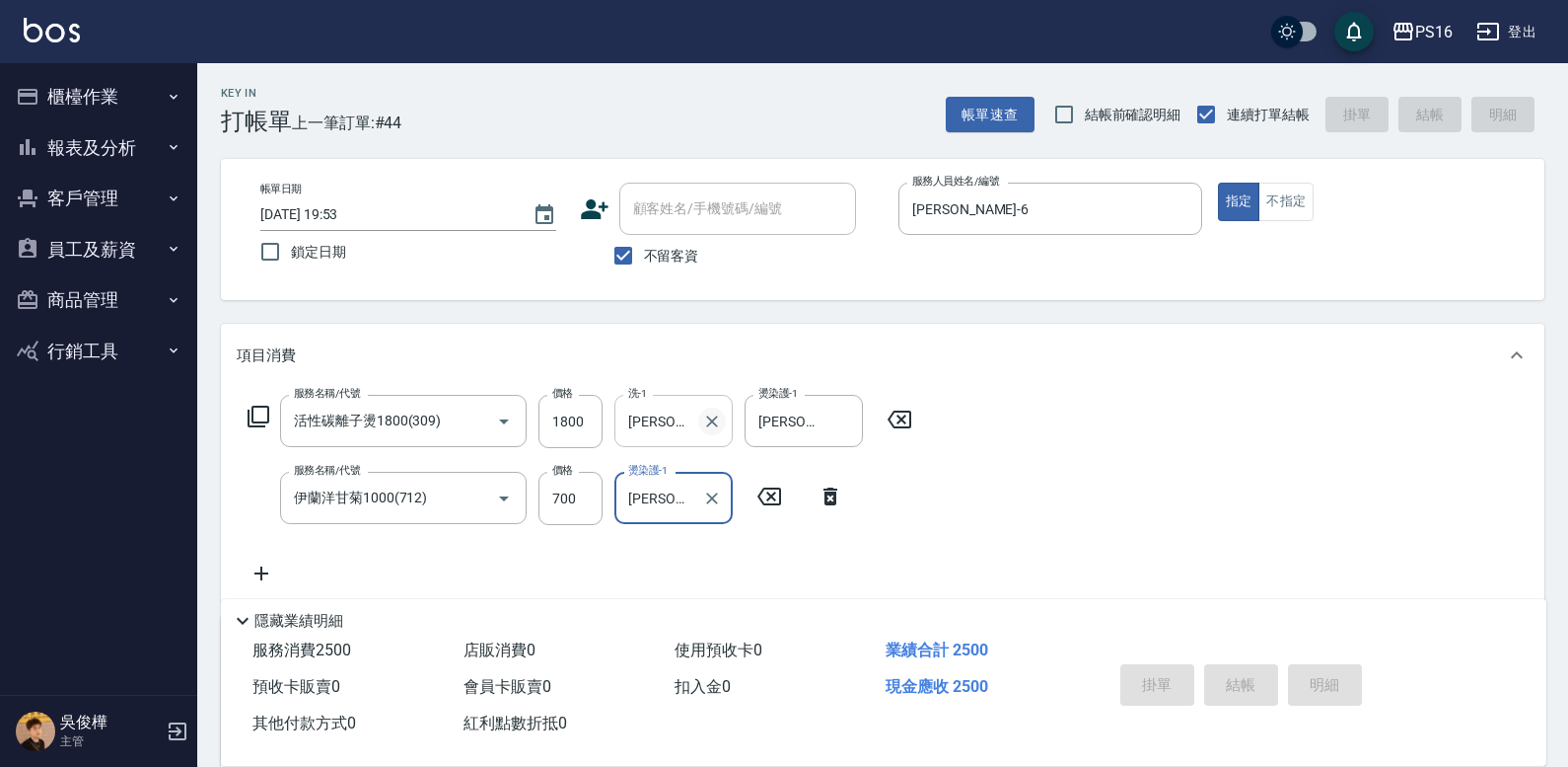
type input "[DATE] 19:54"
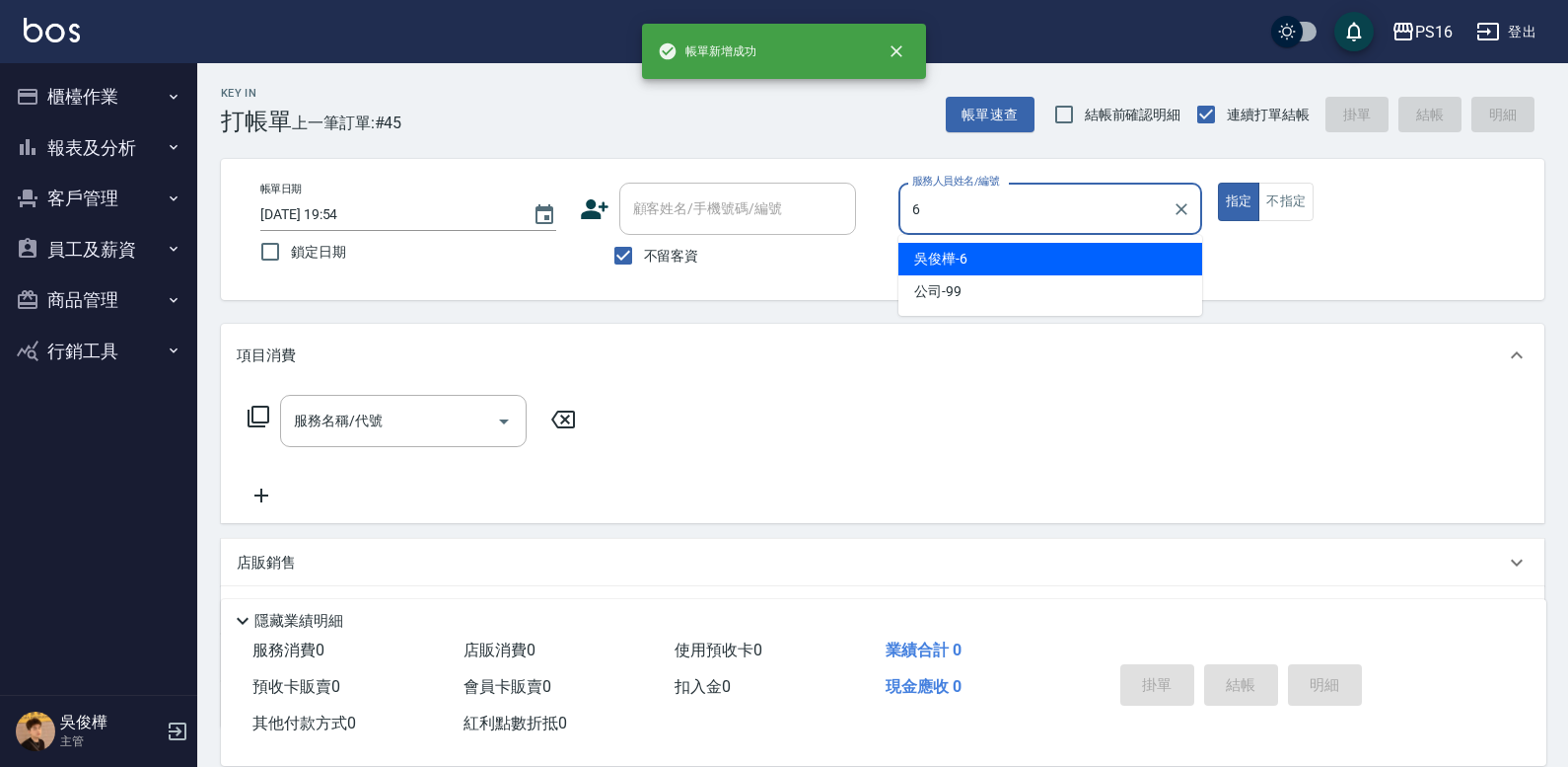
type input "[PERSON_NAME]-6"
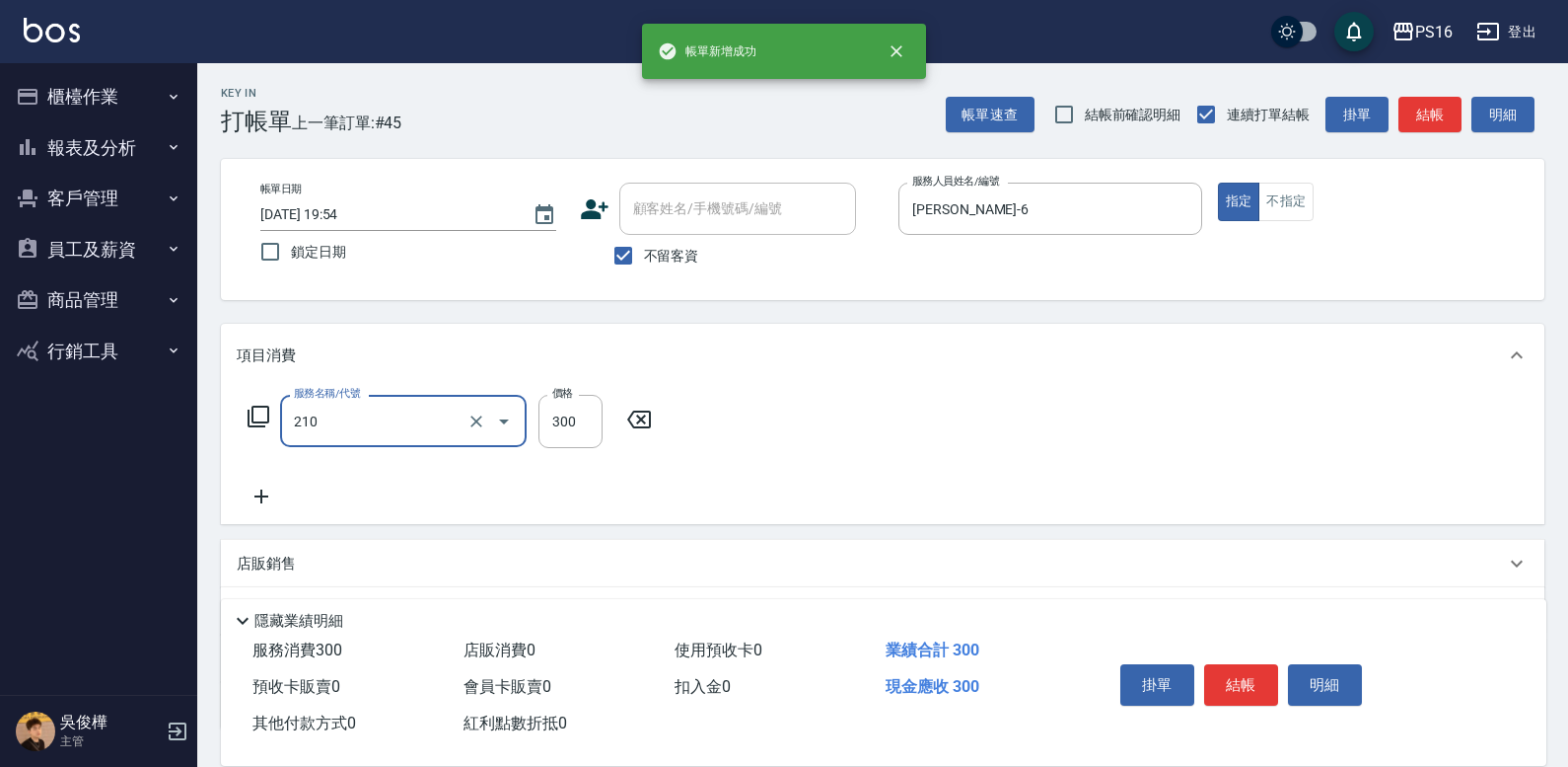
type input "歐娜洗髮精(210)"
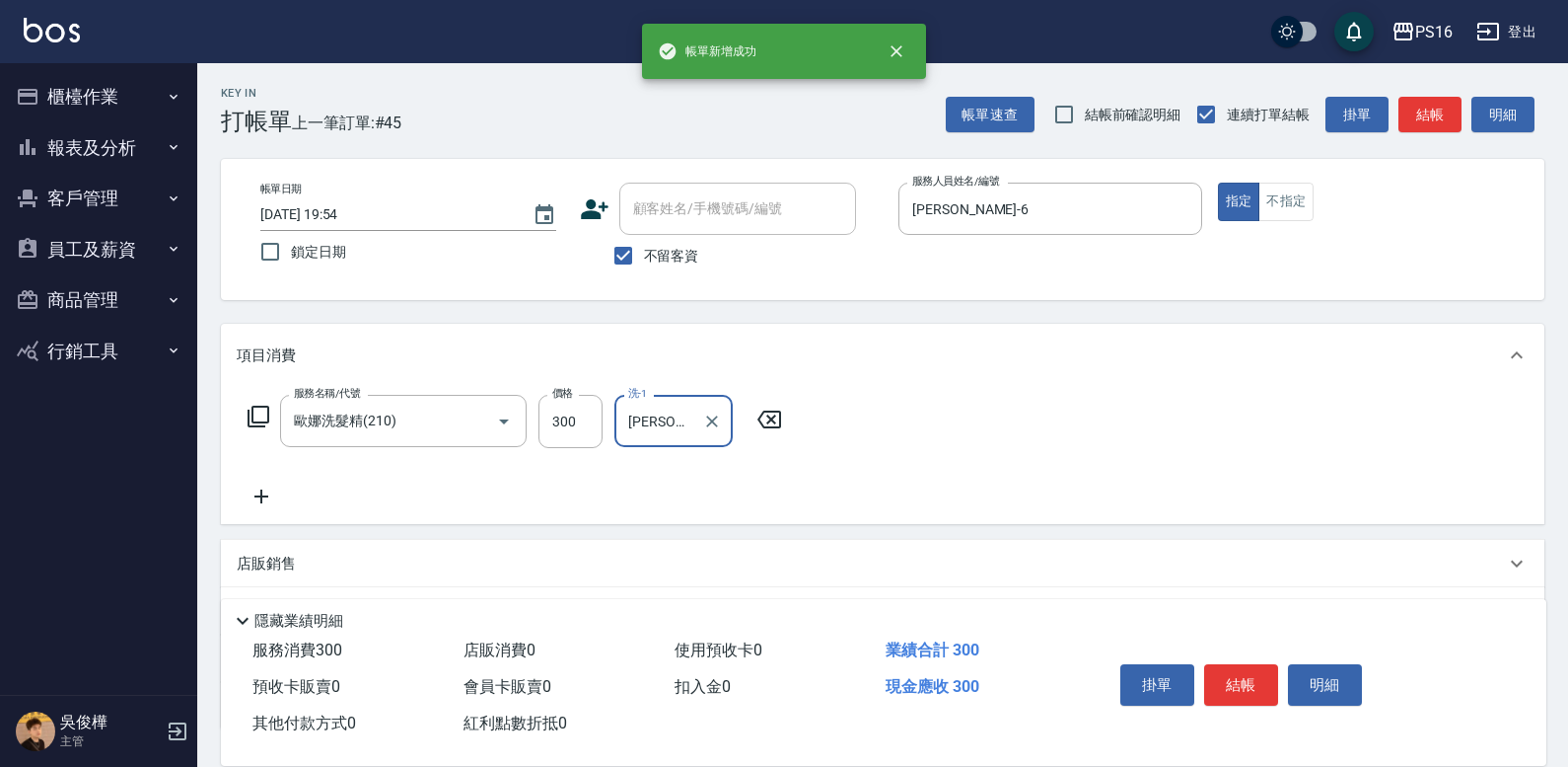
type input "[PERSON_NAME]-24"
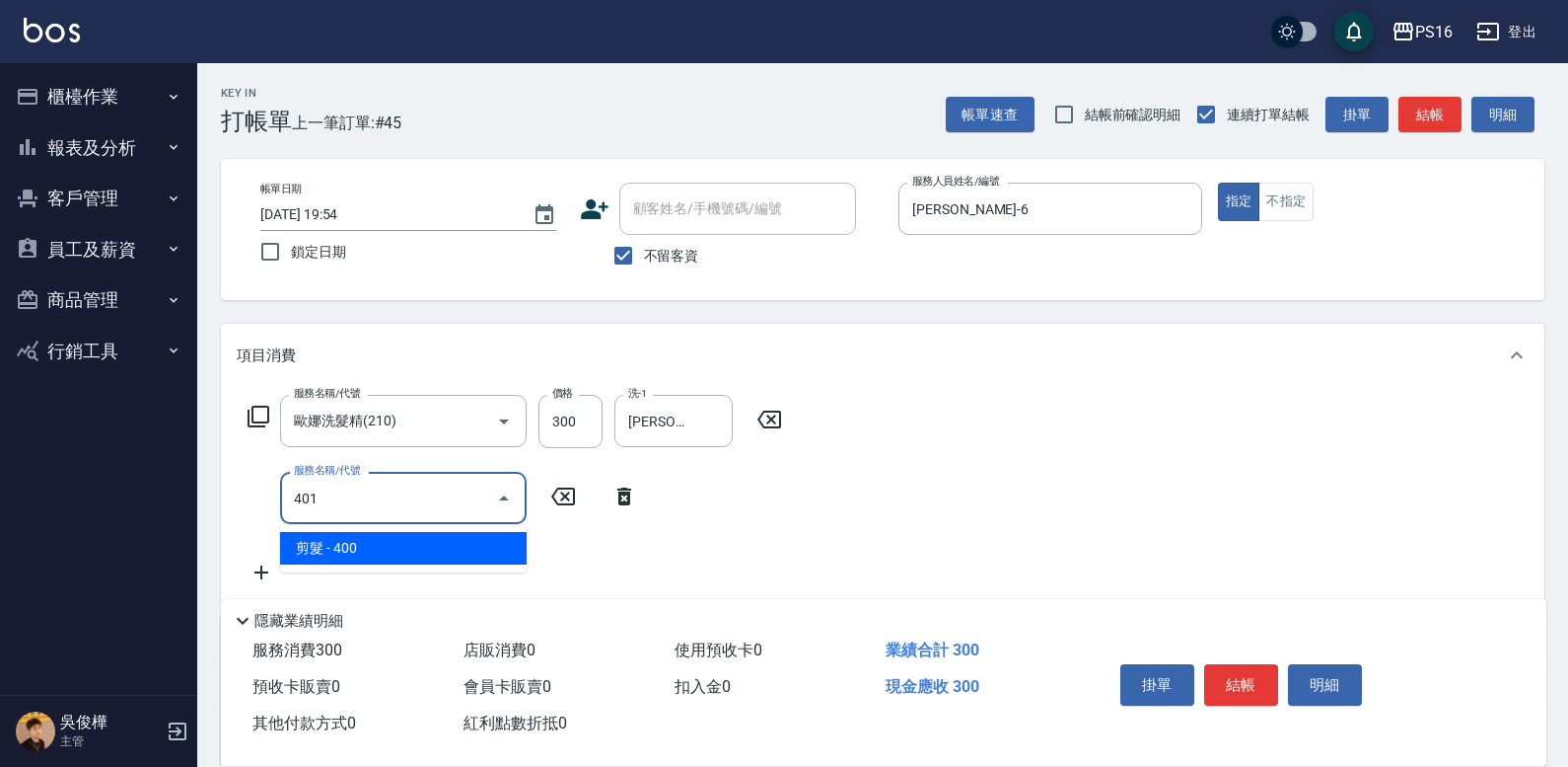
type input "剪髮(401)"
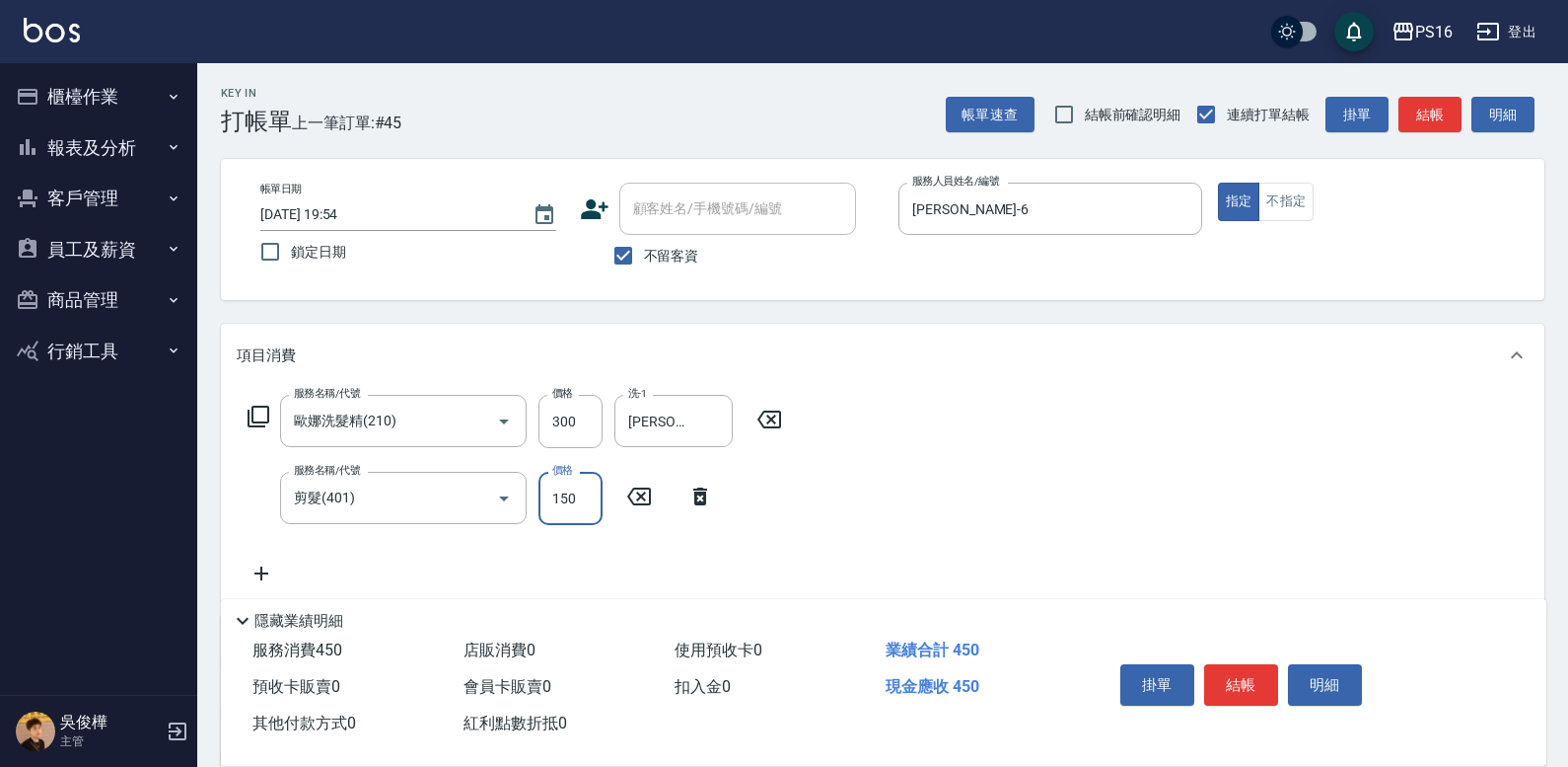
type input "150"
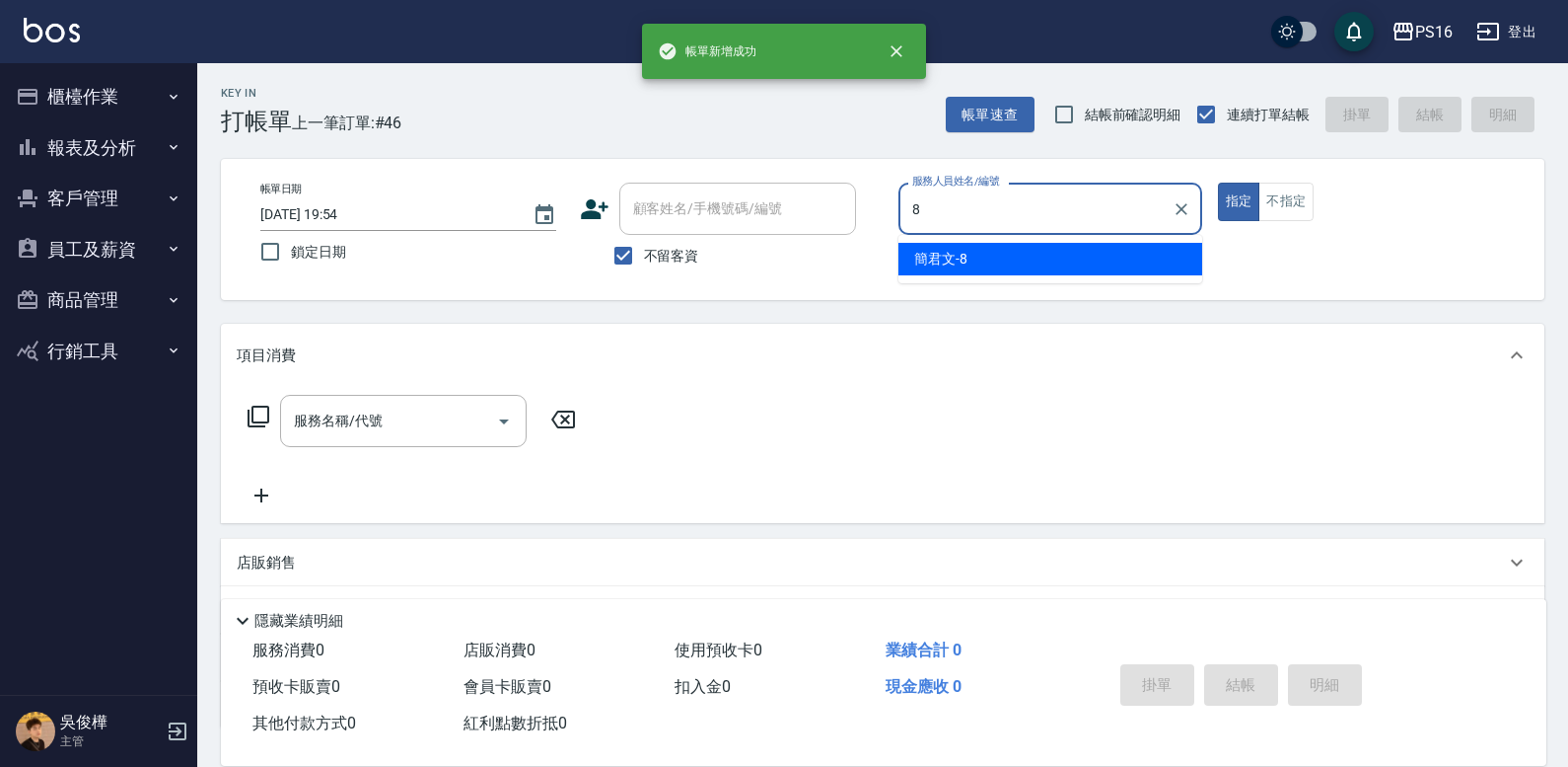
type input "[PERSON_NAME]-8"
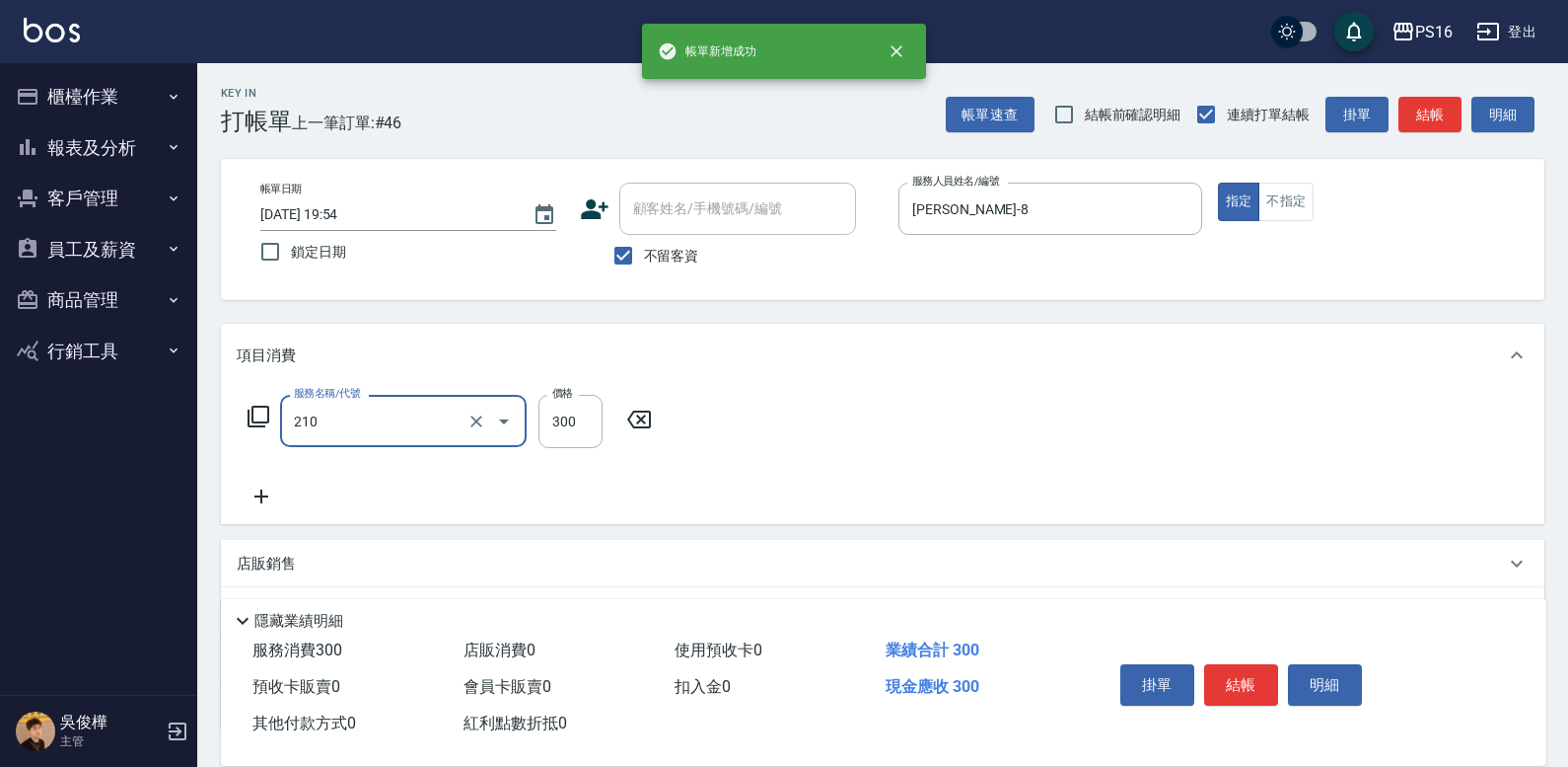
type input "歐娜洗髮精(210)"
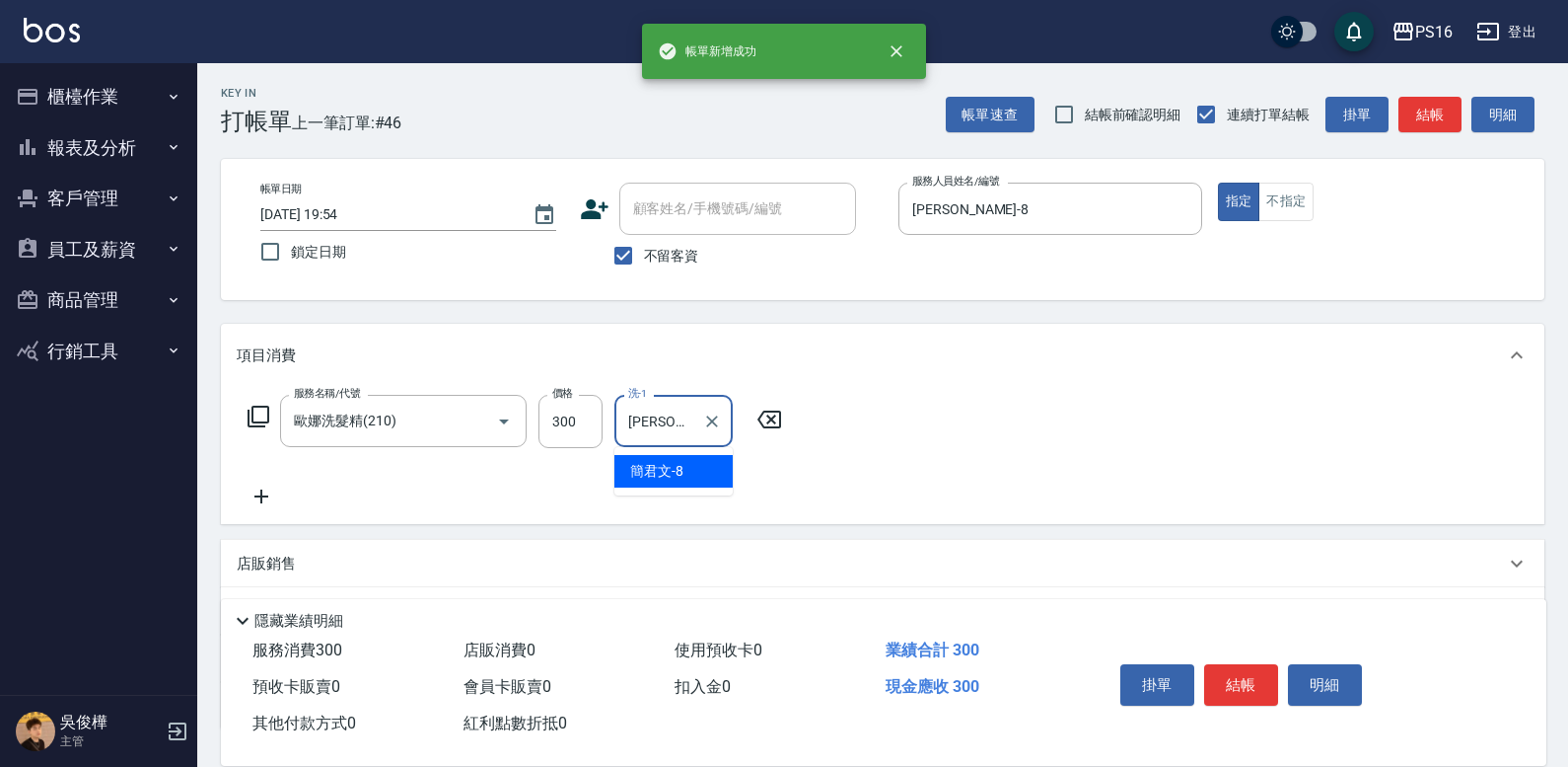
type input "[PERSON_NAME]-8"
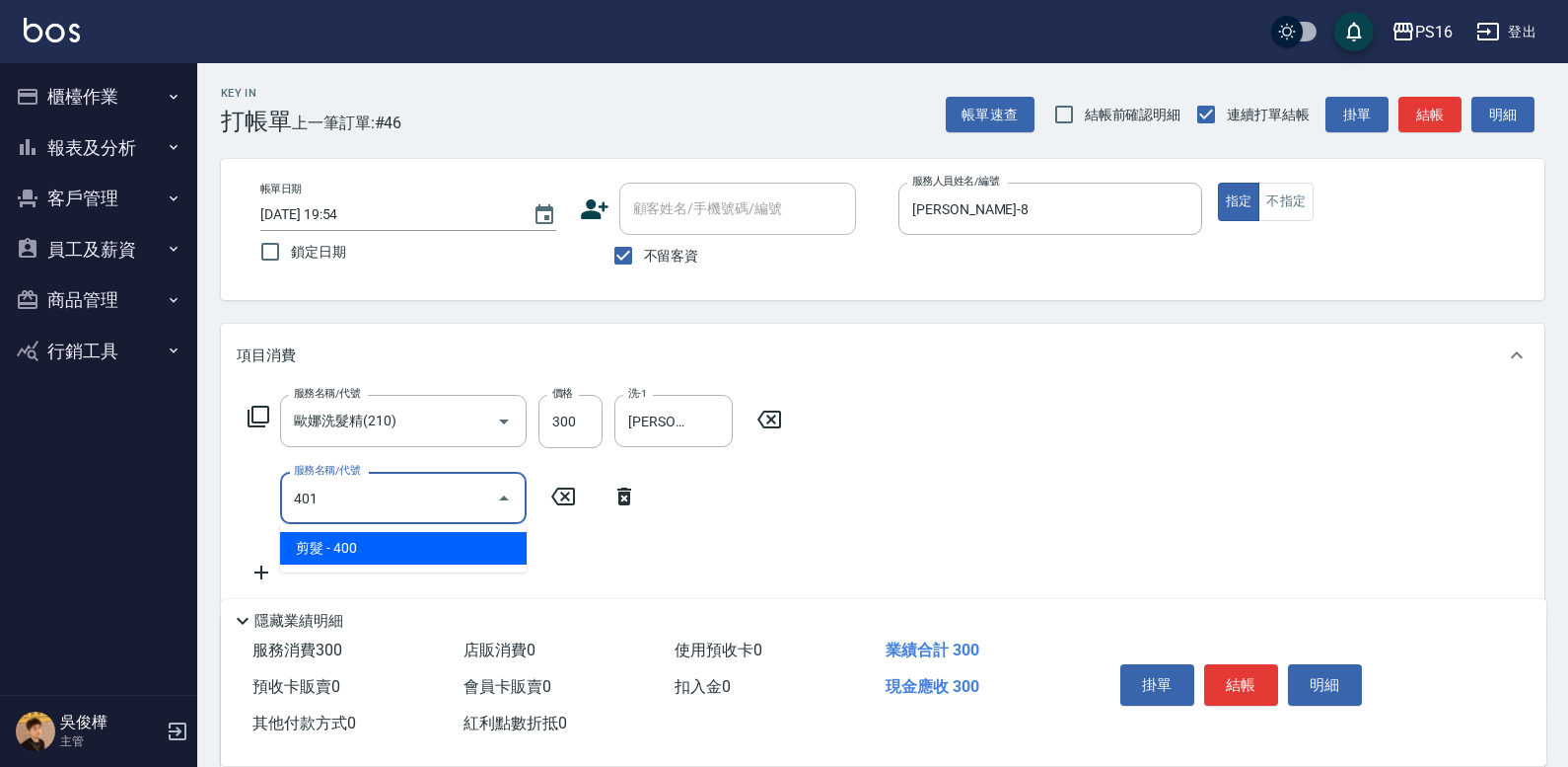
type input "剪髮(401)"
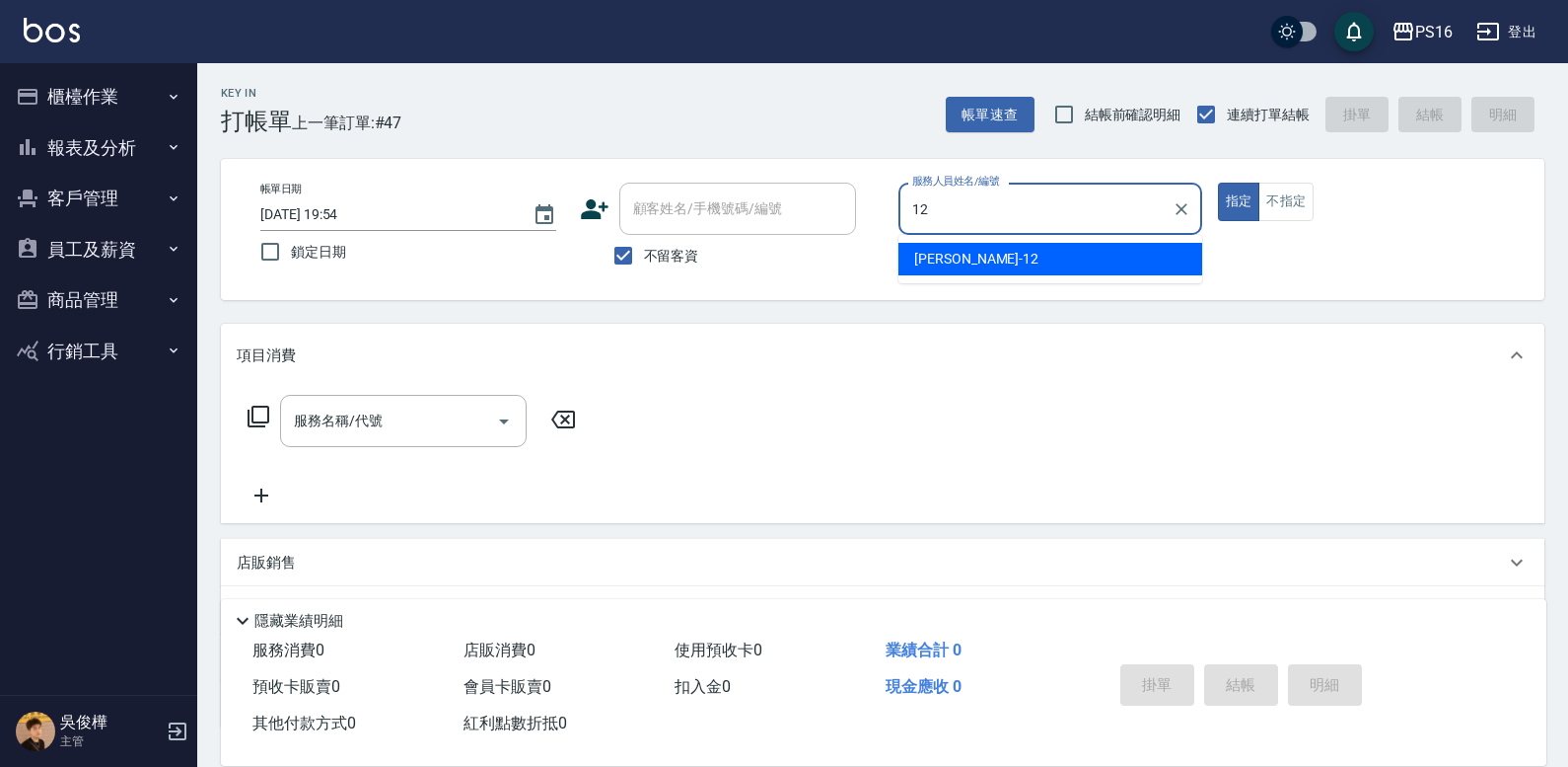
type input "[PERSON_NAME]-12"
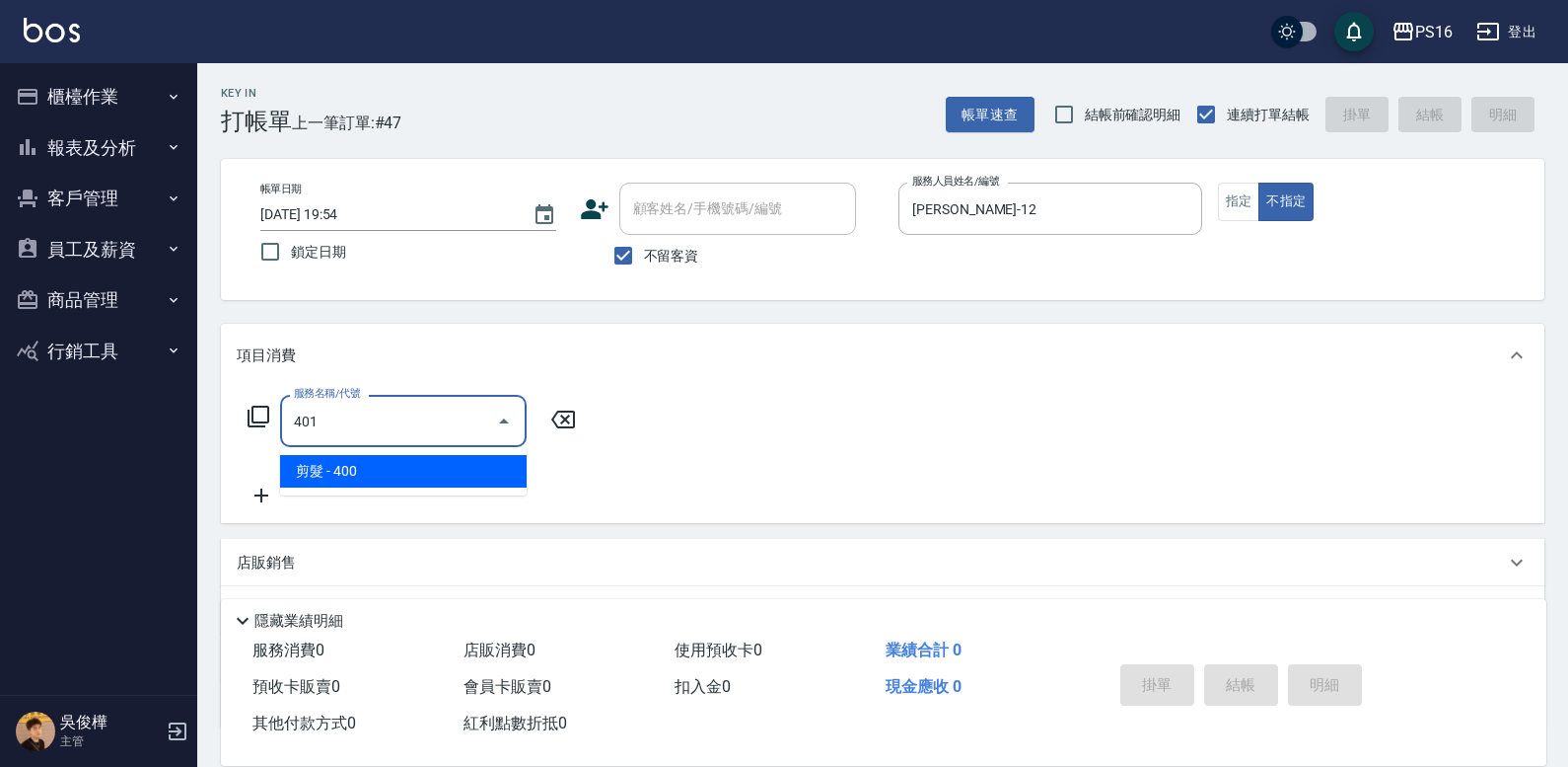
type input "剪髮(401)"
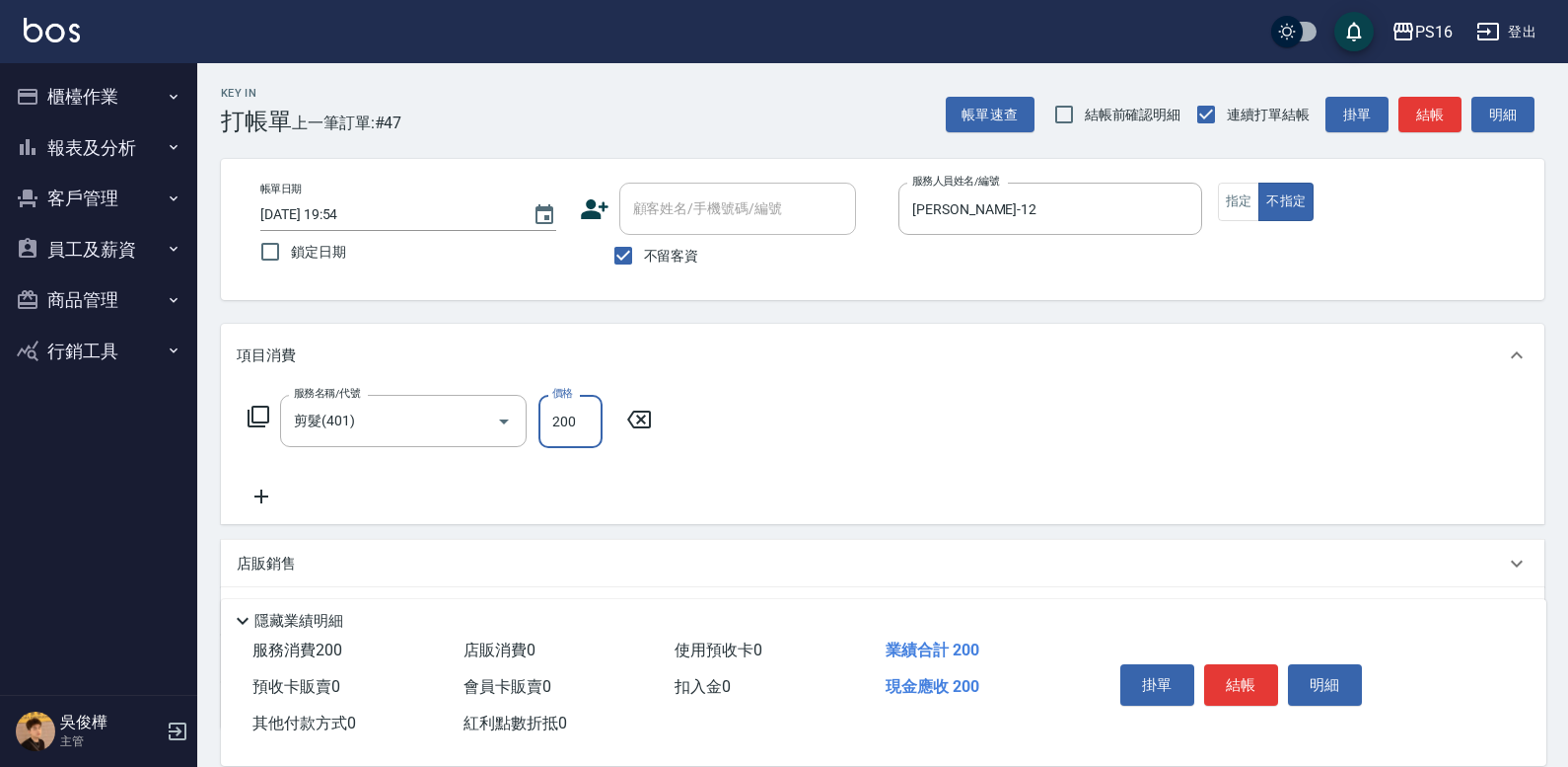
type input "200"
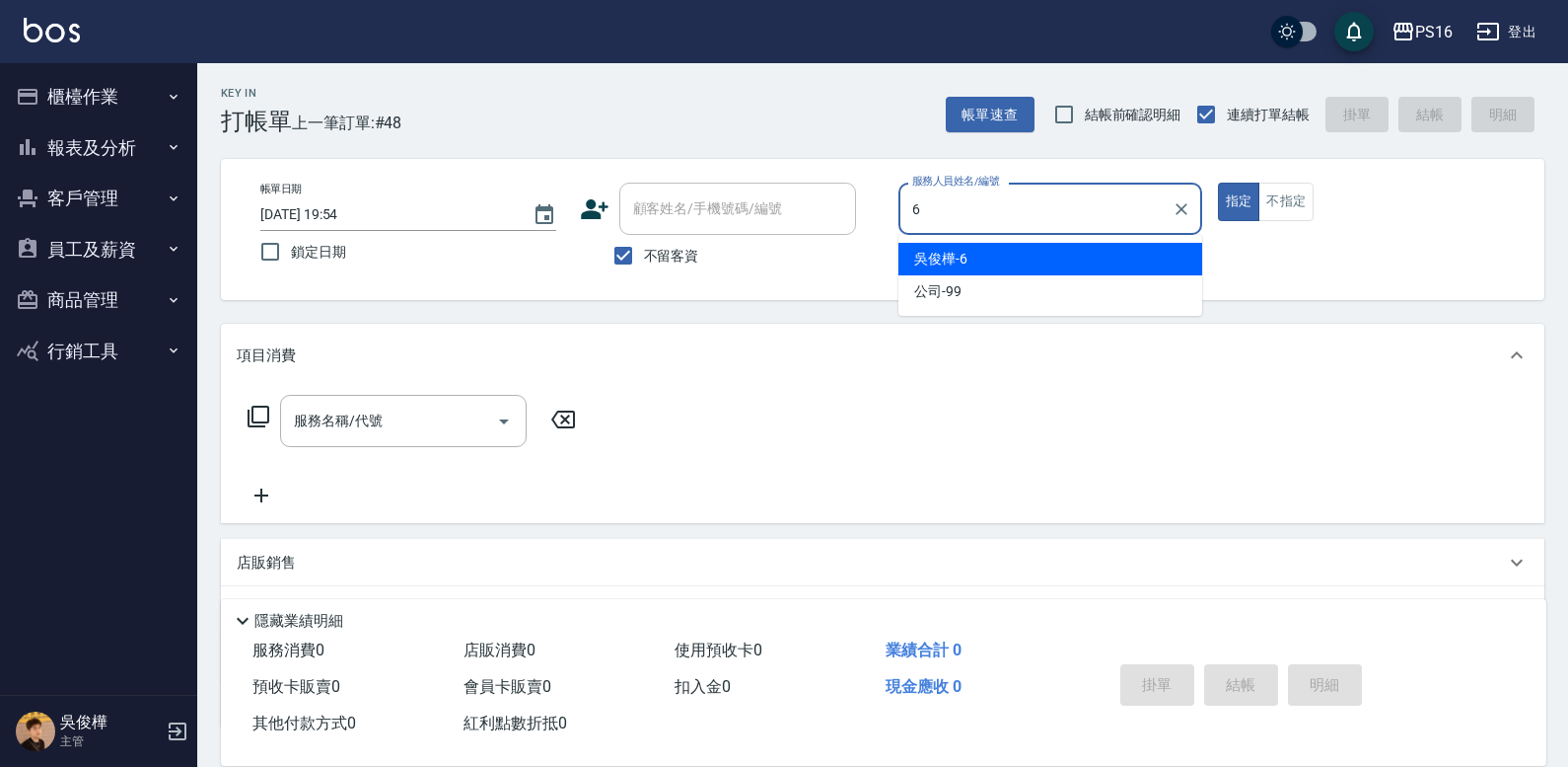
type input "[PERSON_NAME]-6"
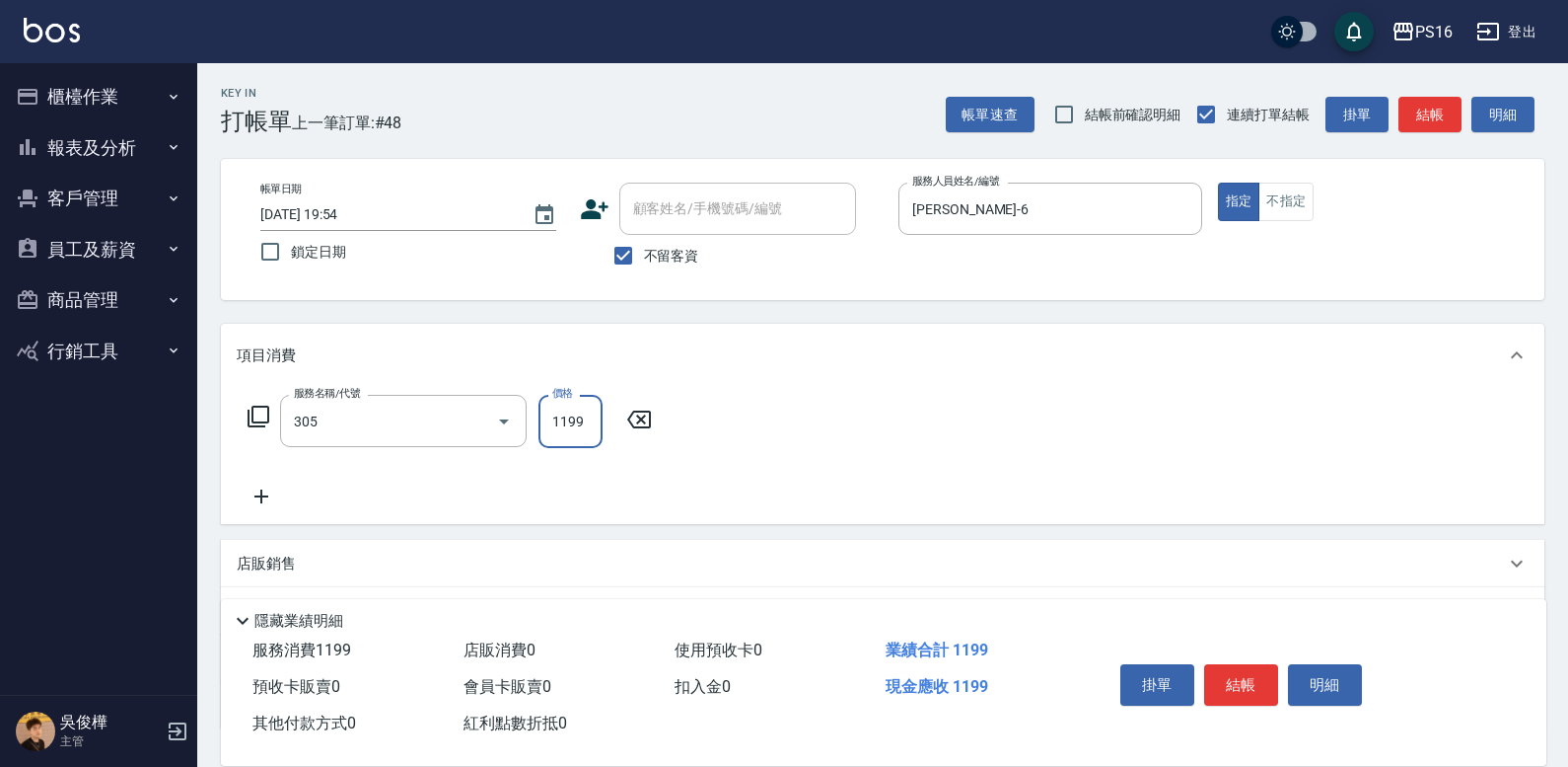
type input "燙髮(活動)(305)"
type input "1200"
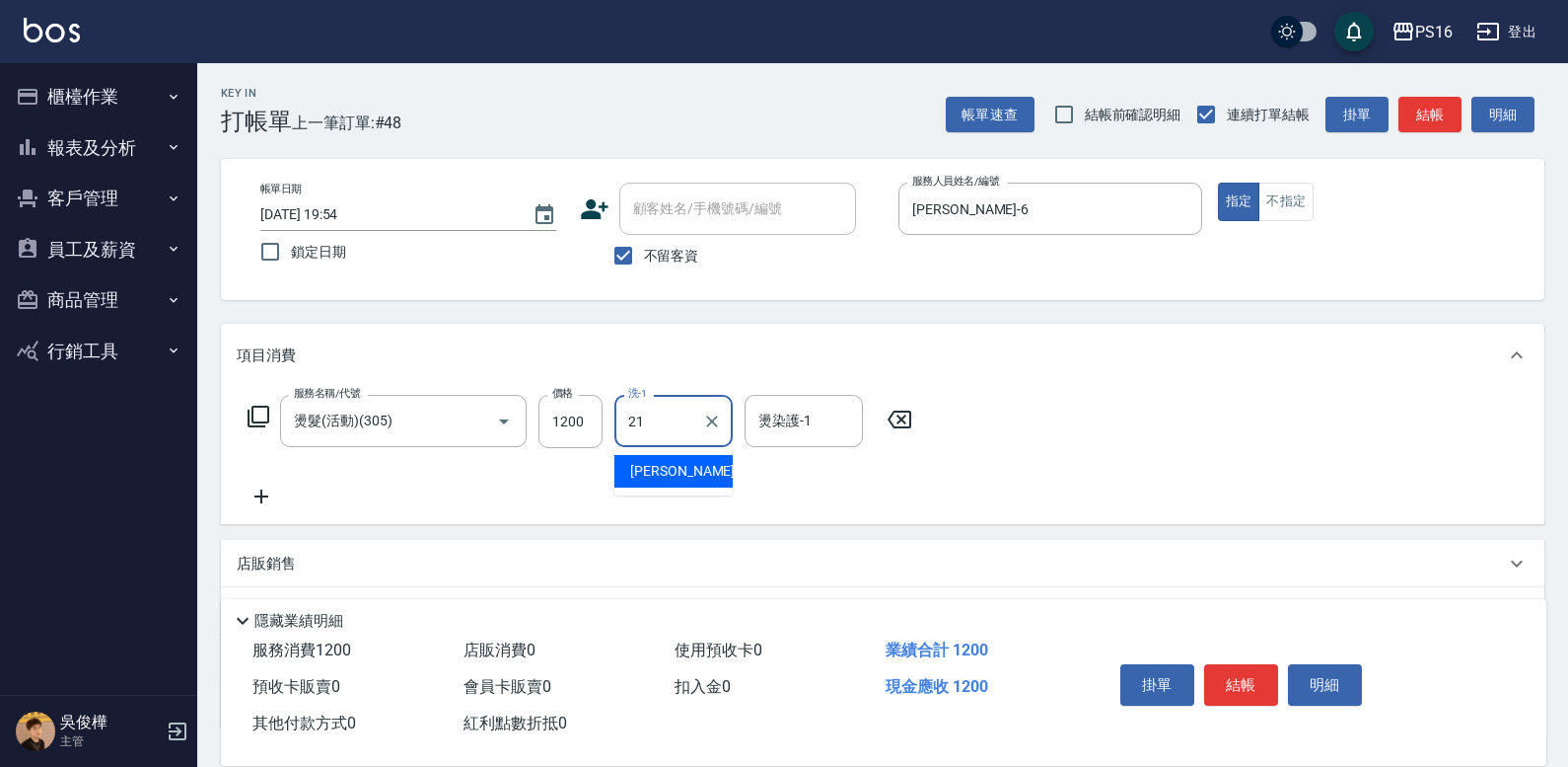
type input "[PERSON_NAME]-21"
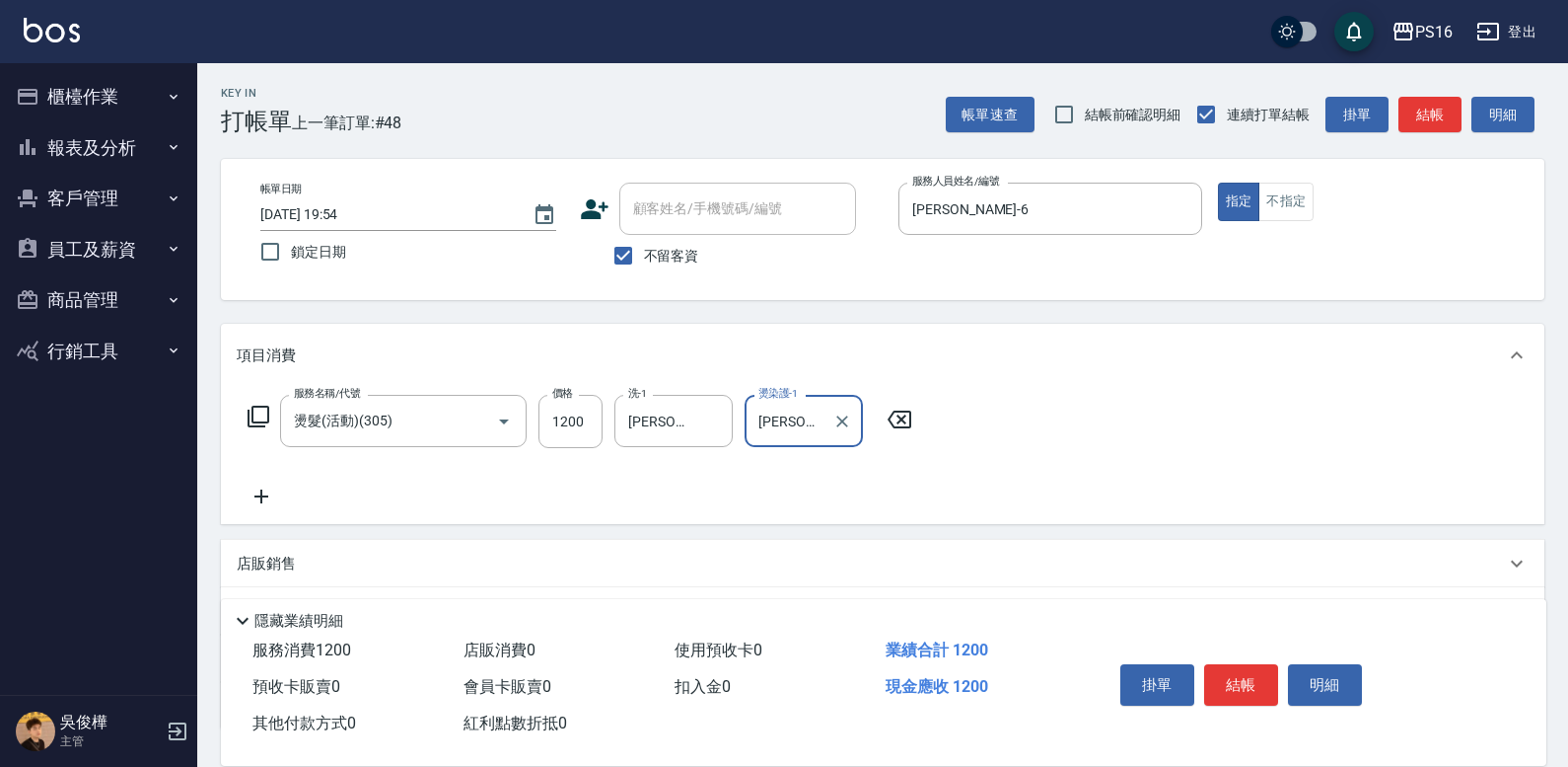
type input "[PERSON_NAME]-21"
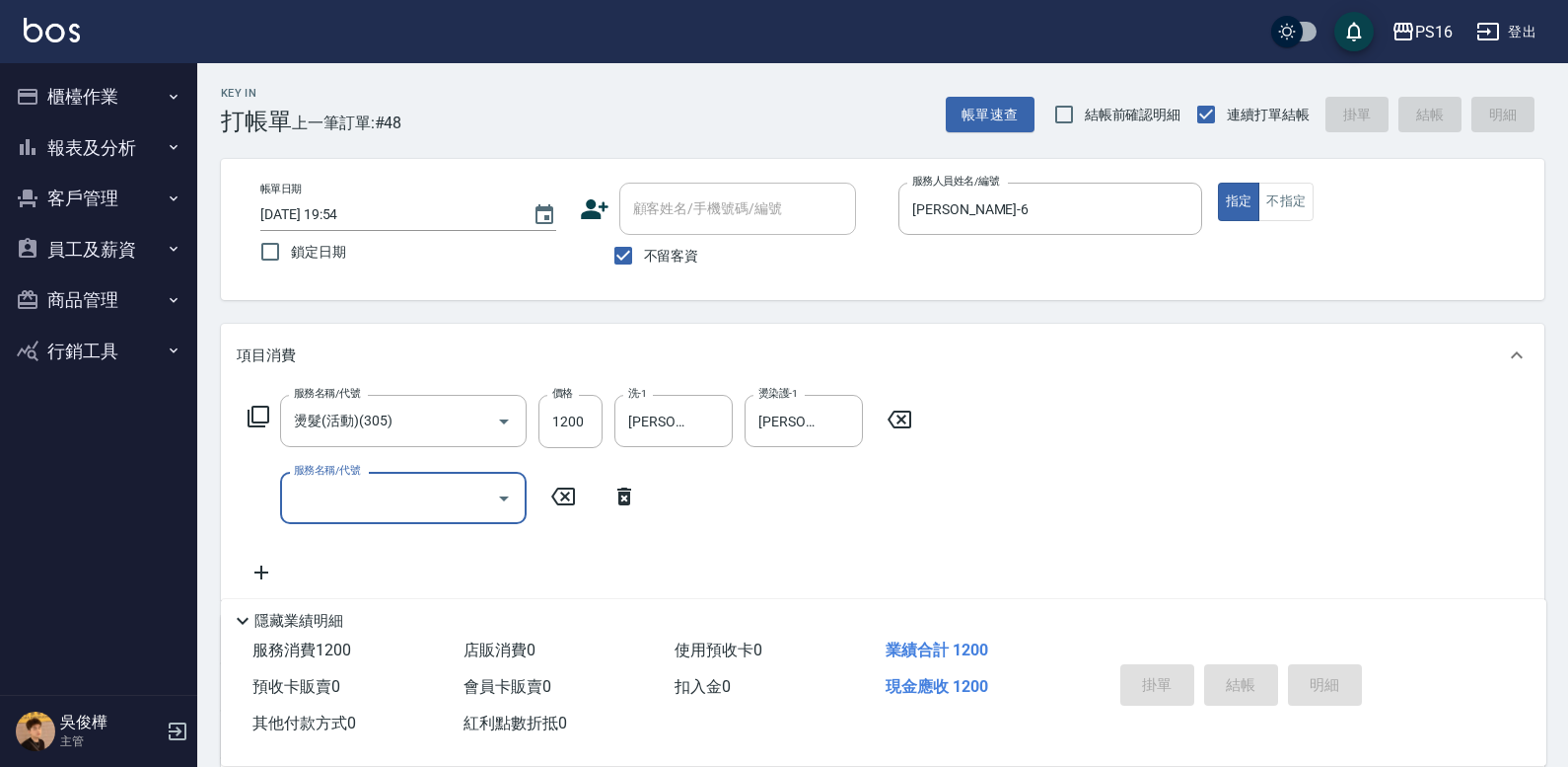
type input "[DATE] 20:01"
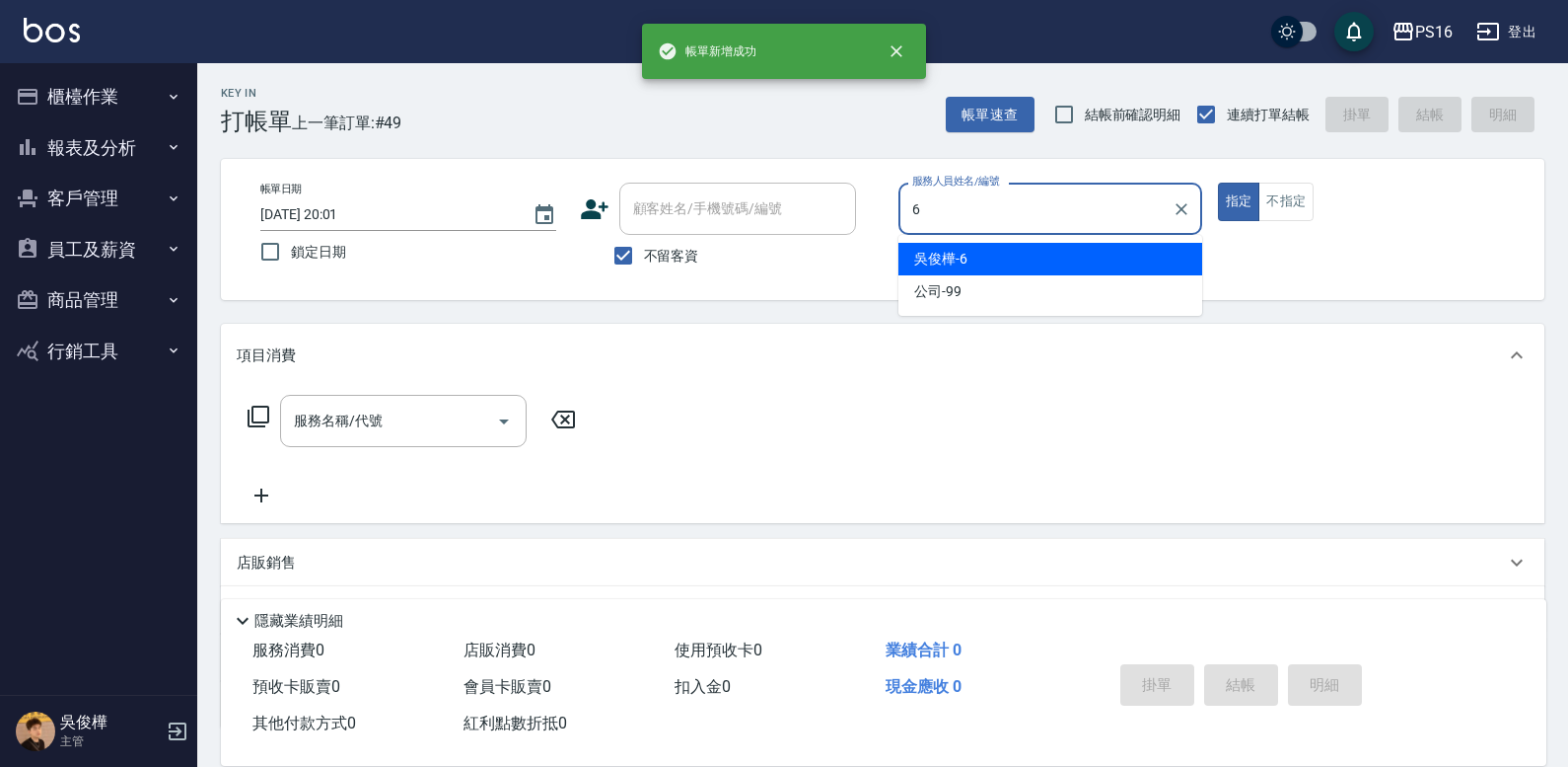
type input "[PERSON_NAME]-6"
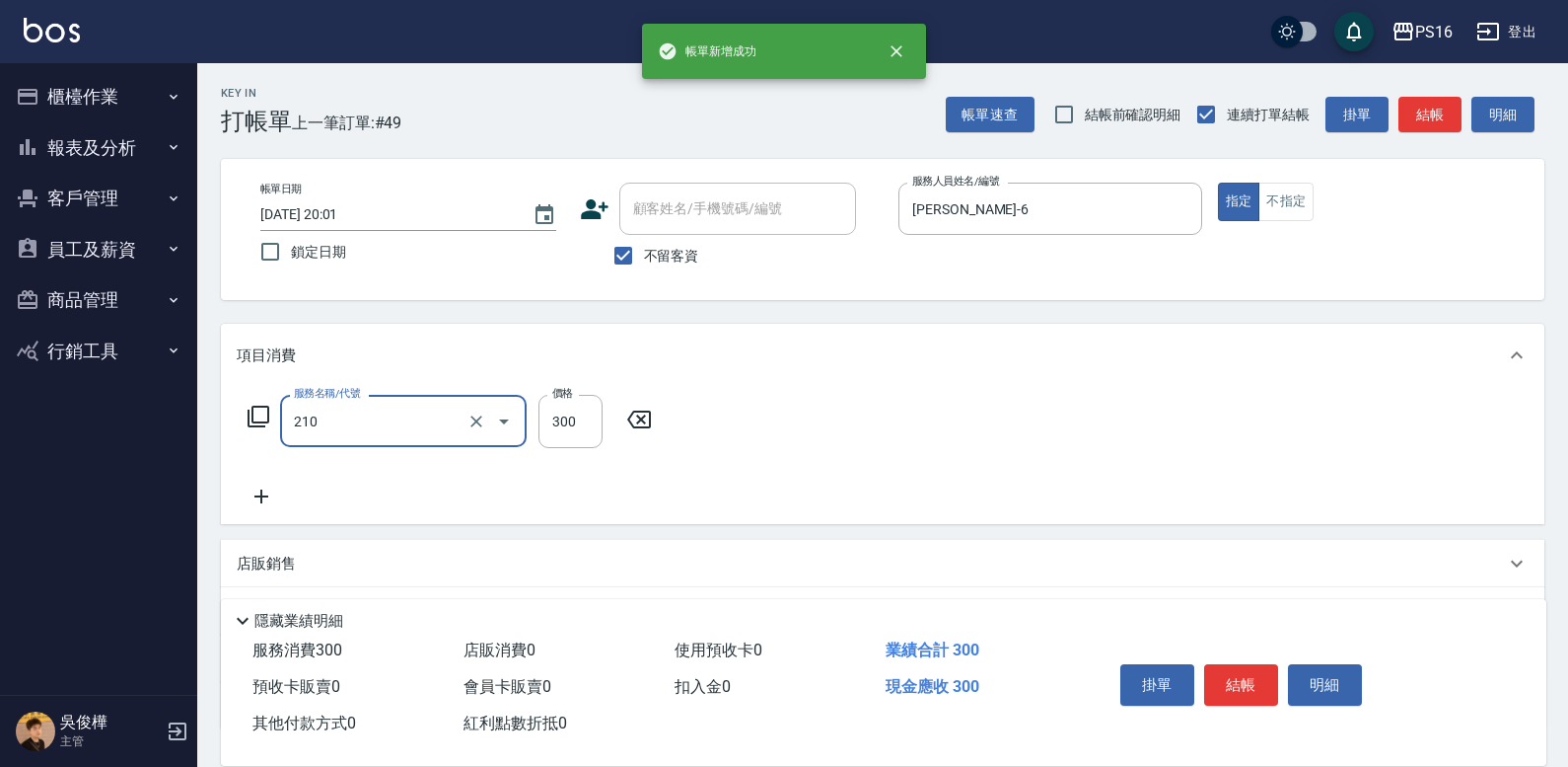
type input "歐娜洗髮精(210)"
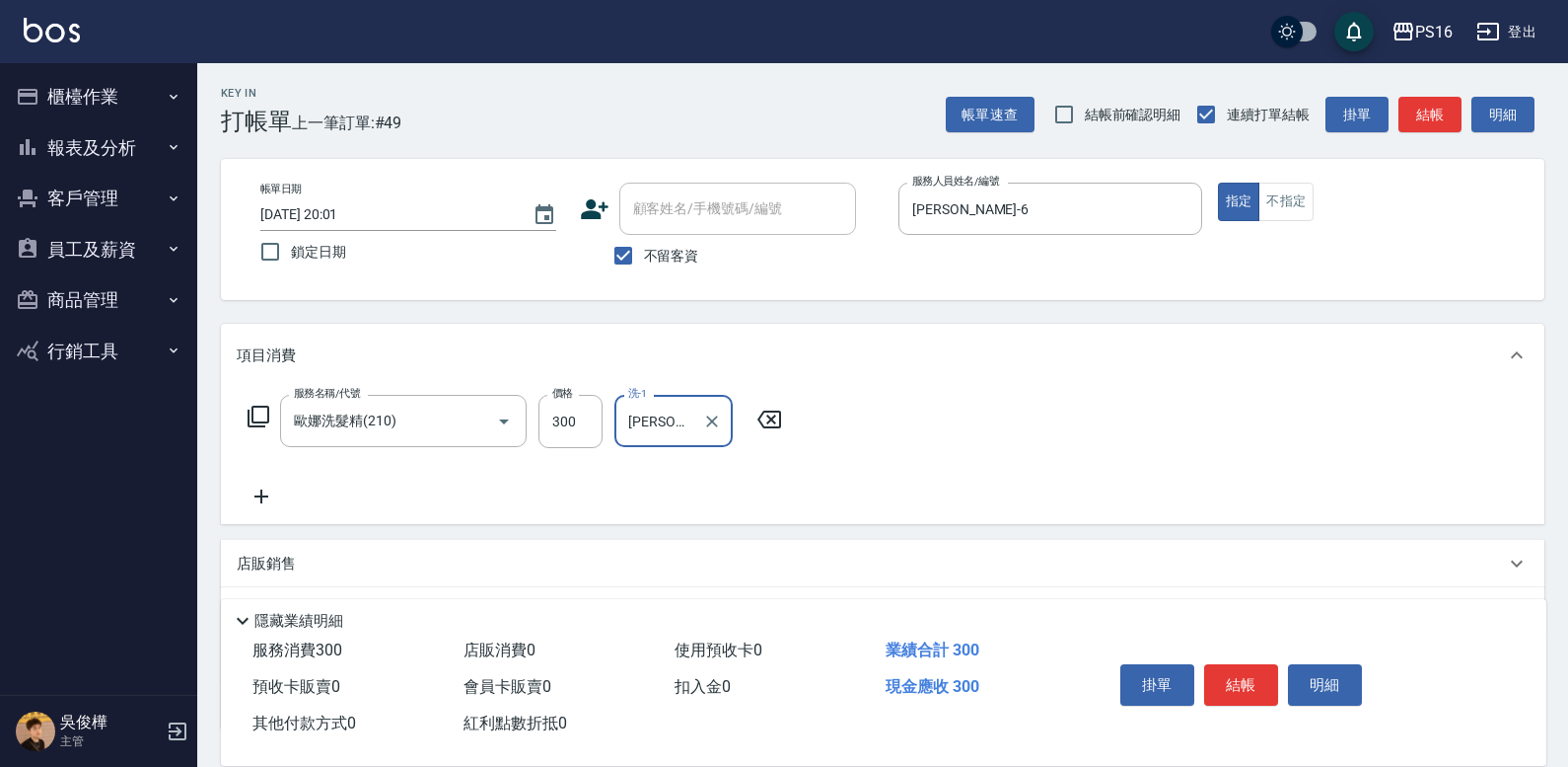
type input "[PERSON_NAME]-20"
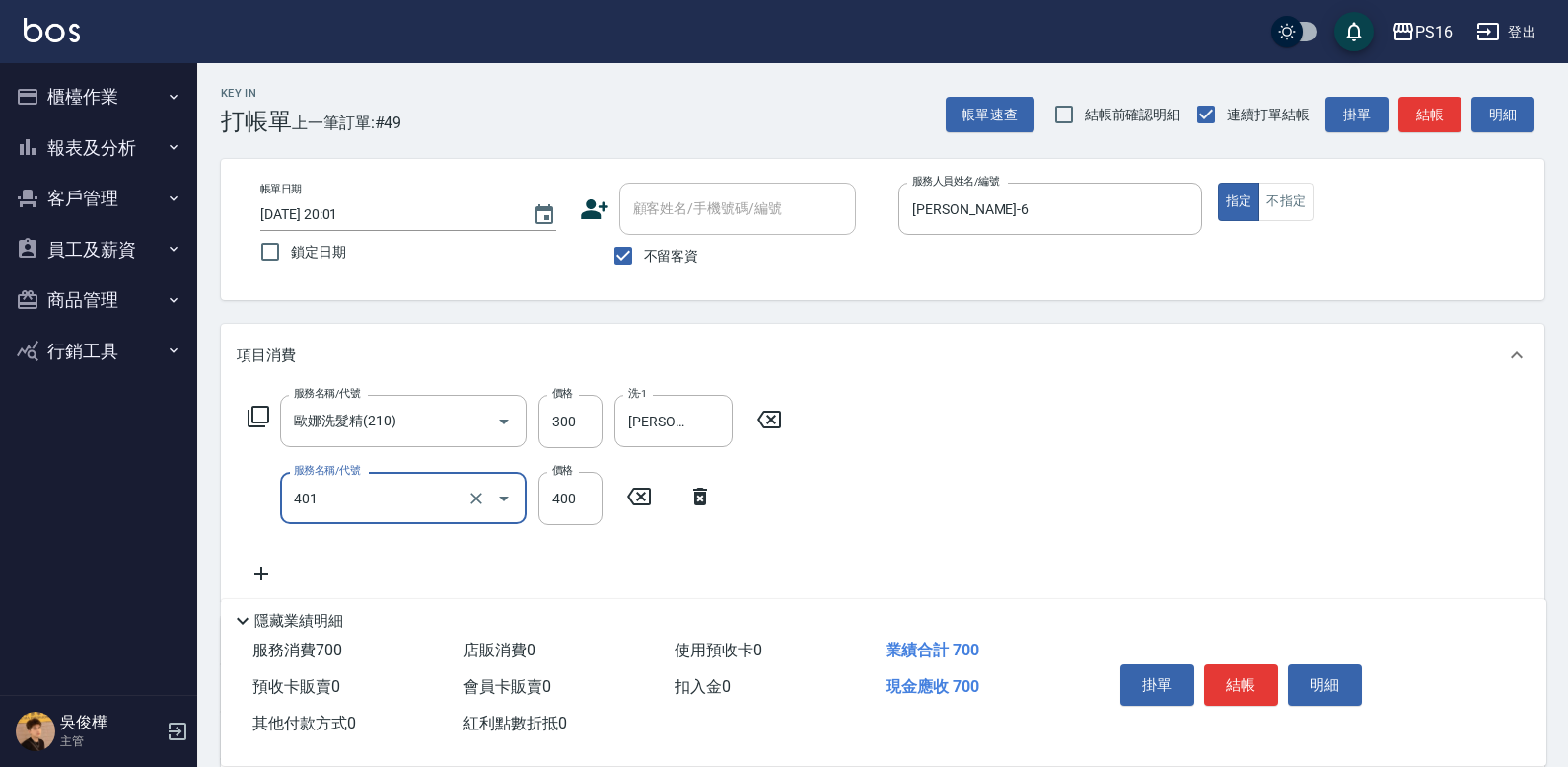
type input "剪髮(401)"
type input "300"
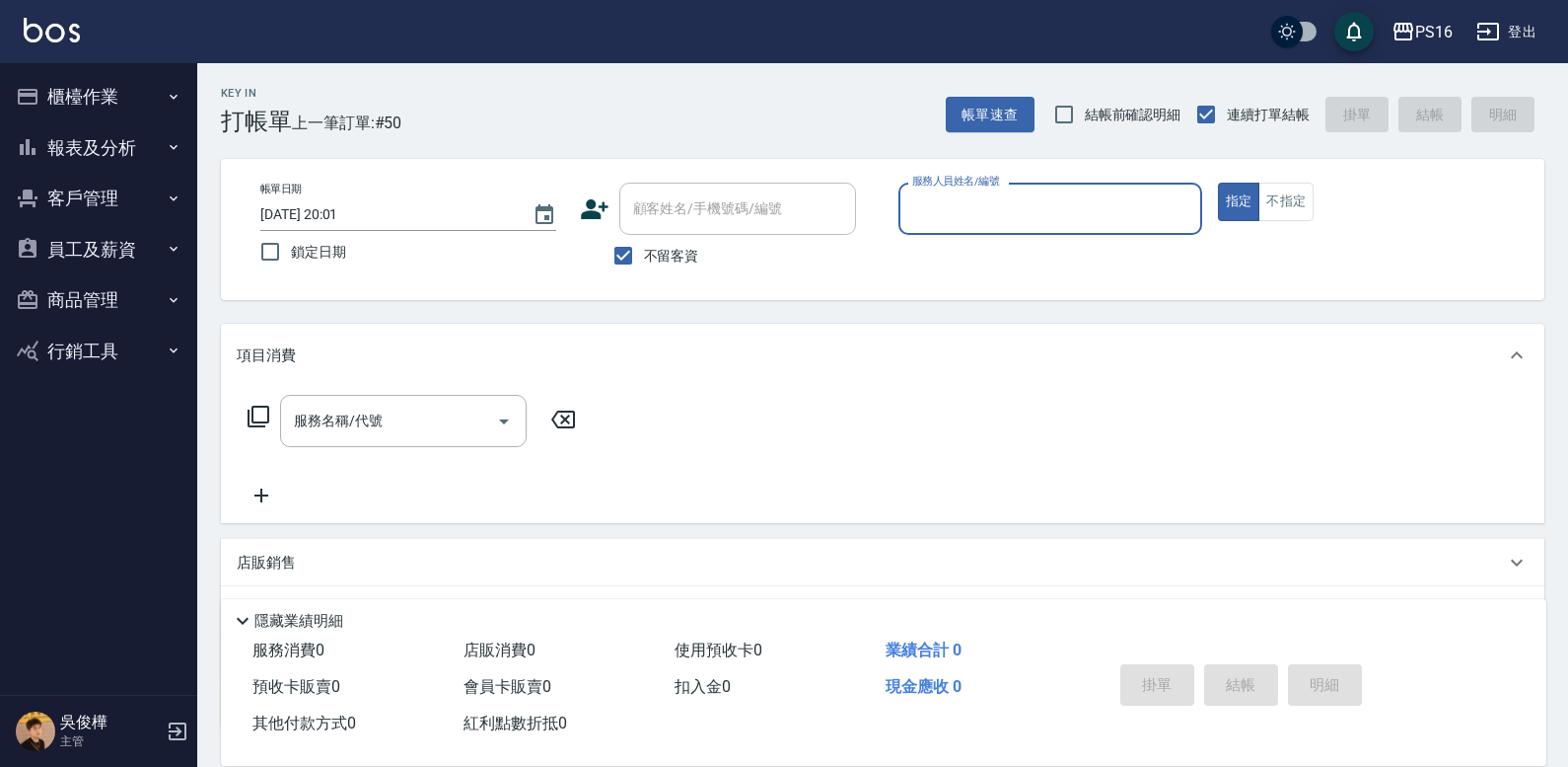
click at [133, 105] on button "櫃檯作業" at bounding box center [99, 96] width 182 height 51
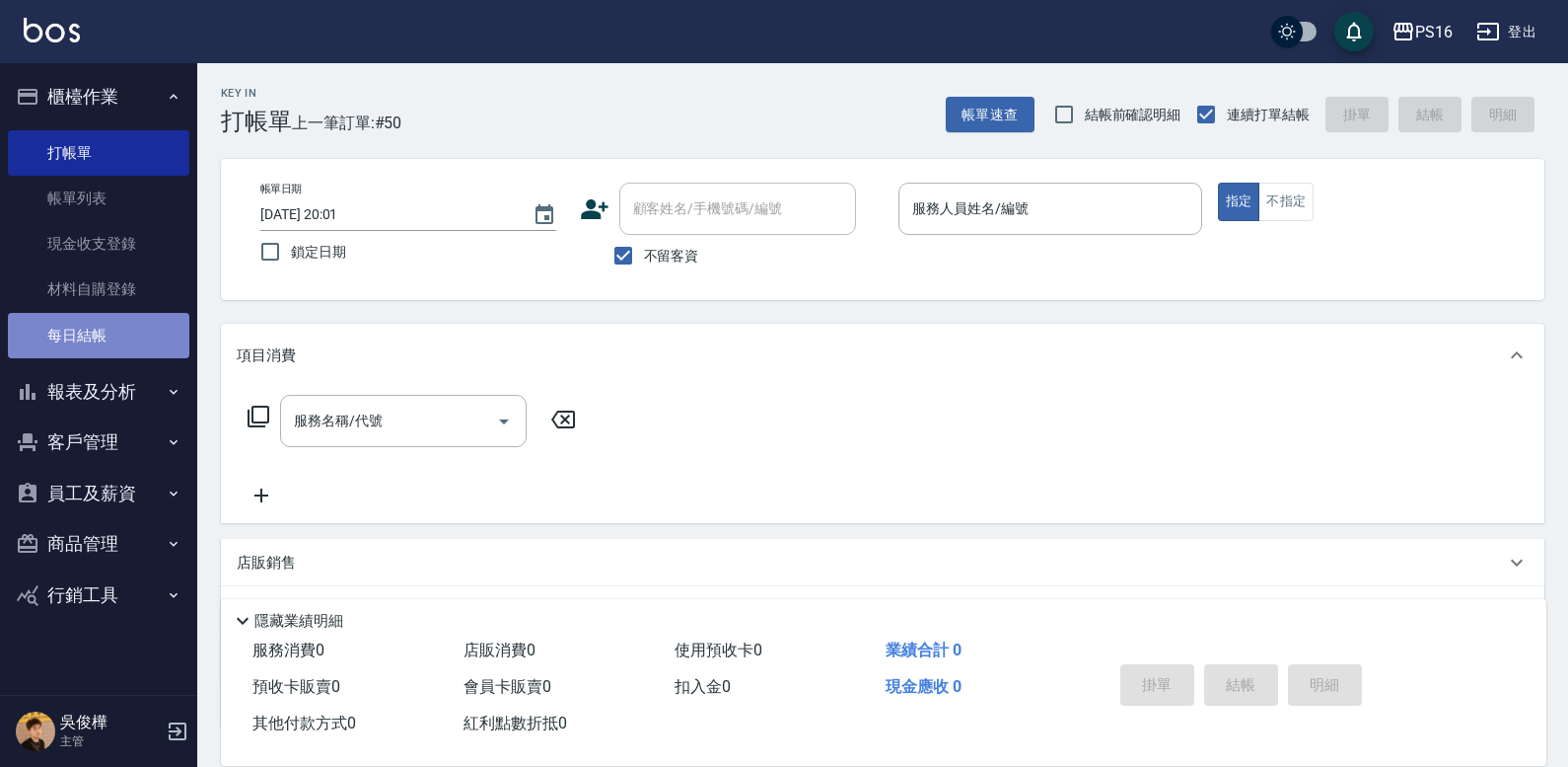
click at [113, 327] on link "每日結帳" at bounding box center [99, 335] width 182 height 45
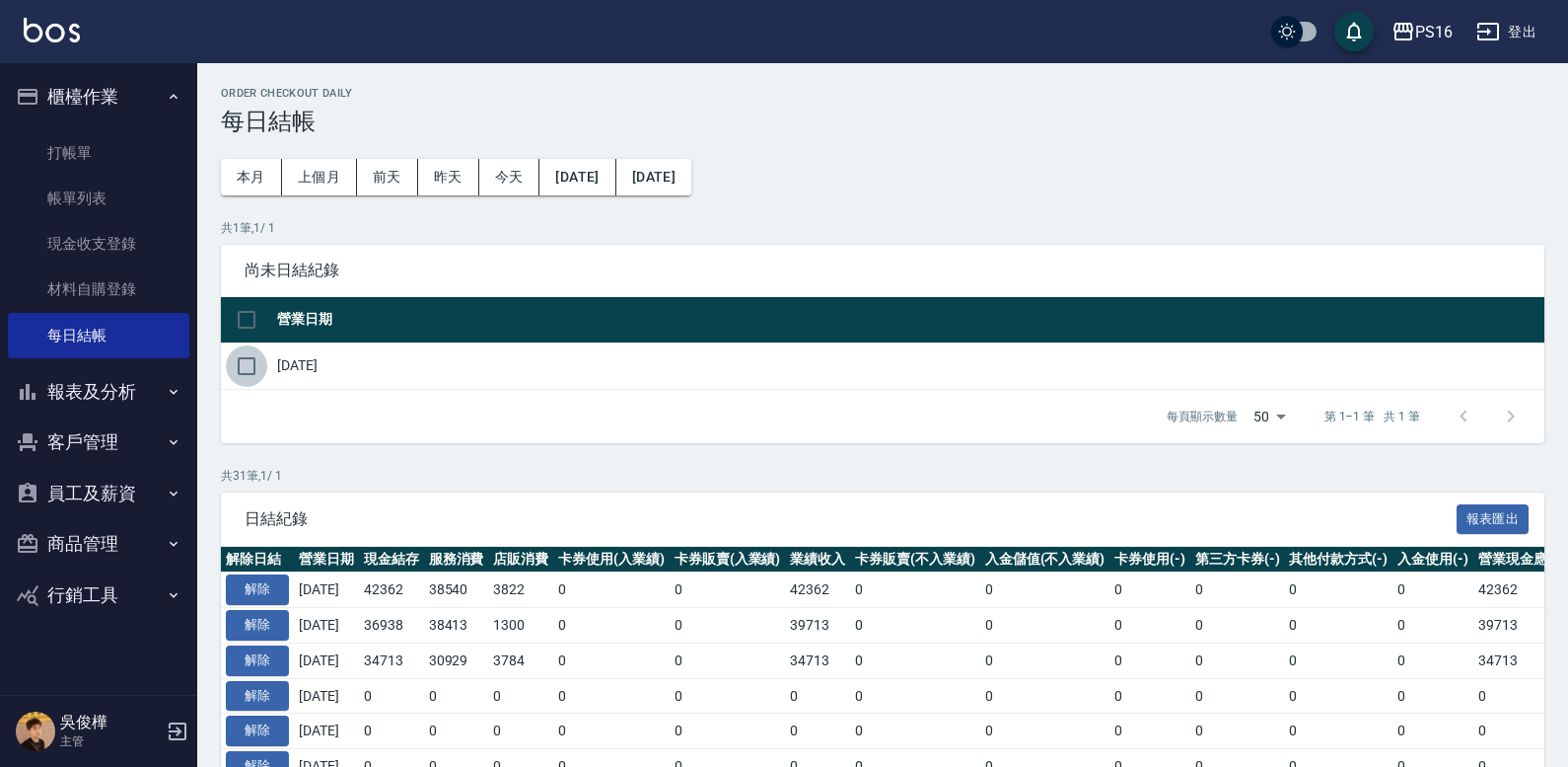
click at [249, 371] on input "checkbox" at bounding box center [246, 365] width 41 height 41
checkbox input "true"
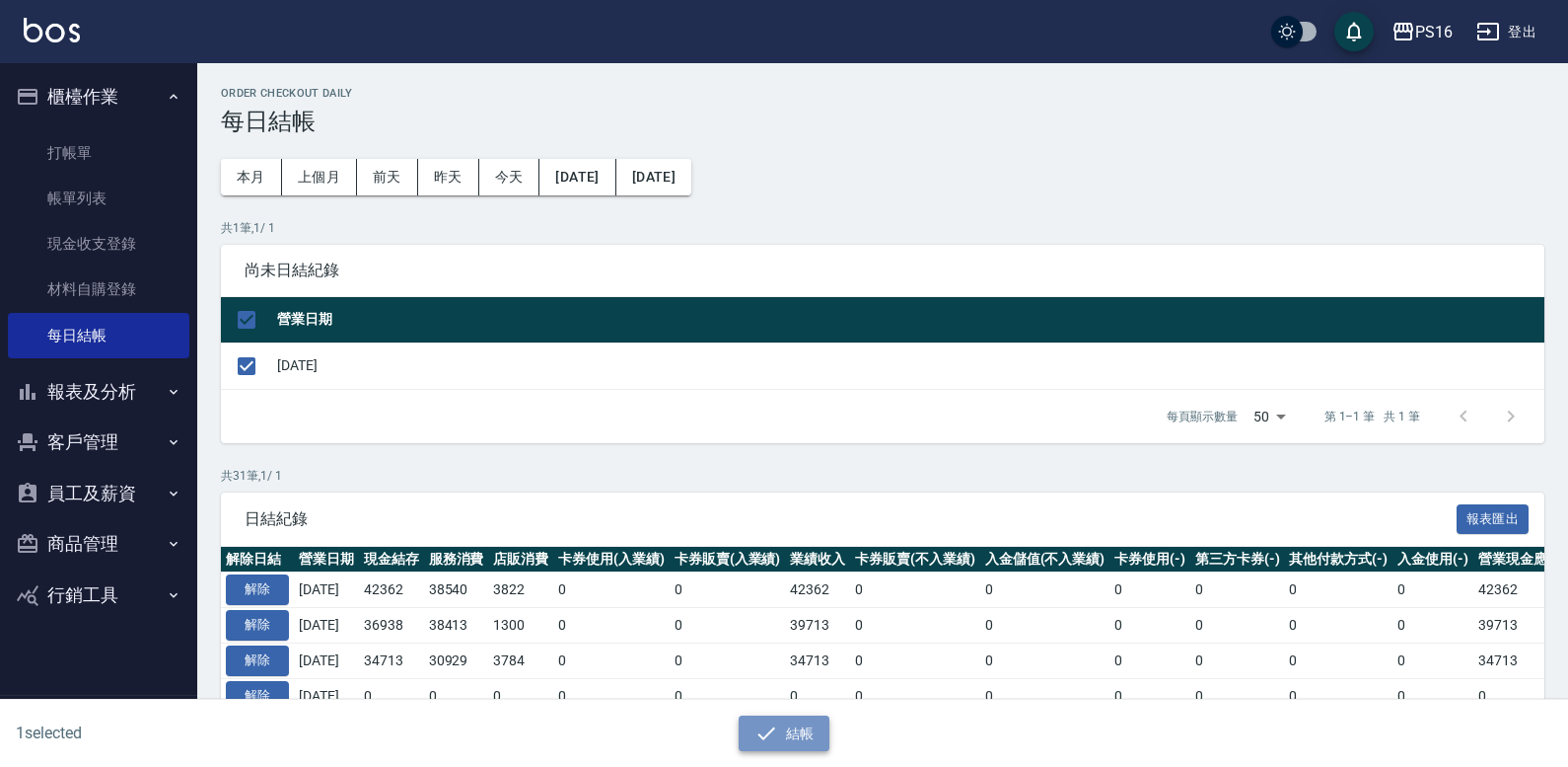
click at [805, 733] on button "結帳" at bounding box center [784, 733] width 92 height 37
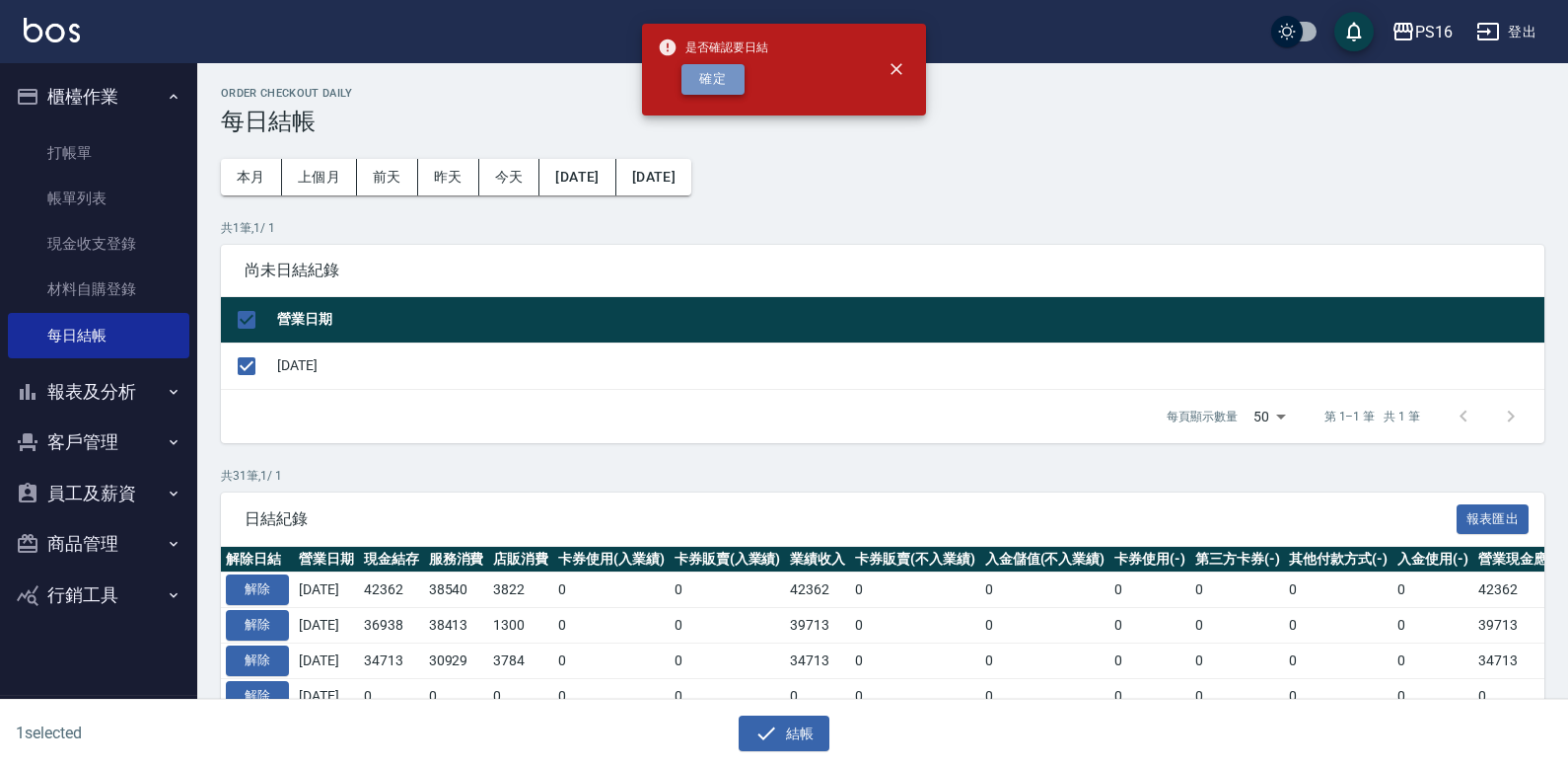
click at [716, 77] on button "確定" at bounding box center [713, 79] width 63 height 31
checkbox input "false"
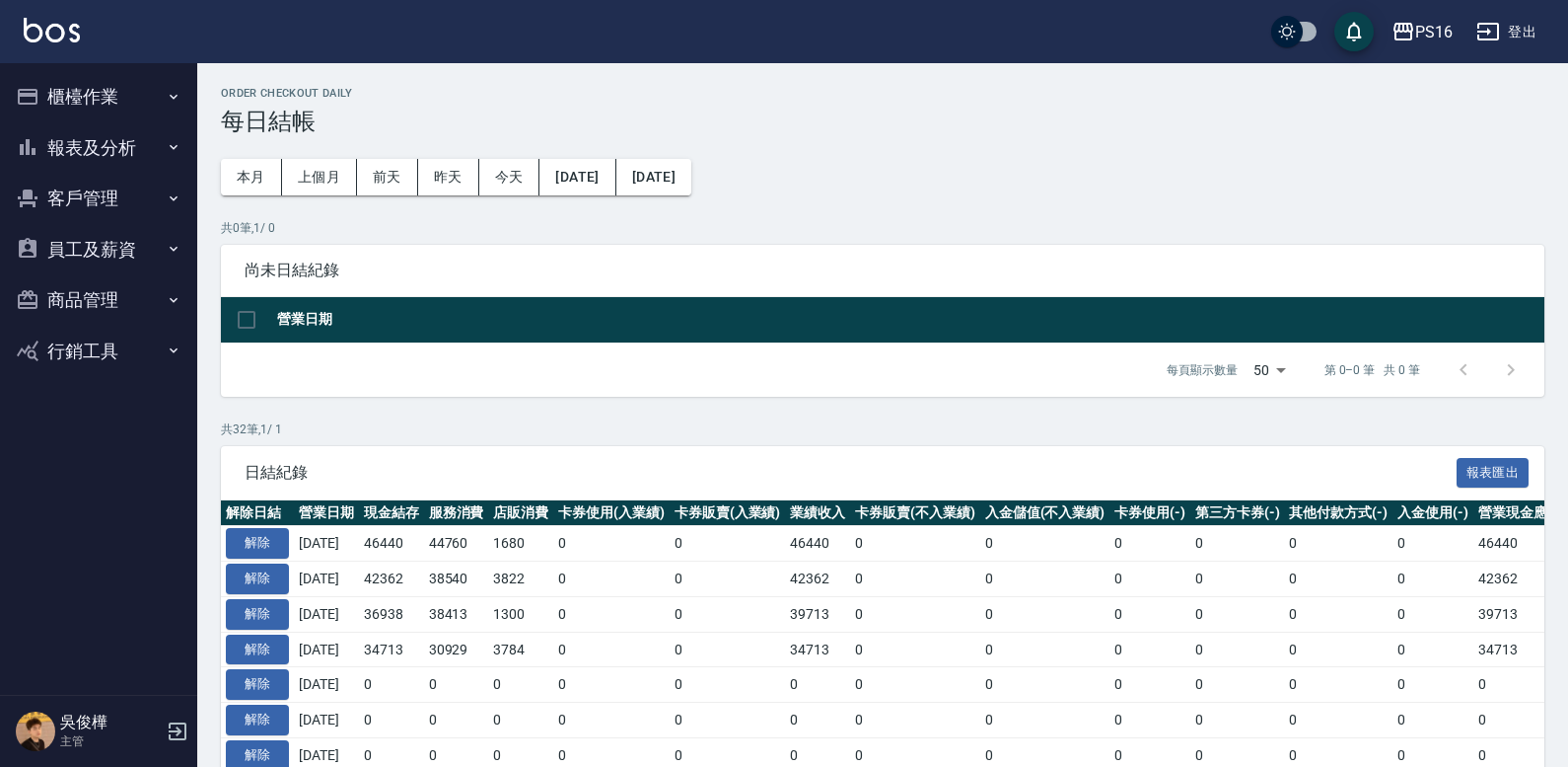
click at [134, 151] on button "報表及分析" at bounding box center [99, 147] width 182 height 51
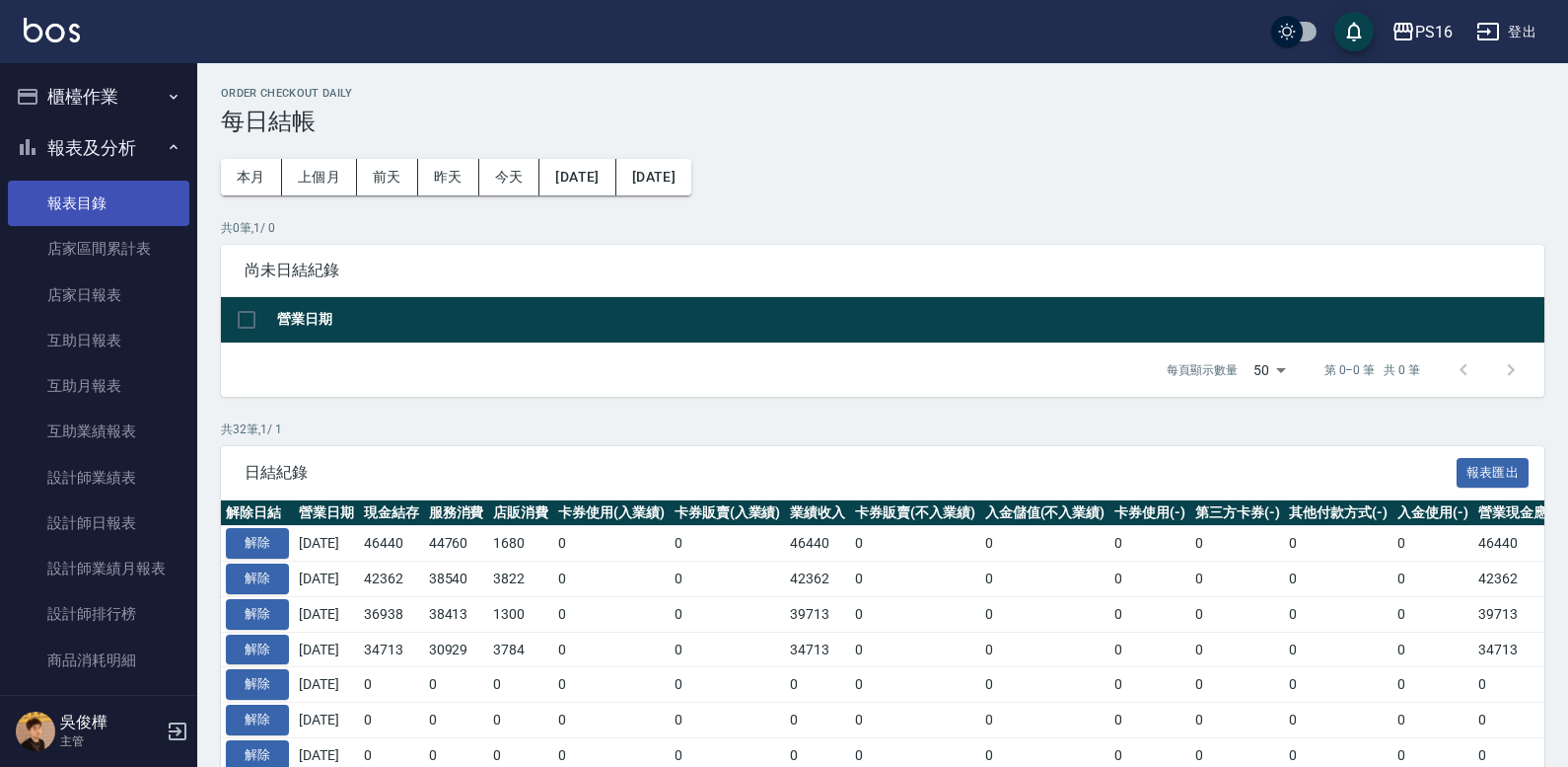
click at [143, 213] on link "報表目錄" at bounding box center [99, 203] width 182 height 45
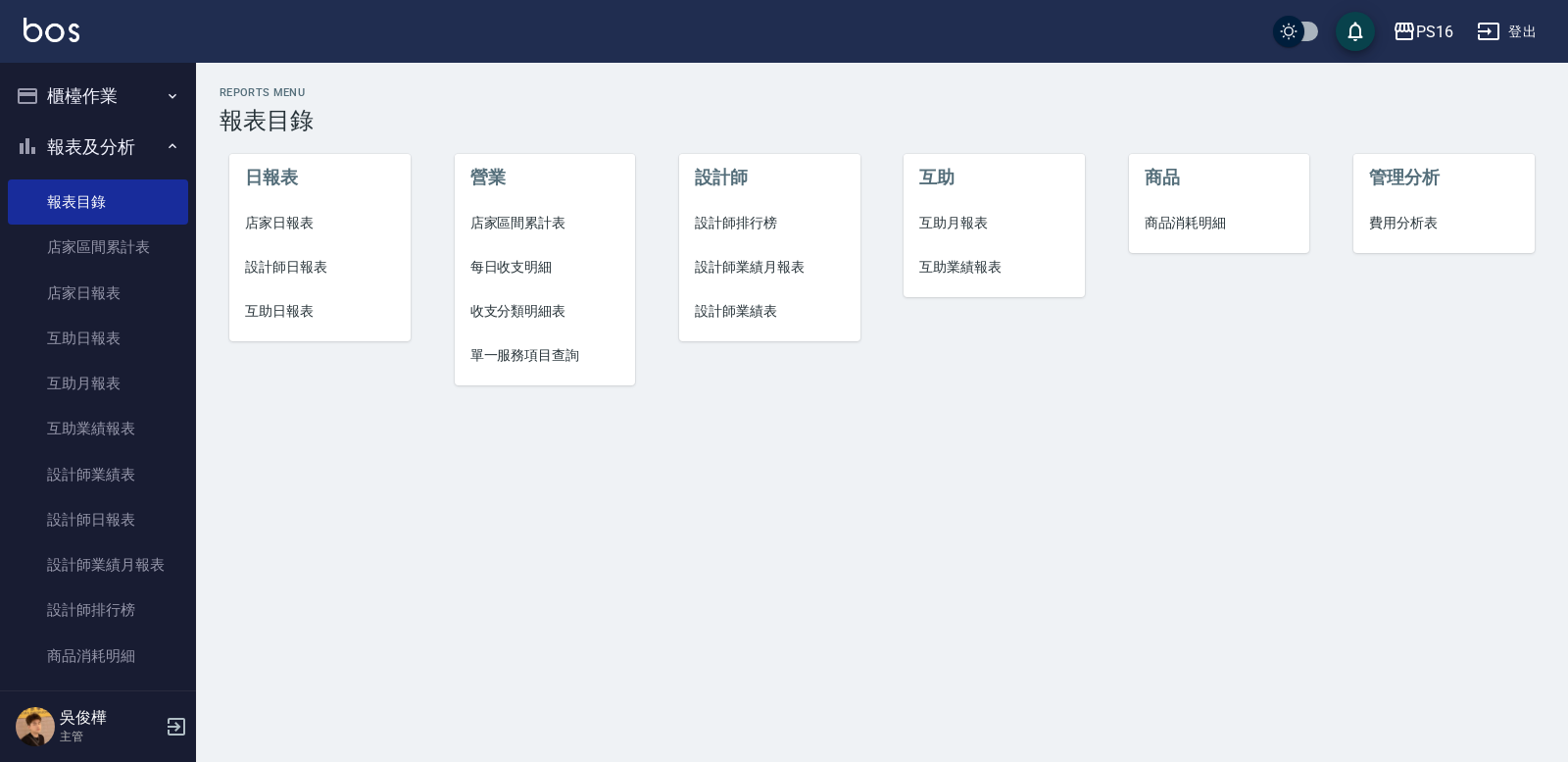
click at [292, 228] on span "店家日報表" at bounding box center [320, 223] width 150 height 21
click at [313, 262] on span "設計師日報表" at bounding box center [320, 266] width 150 height 21
drag, startPoint x: 304, startPoint y: 306, endPoint x: 327, endPoint y: 282, distance: 33.2
click at [305, 306] on span "互助日報表" at bounding box center [320, 311] width 150 height 21
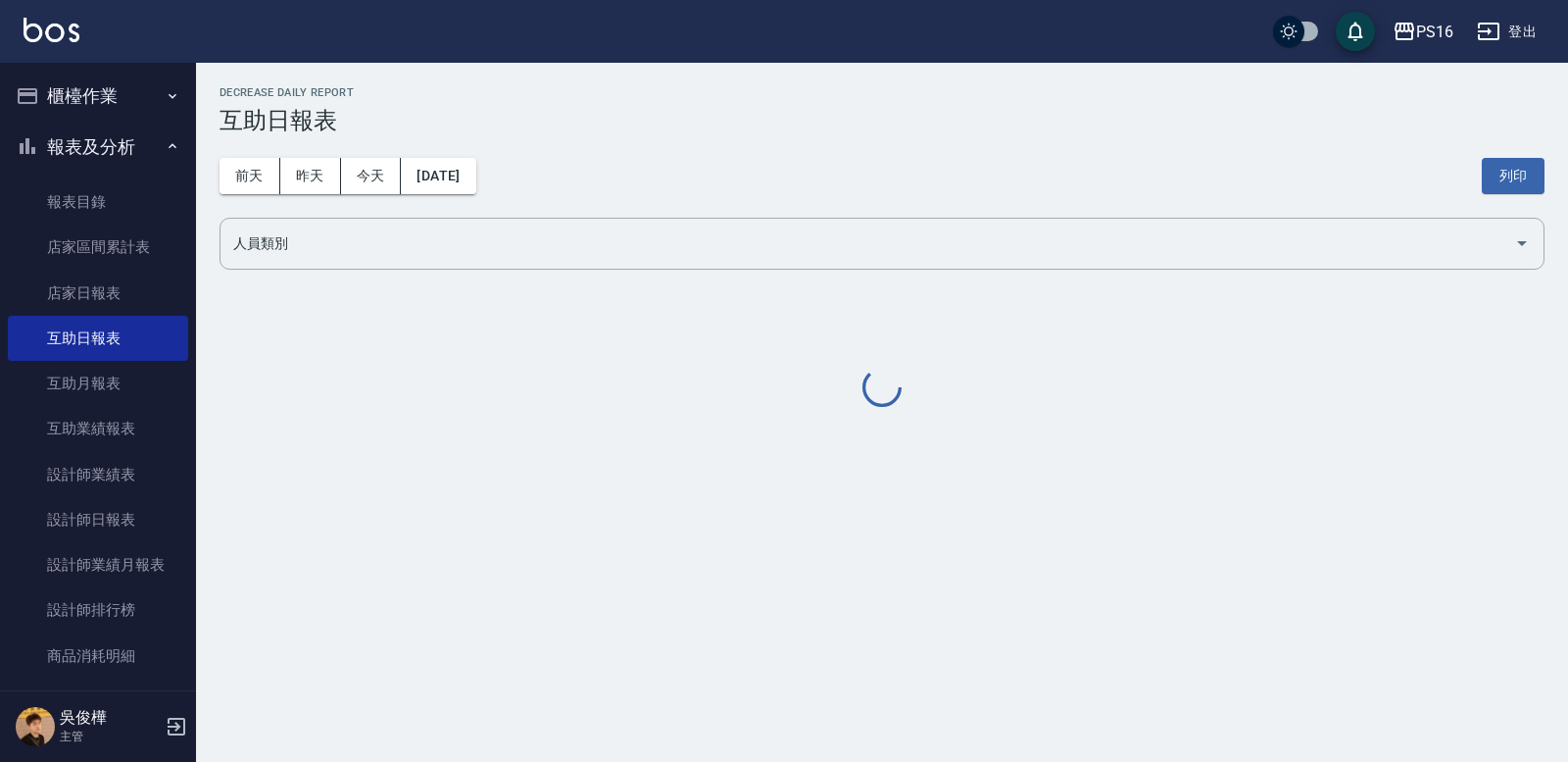
click at [354, 233] on input "人員類別" at bounding box center [867, 243] width 1278 height 35
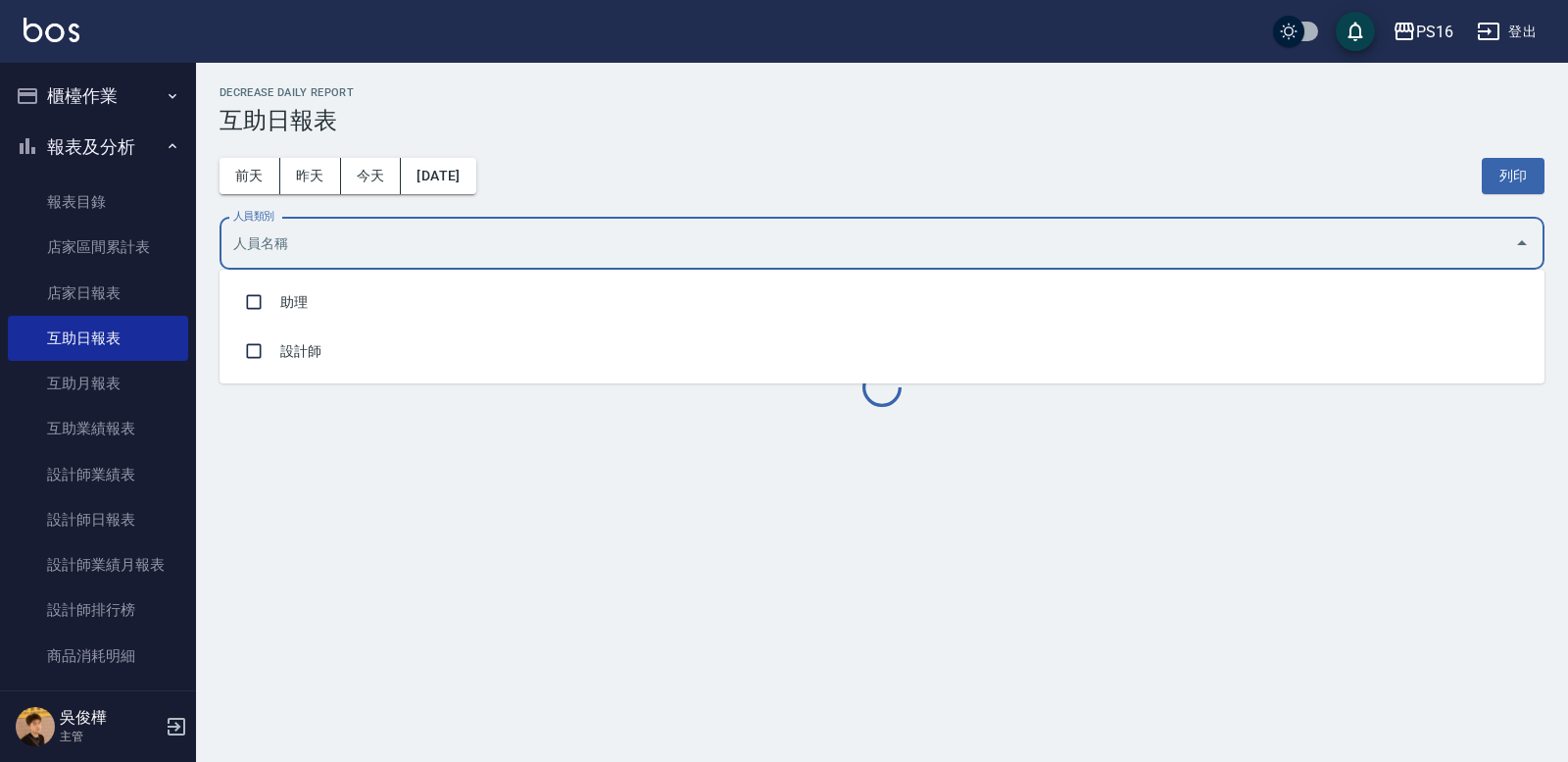
click at [372, 281] on li "助理" at bounding box center [882, 301] width 1326 height 49
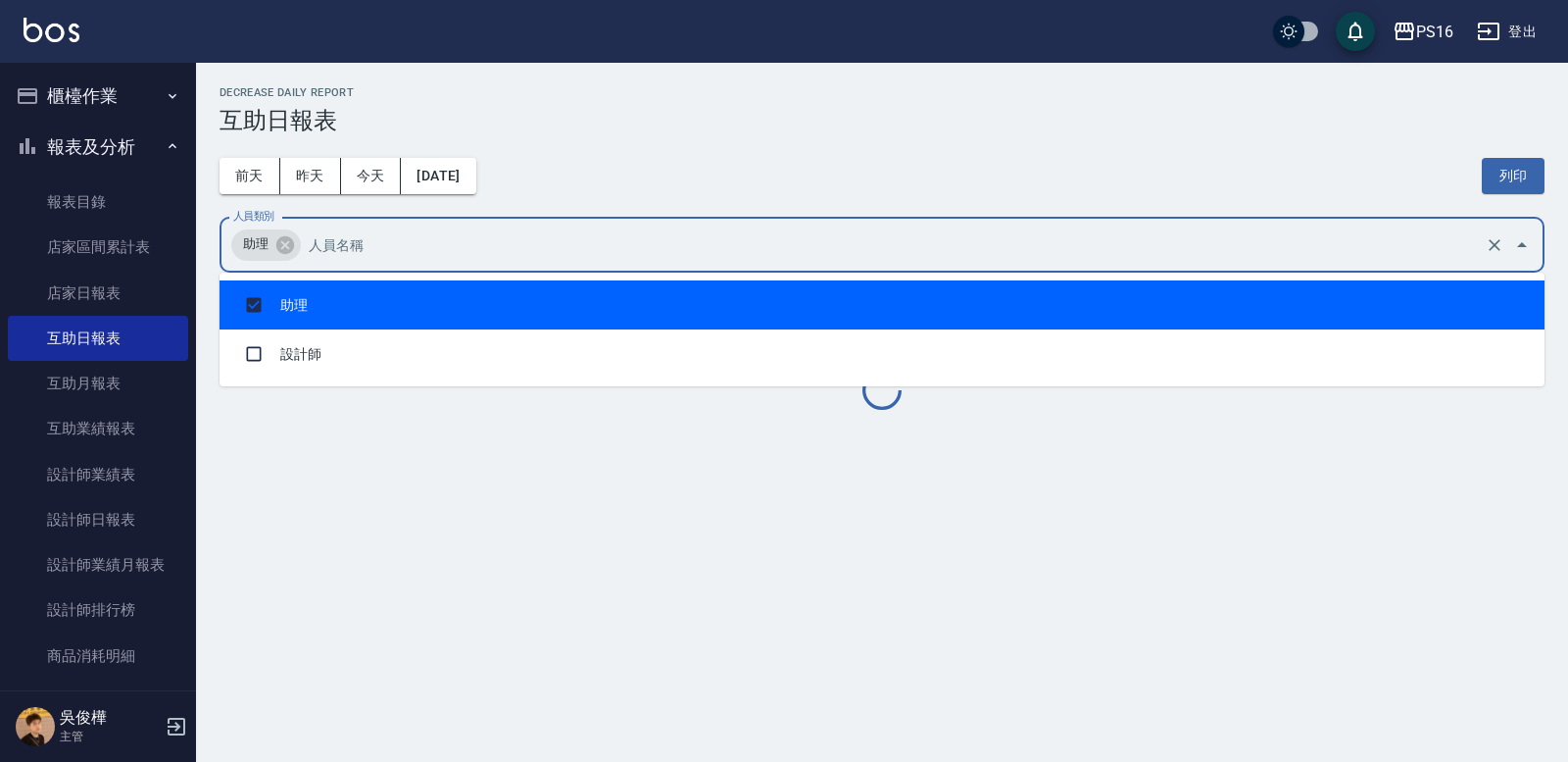
click at [369, 301] on li "助理" at bounding box center [882, 304] width 1326 height 49
checkbox input "false"
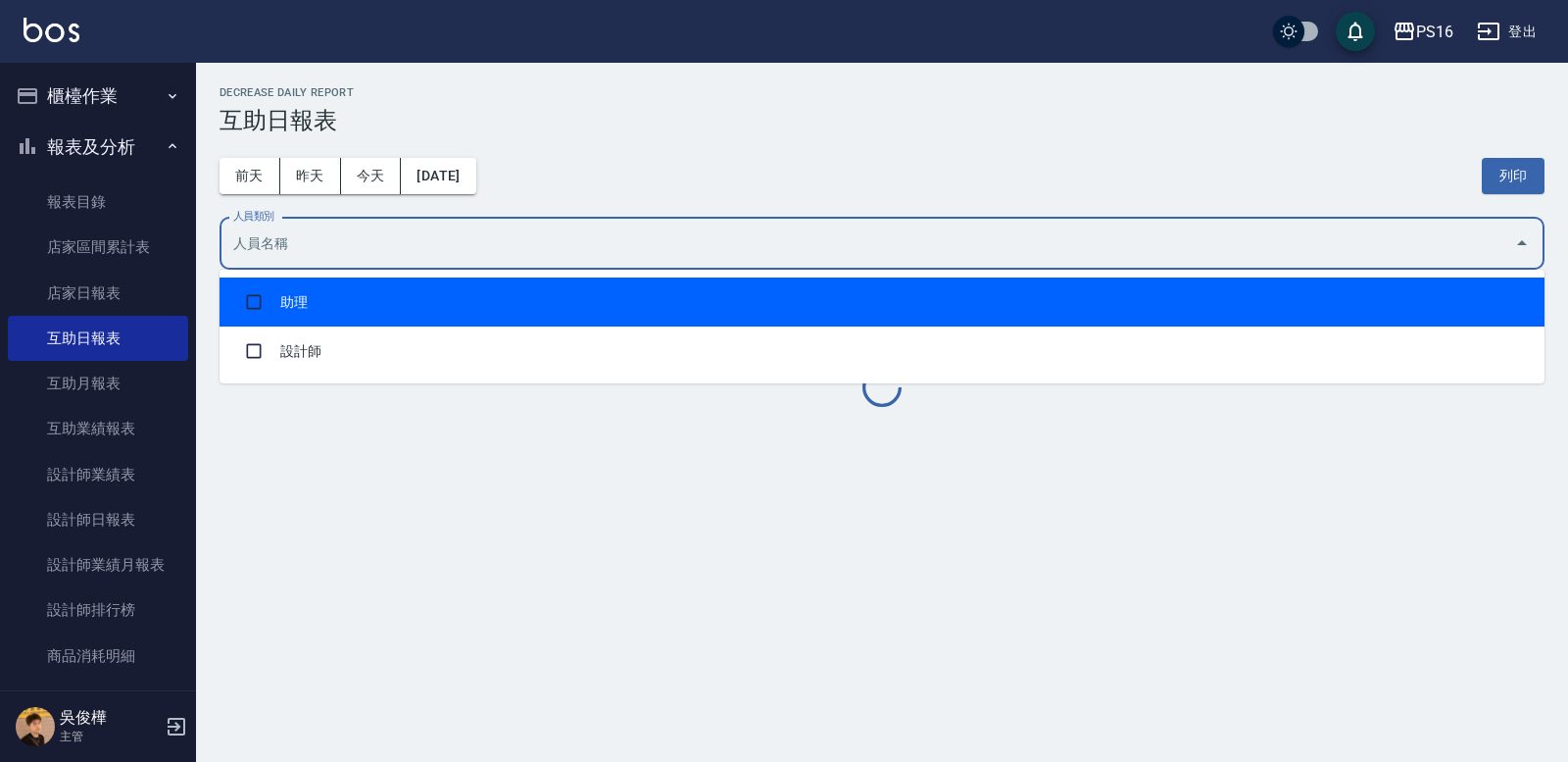
click at [736, 189] on div "前天 昨天 今天 2025/09/22 列印" at bounding box center [882, 176] width 1326 height 83
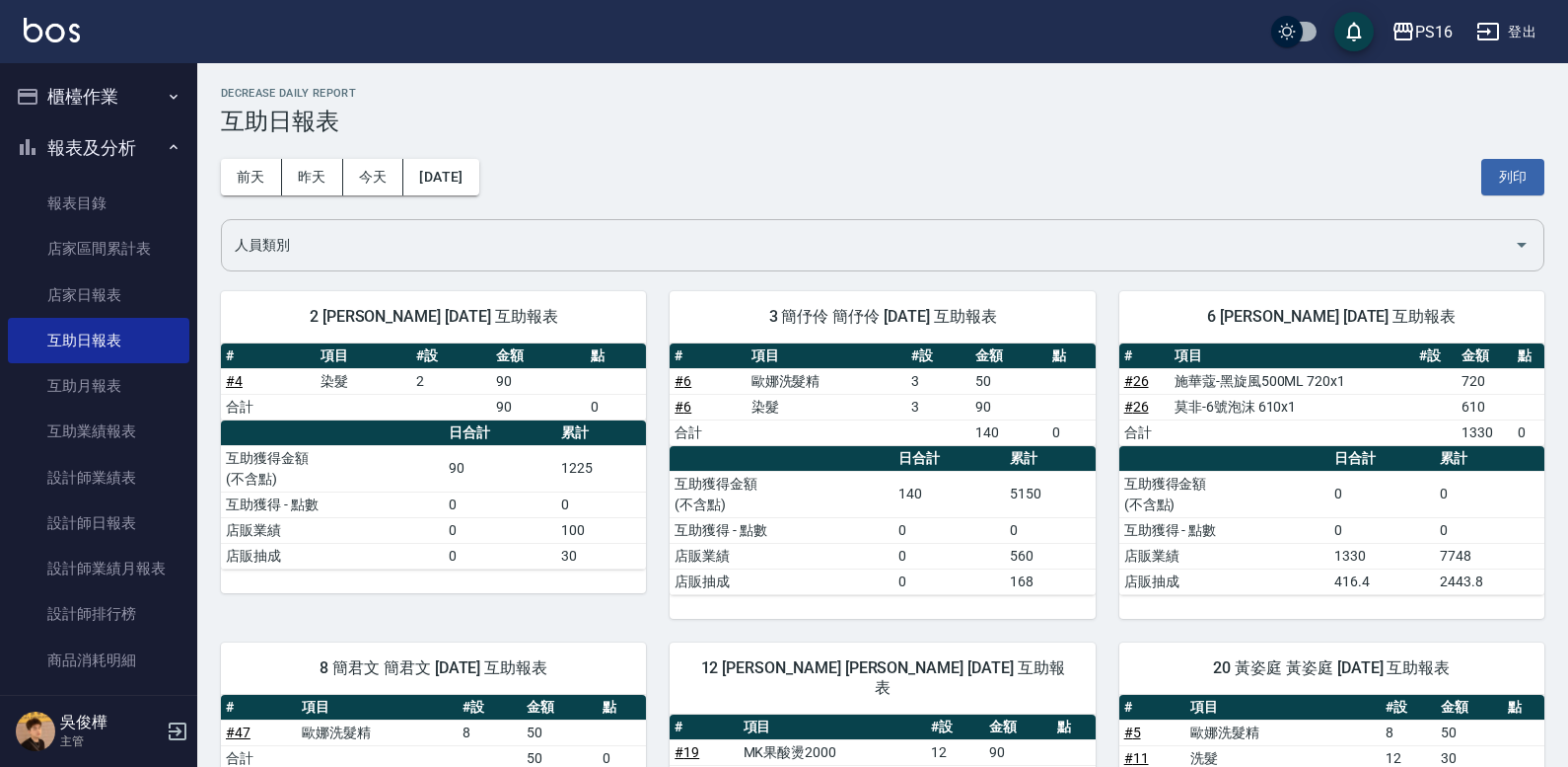
click at [435, 242] on input "人員類別" at bounding box center [867, 245] width 1276 height 35
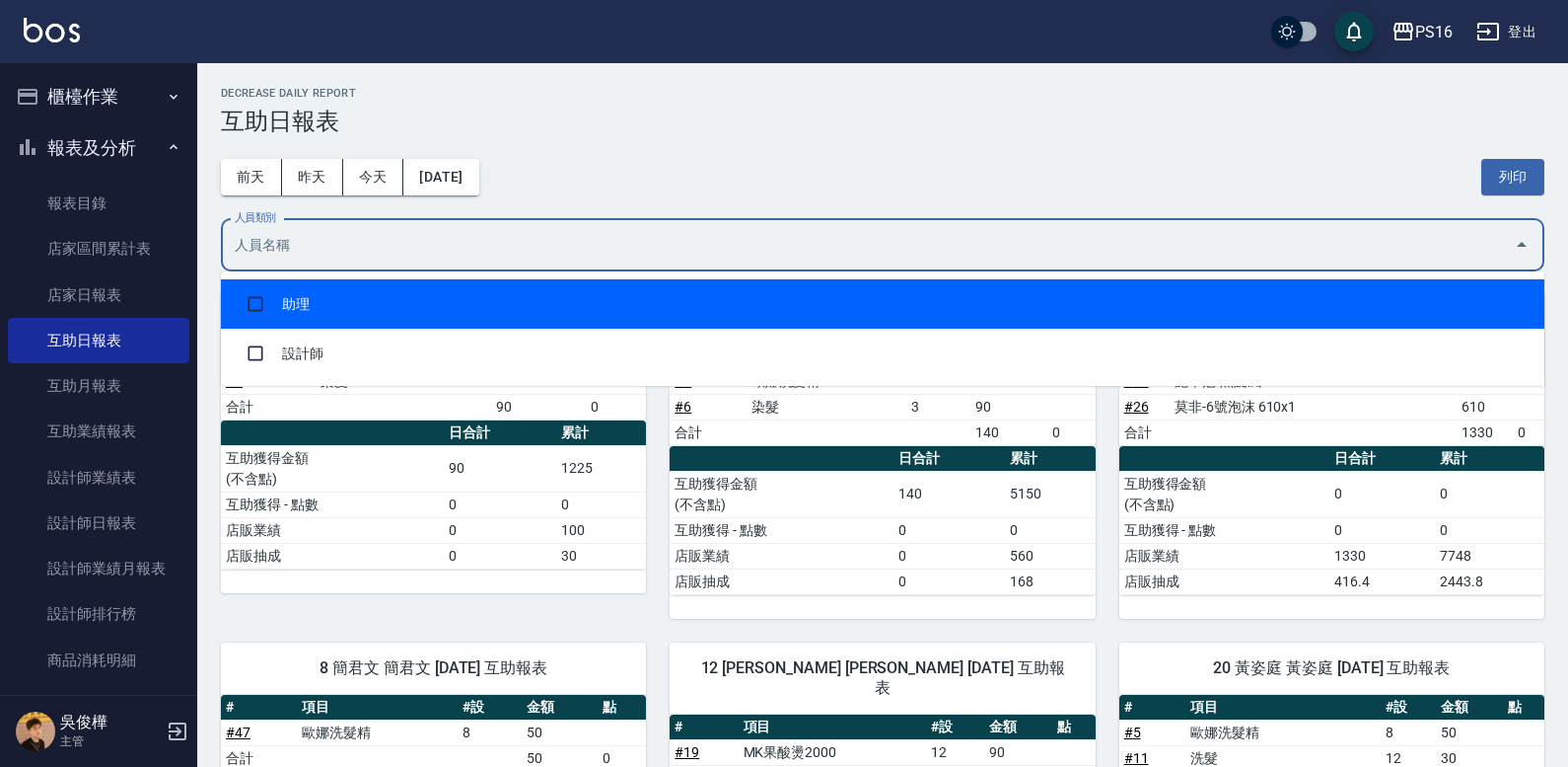
click at [425, 285] on li "助理" at bounding box center [882, 303] width 1323 height 49
checkbox input "true"
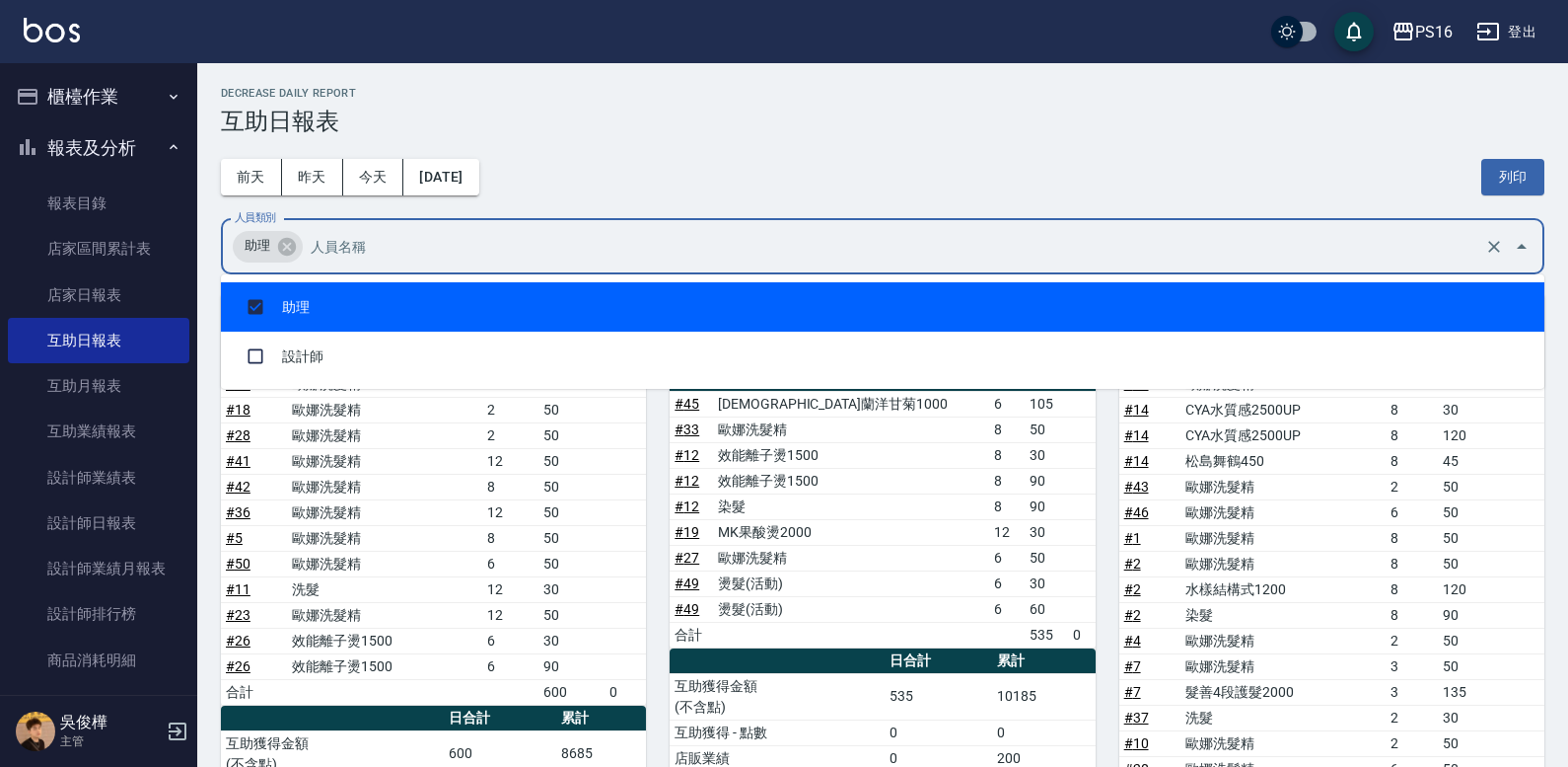
click at [819, 170] on div "前天 昨天 今天 2025/09/22 列印" at bounding box center [882, 177] width 1323 height 84
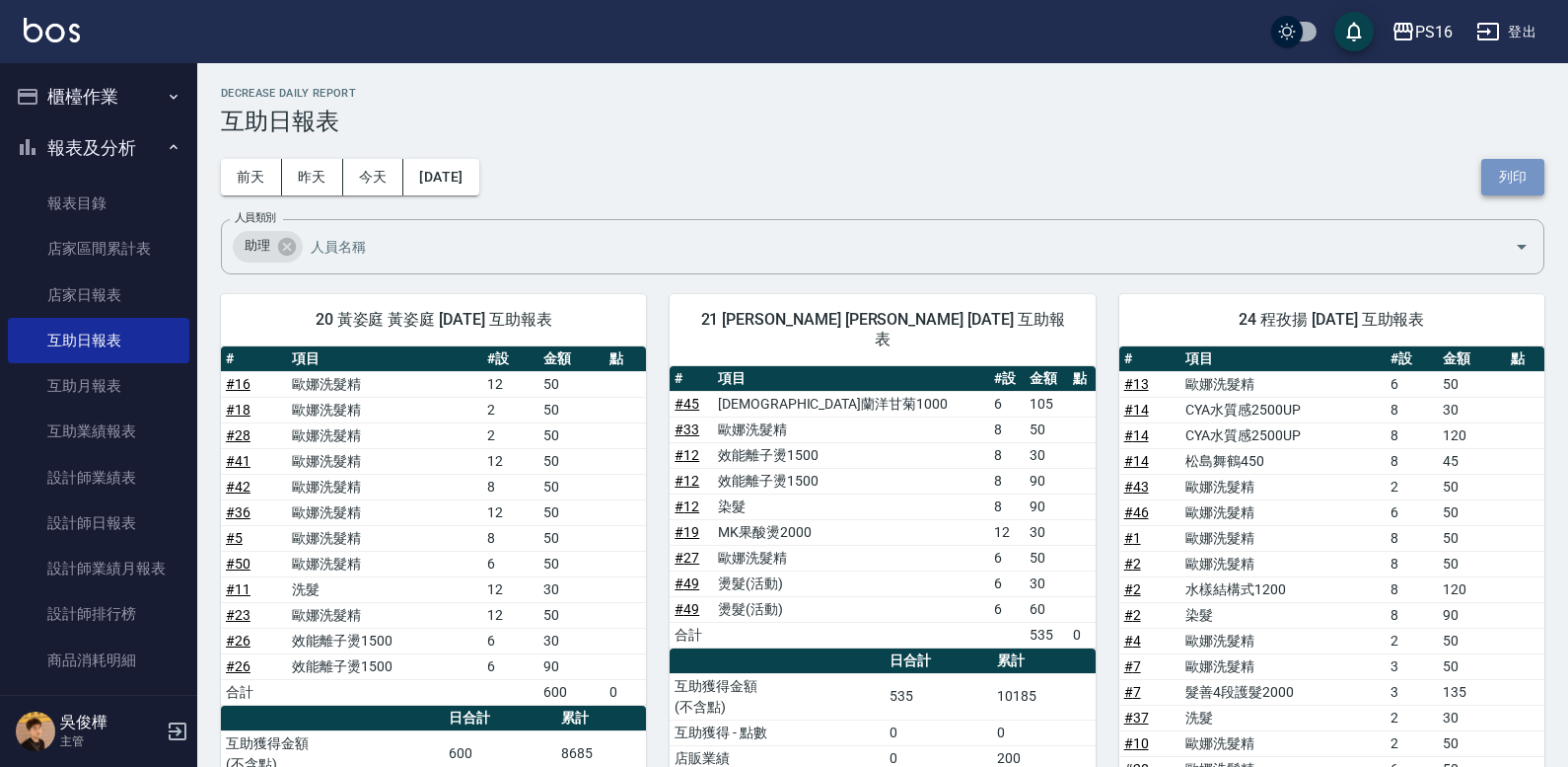
click at [1509, 164] on button "列印" at bounding box center [1512, 177] width 63 height 37
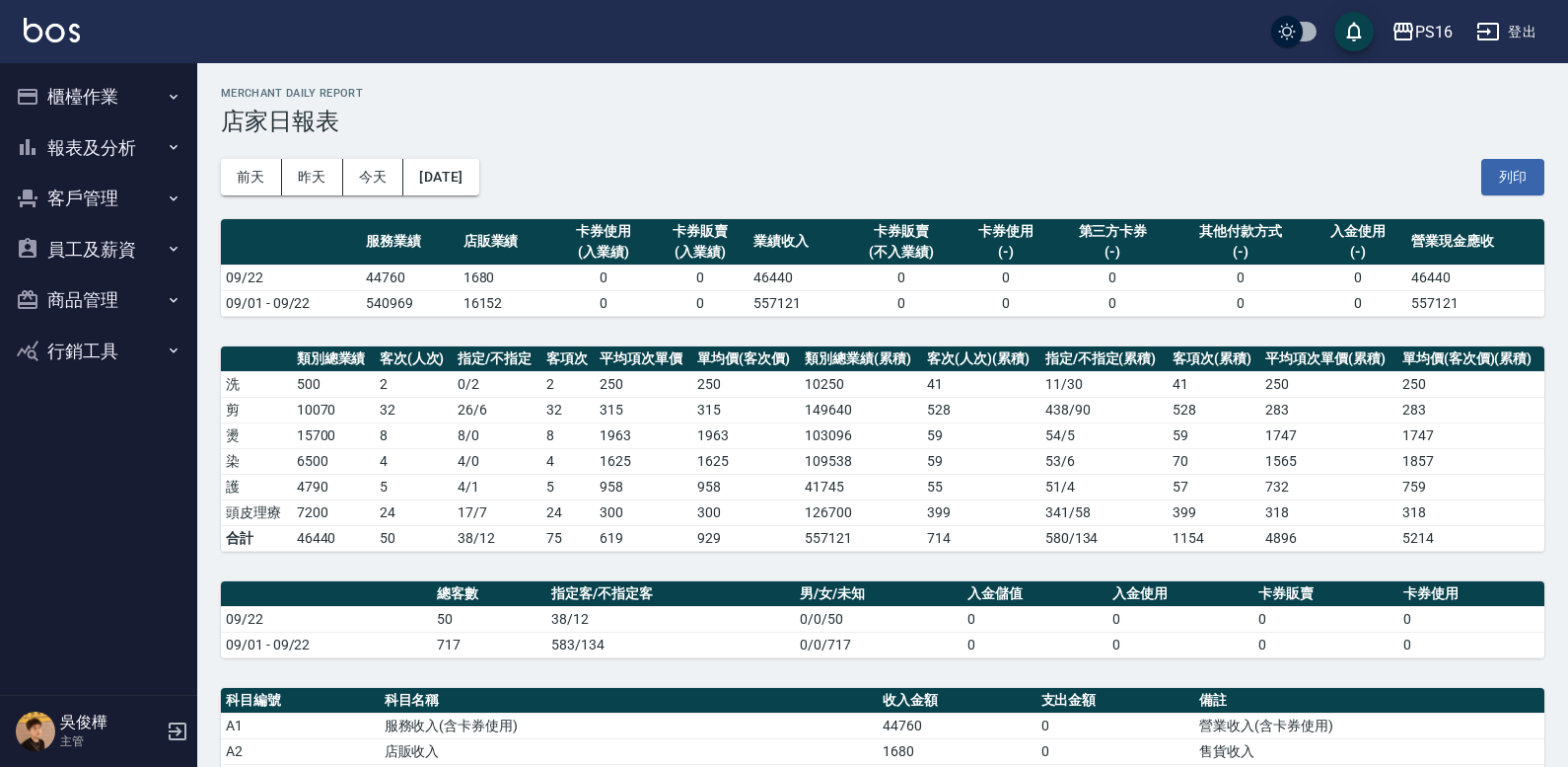
click at [1486, 174] on button "列印" at bounding box center [1512, 177] width 63 height 37
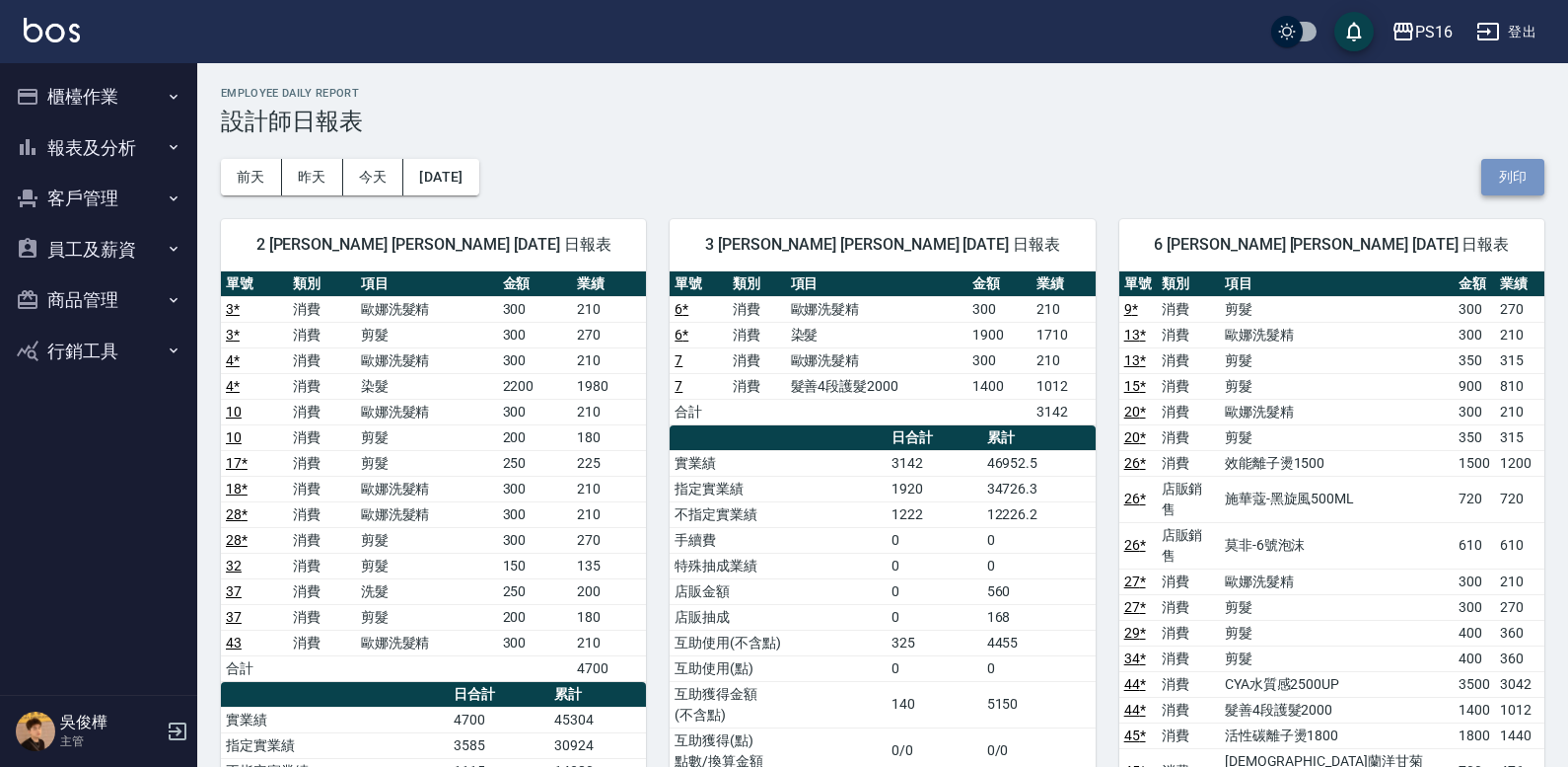
click at [1513, 175] on button "列印" at bounding box center [1512, 177] width 63 height 37
